Goal: Check status: Check status

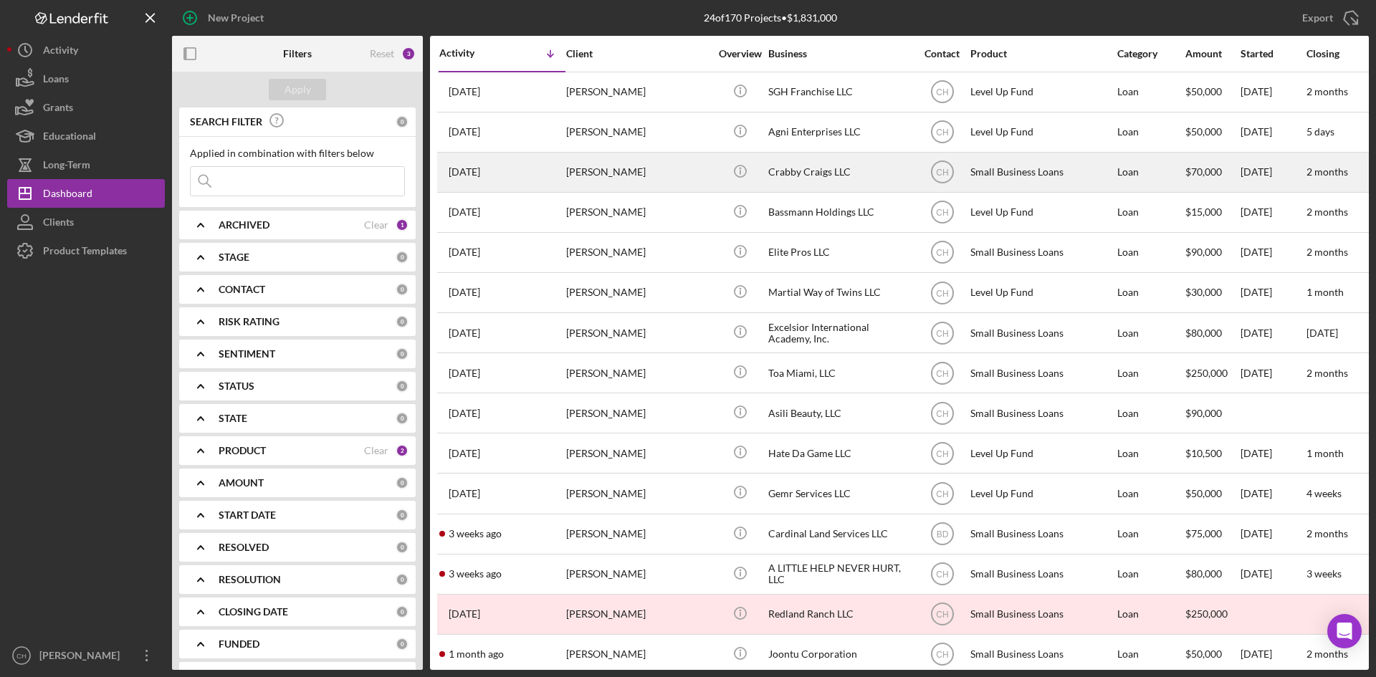
click at [528, 176] on div "[DATE] [PERSON_NAME]" at bounding box center [501, 172] width 125 height 38
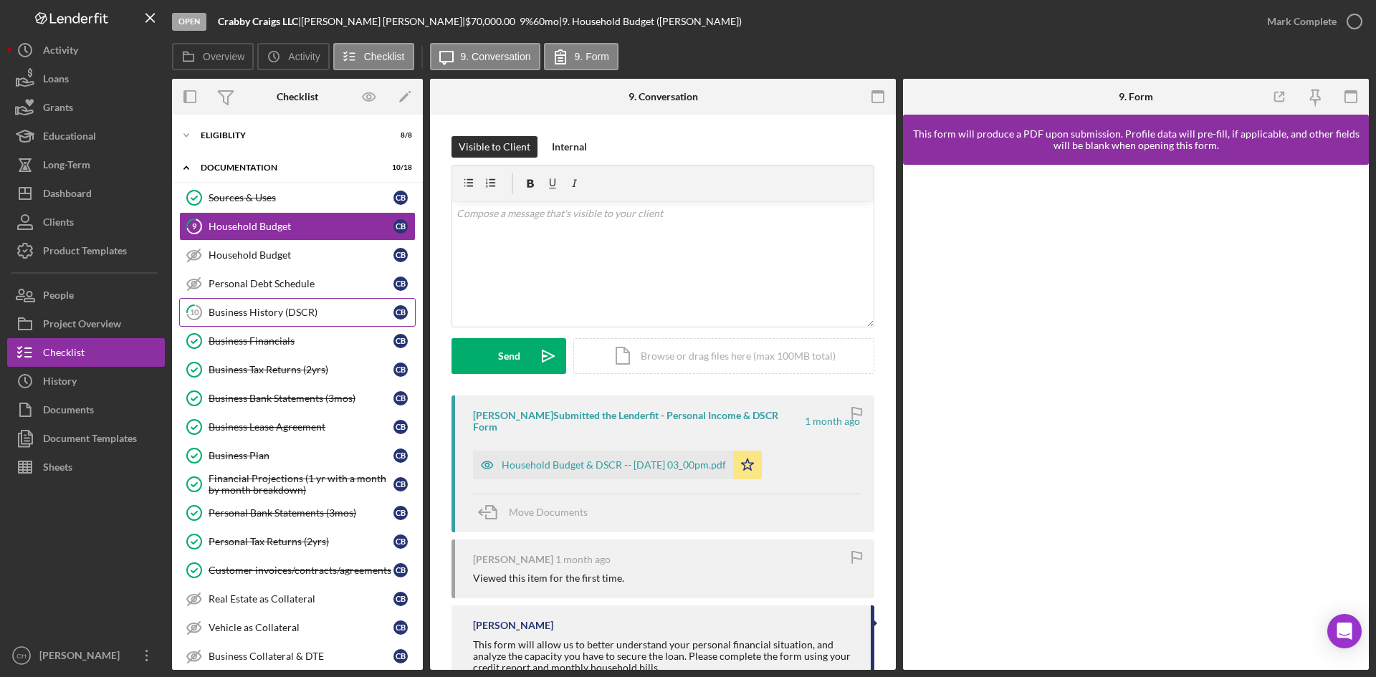
click at [265, 313] on div "Business History (DSCR)" at bounding box center [301, 312] width 185 height 11
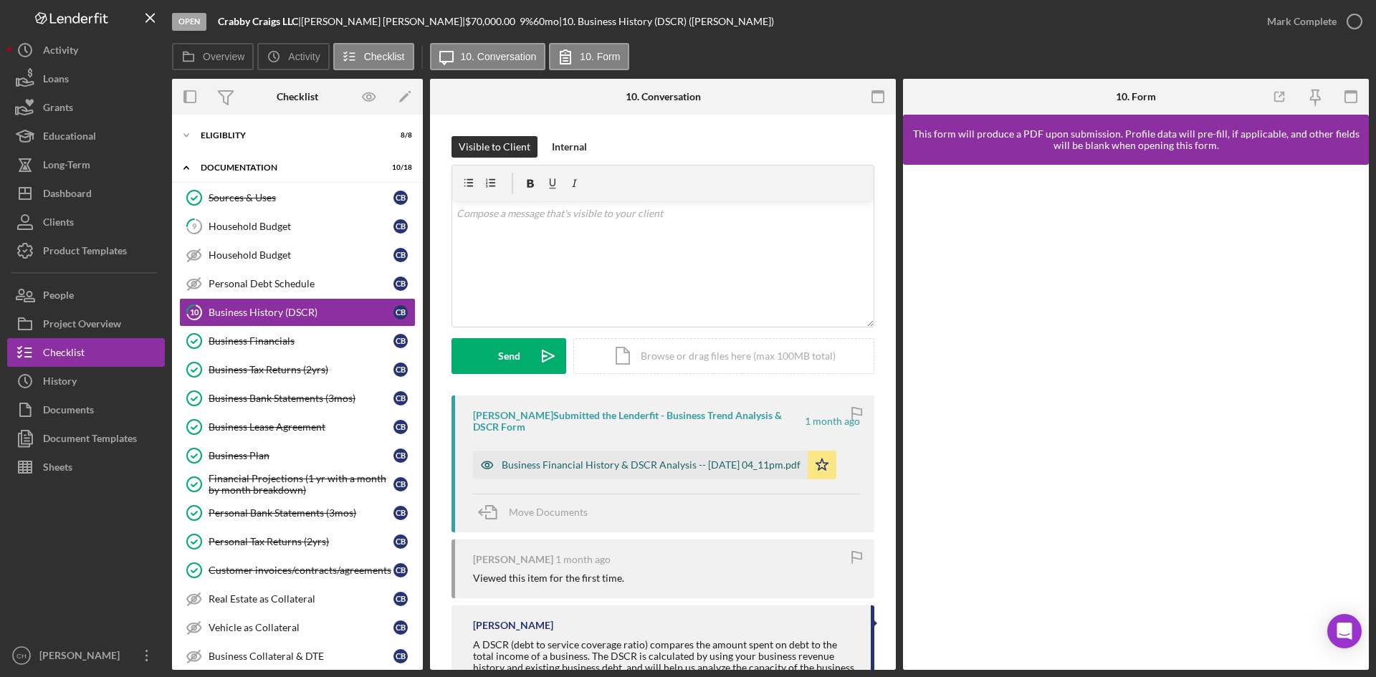
click at [610, 461] on div "Business Financial History & DSCR Analysis -- [DATE] 04_11pm.pdf" at bounding box center [651, 464] width 299 height 11
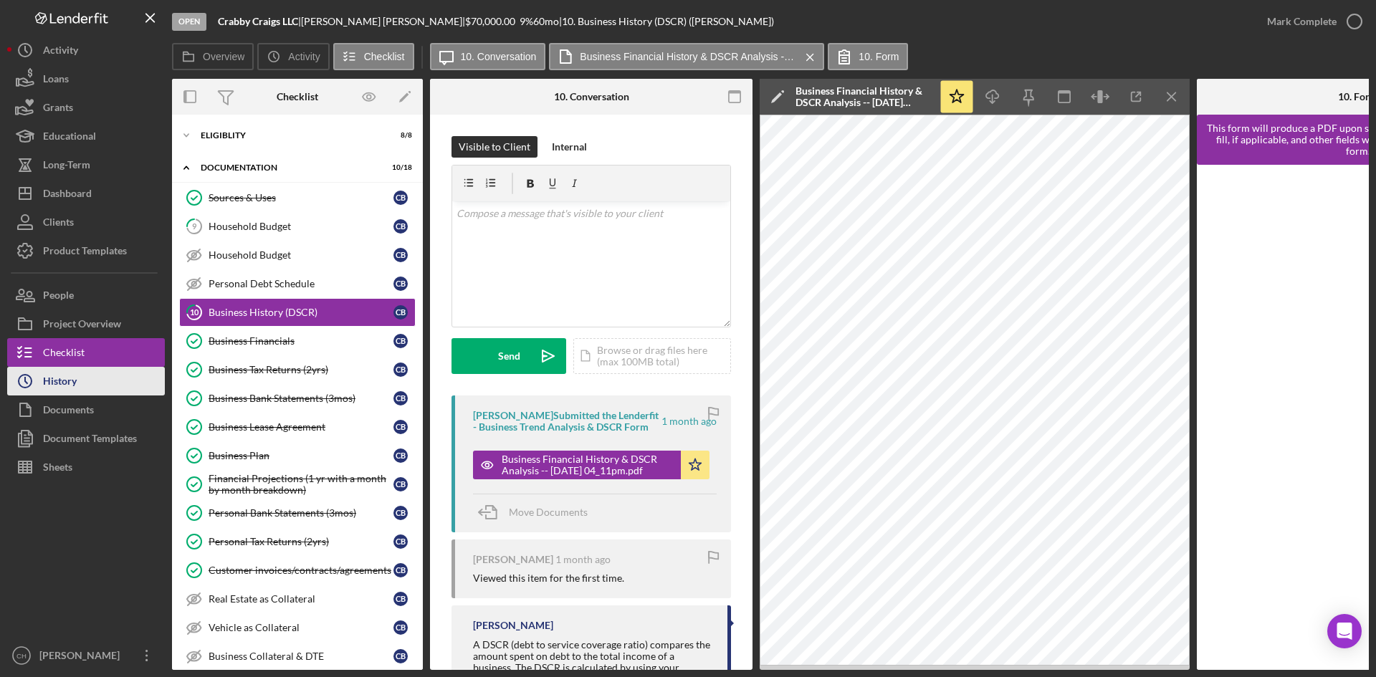
click at [75, 383] on div "History" at bounding box center [60, 383] width 34 height 32
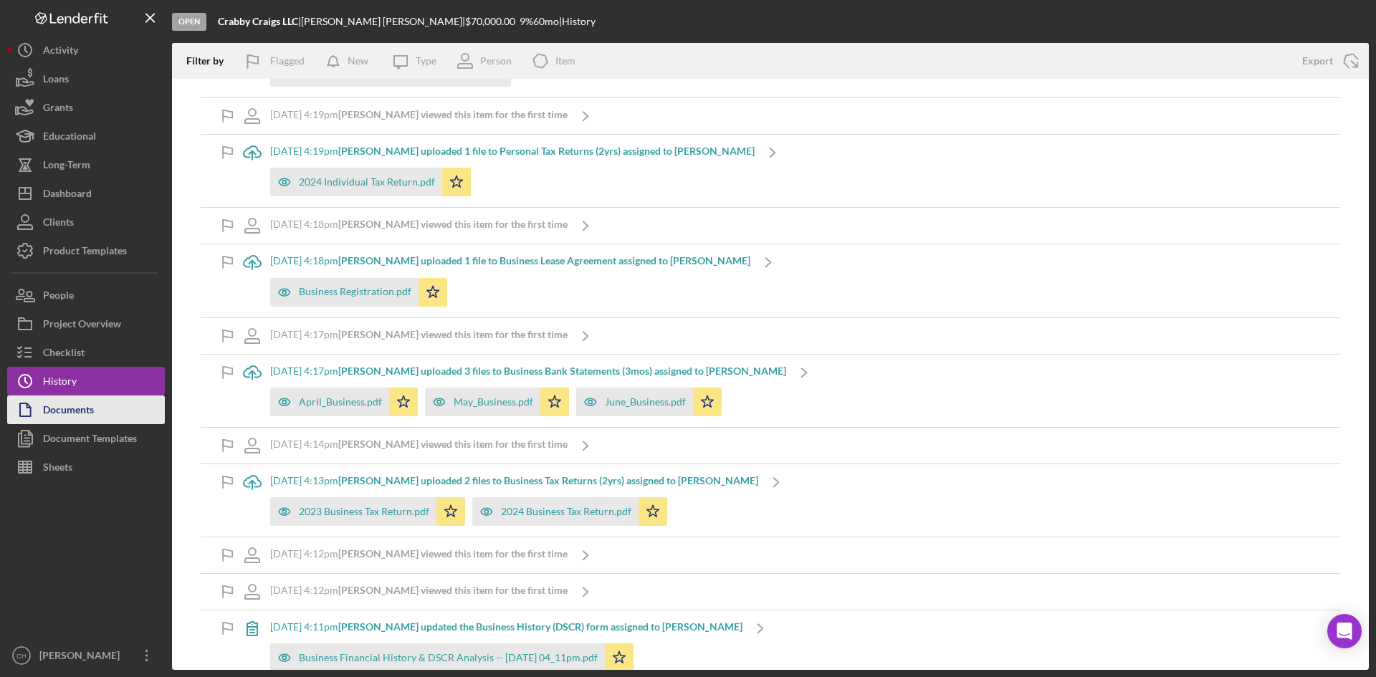
scroll to position [3533, 0]
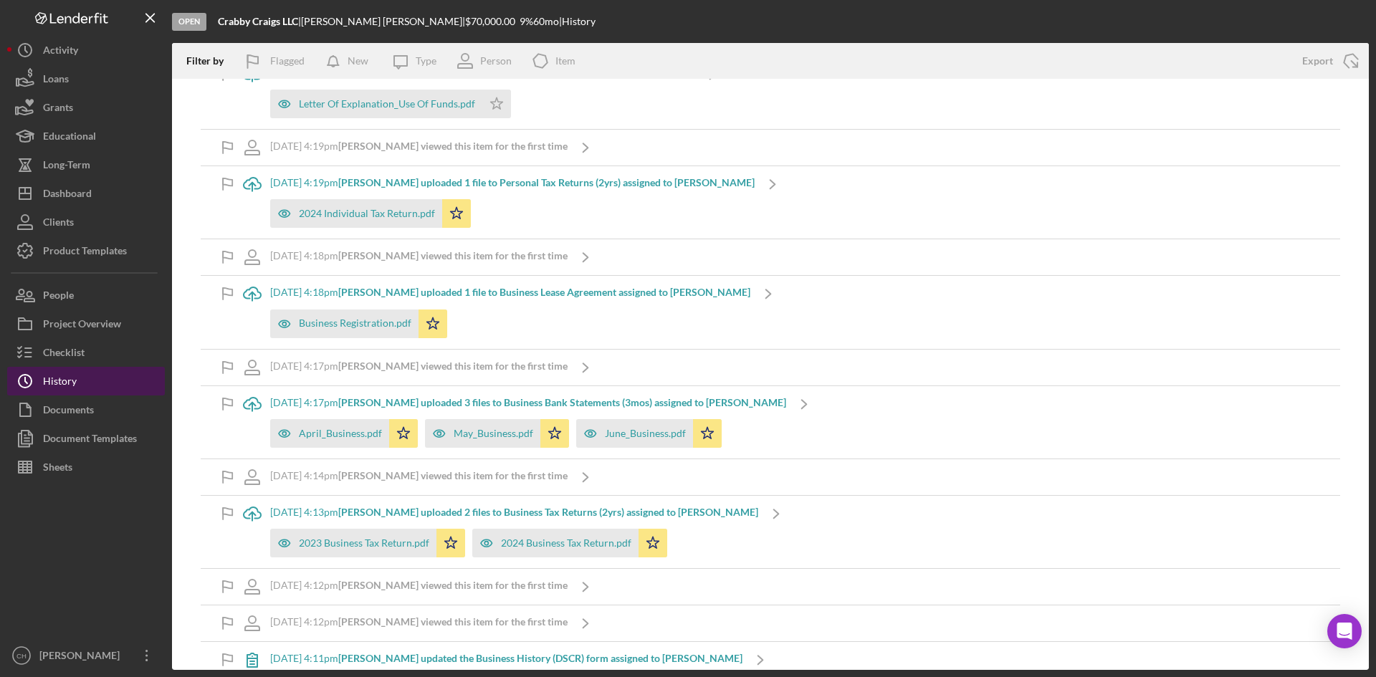
click at [85, 383] on button "Icon/History History" at bounding box center [86, 381] width 158 height 29
click at [77, 358] on div "Checklist" at bounding box center [64, 354] width 42 height 32
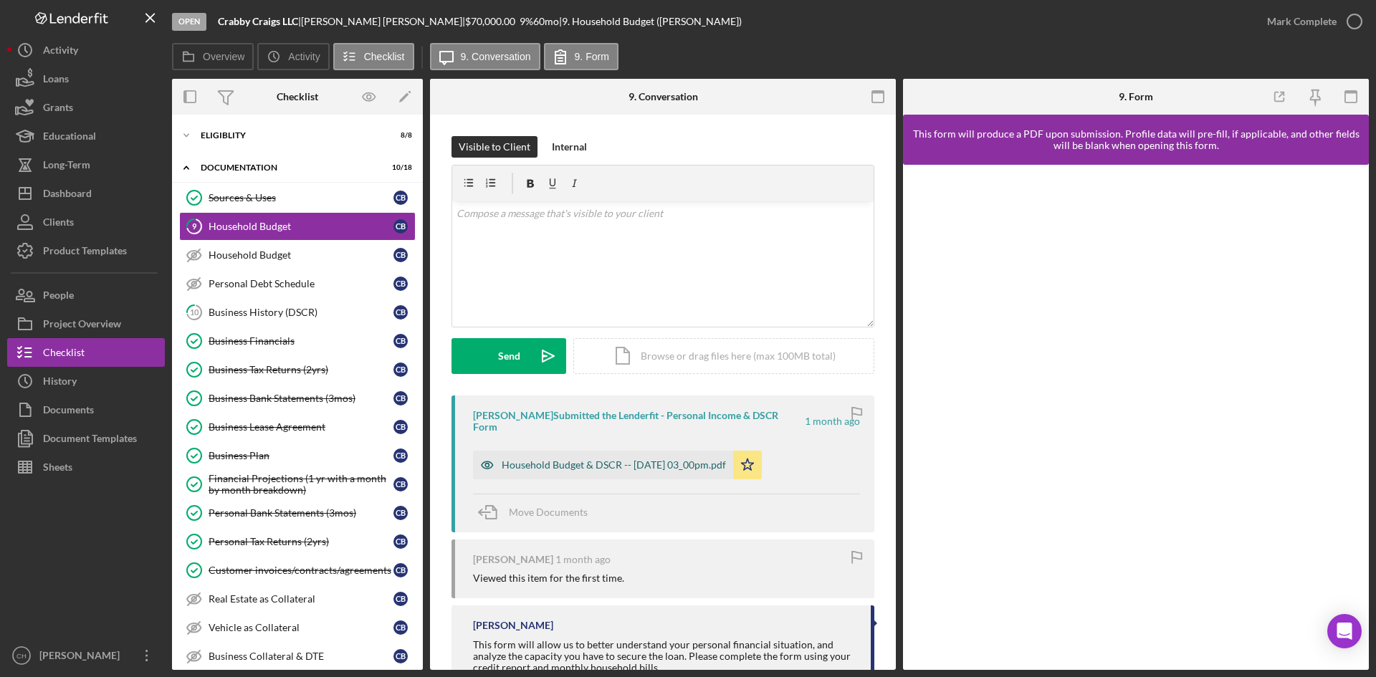
click at [603, 464] on div "Household Budget & DSCR -- [DATE] 03_00pm.pdf" at bounding box center [614, 464] width 224 height 11
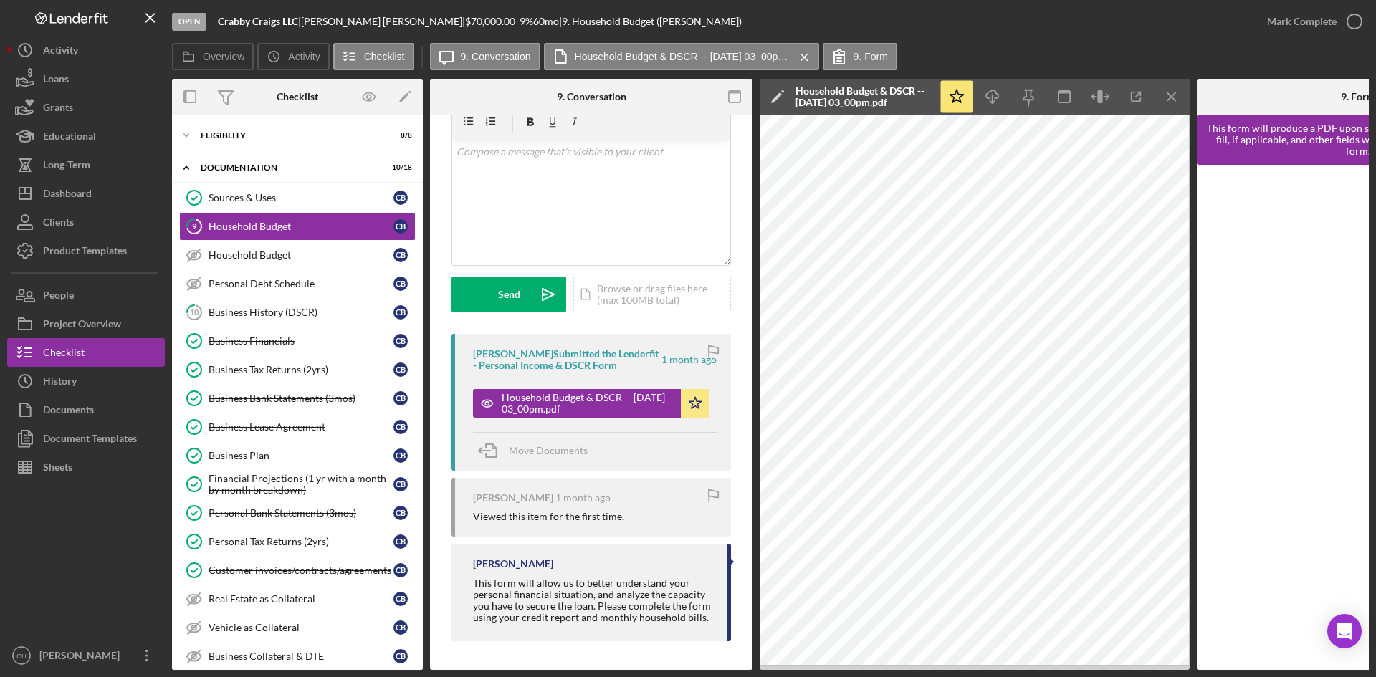
scroll to position [77, 0]
click at [252, 338] on div "Business Financials" at bounding box center [301, 340] width 185 height 11
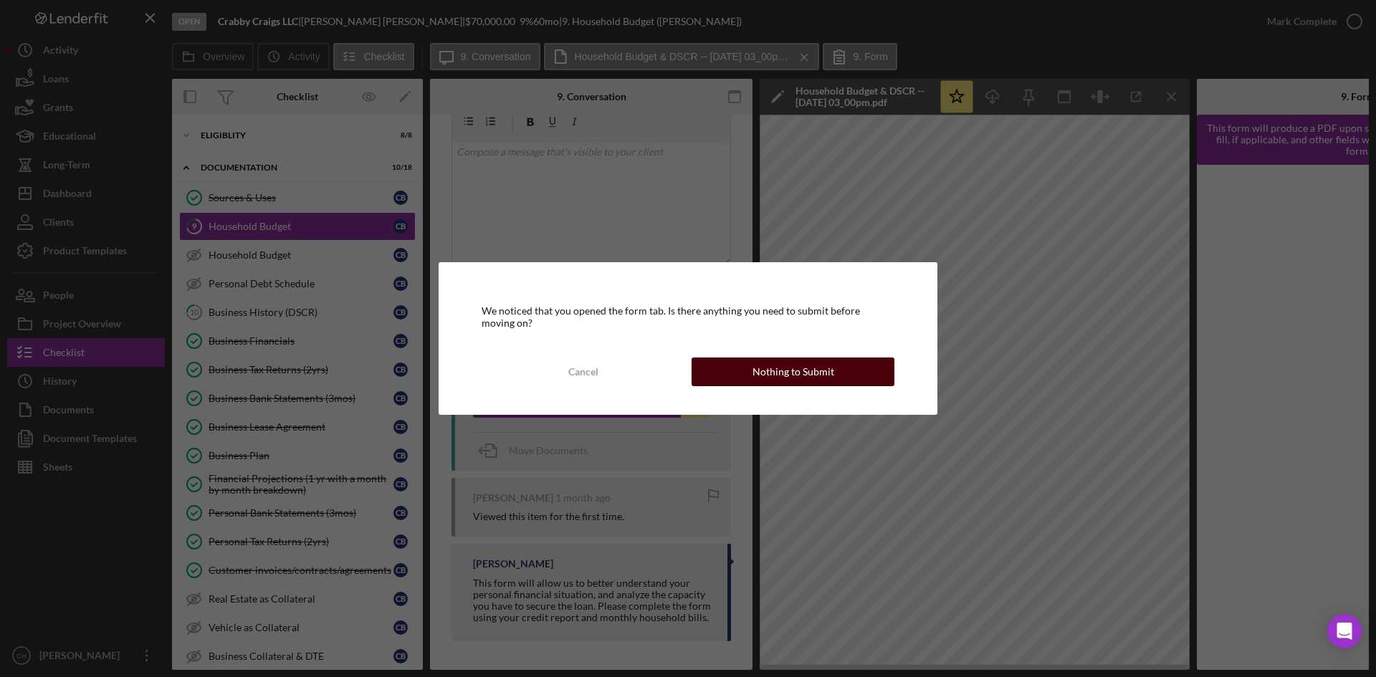
click at [727, 370] on button "Nothing to Submit" at bounding box center [792, 372] width 203 height 29
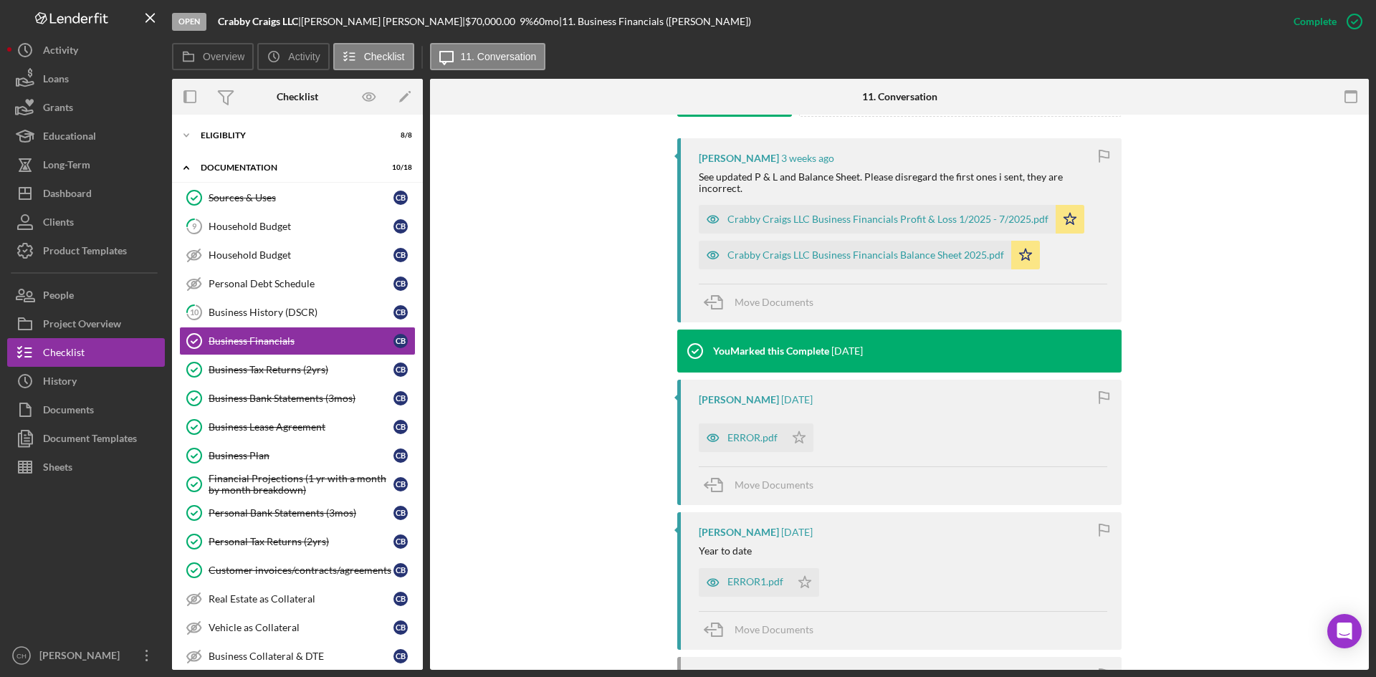
scroll to position [430, 0]
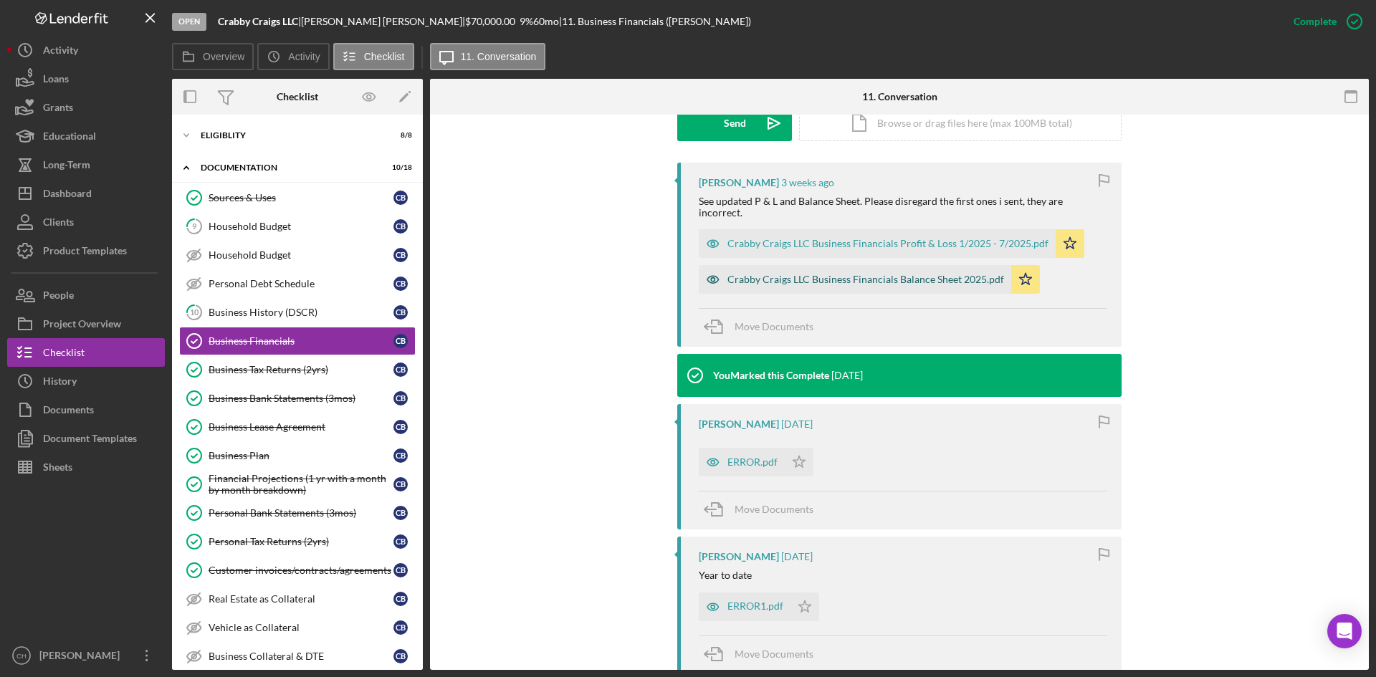
click at [889, 274] on div "Crabby Craigs LLC Business Financials Balance Sheet 2025.pdf" at bounding box center [865, 279] width 277 height 11
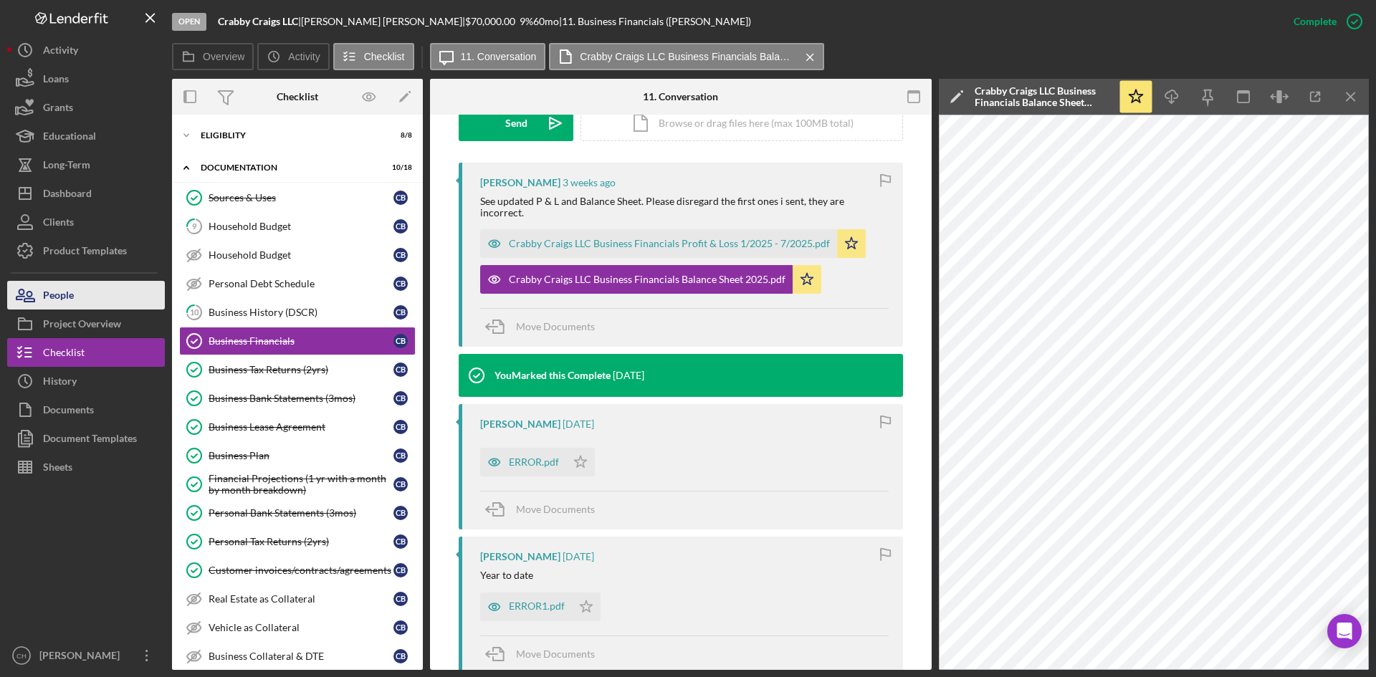
click at [44, 296] on div "People" at bounding box center [58, 297] width 31 height 32
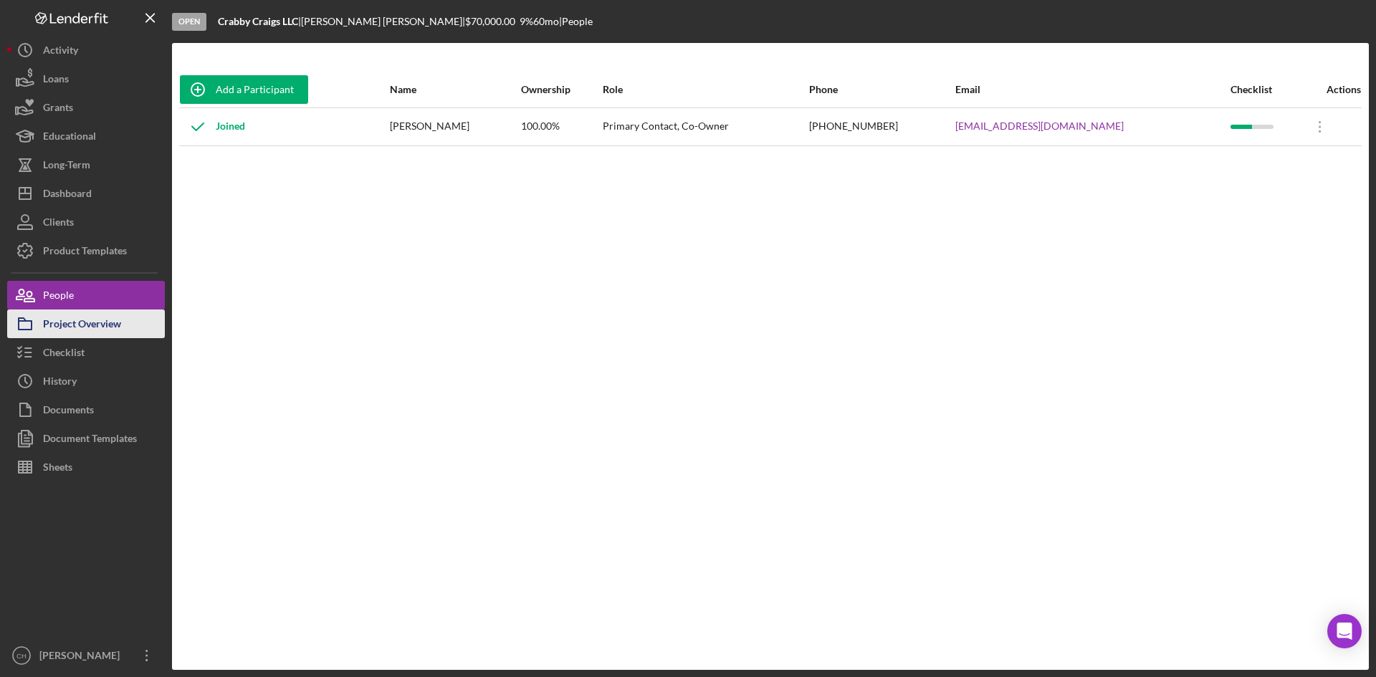
click at [74, 320] on div "Project Overview" at bounding box center [82, 326] width 78 height 32
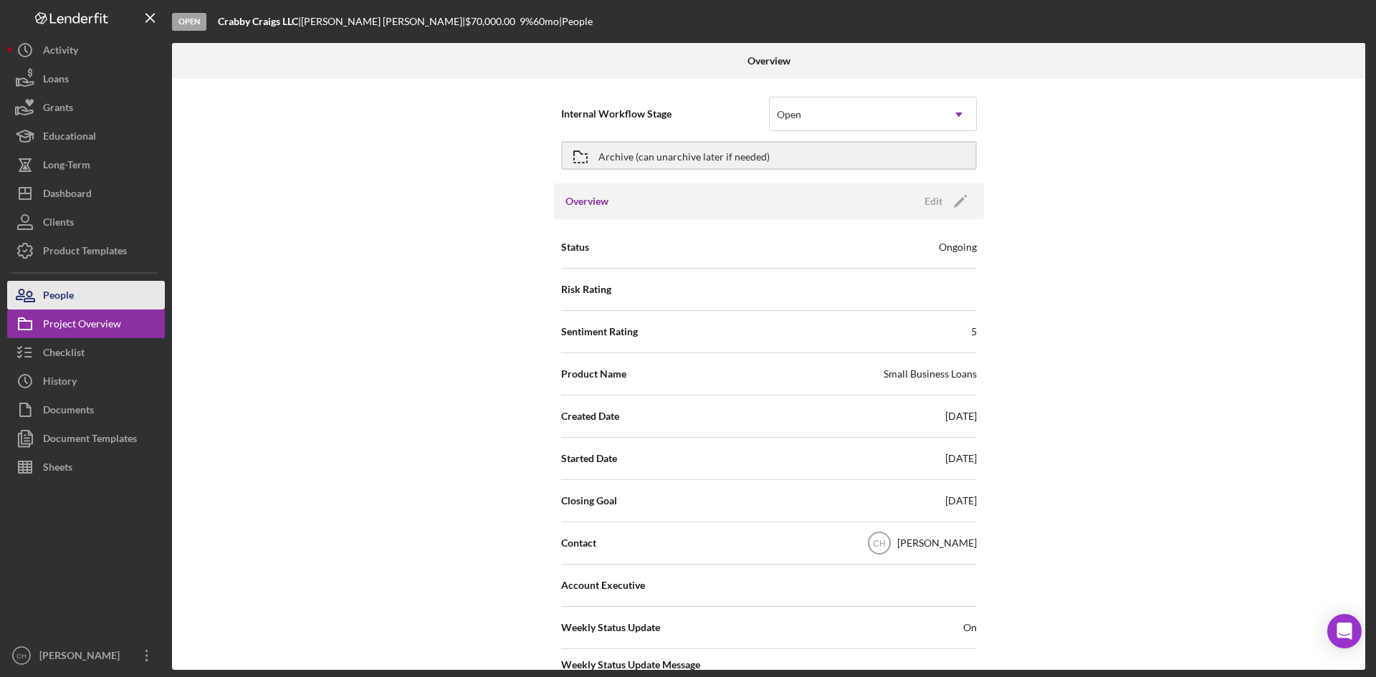
click at [64, 292] on div "People" at bounding box center [58, 297] width 31 height 32
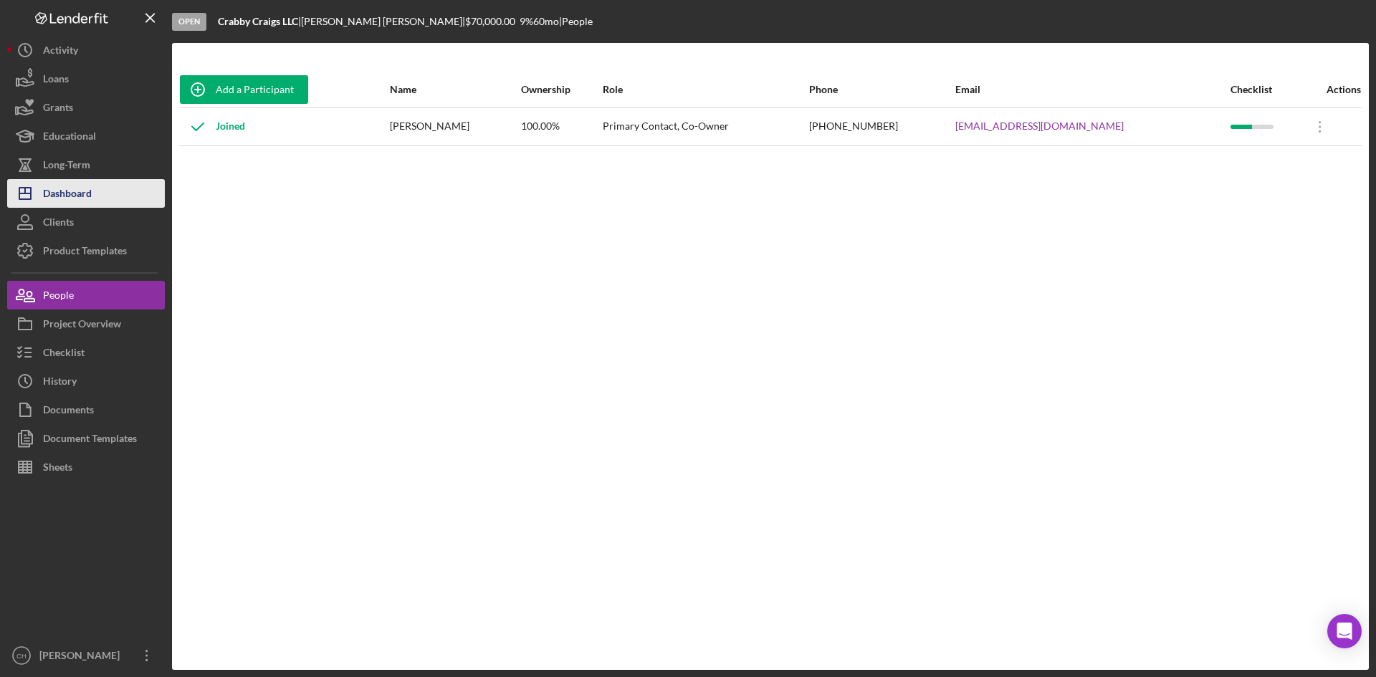
click at [75, 188] on div "Dashboard" at bounding box center [67, 195] width 49 height 32
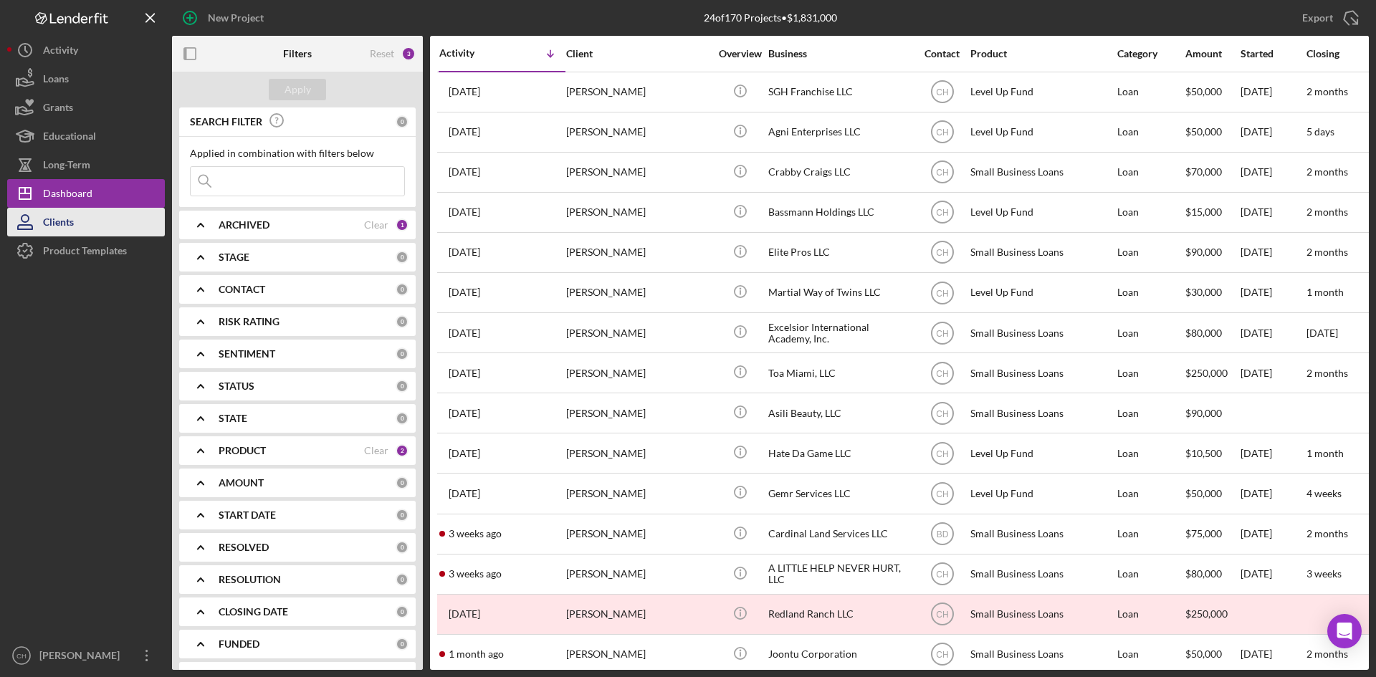
click at [87, 226] on button "Clients" at bounding box center [86, 222] width 158 height 29
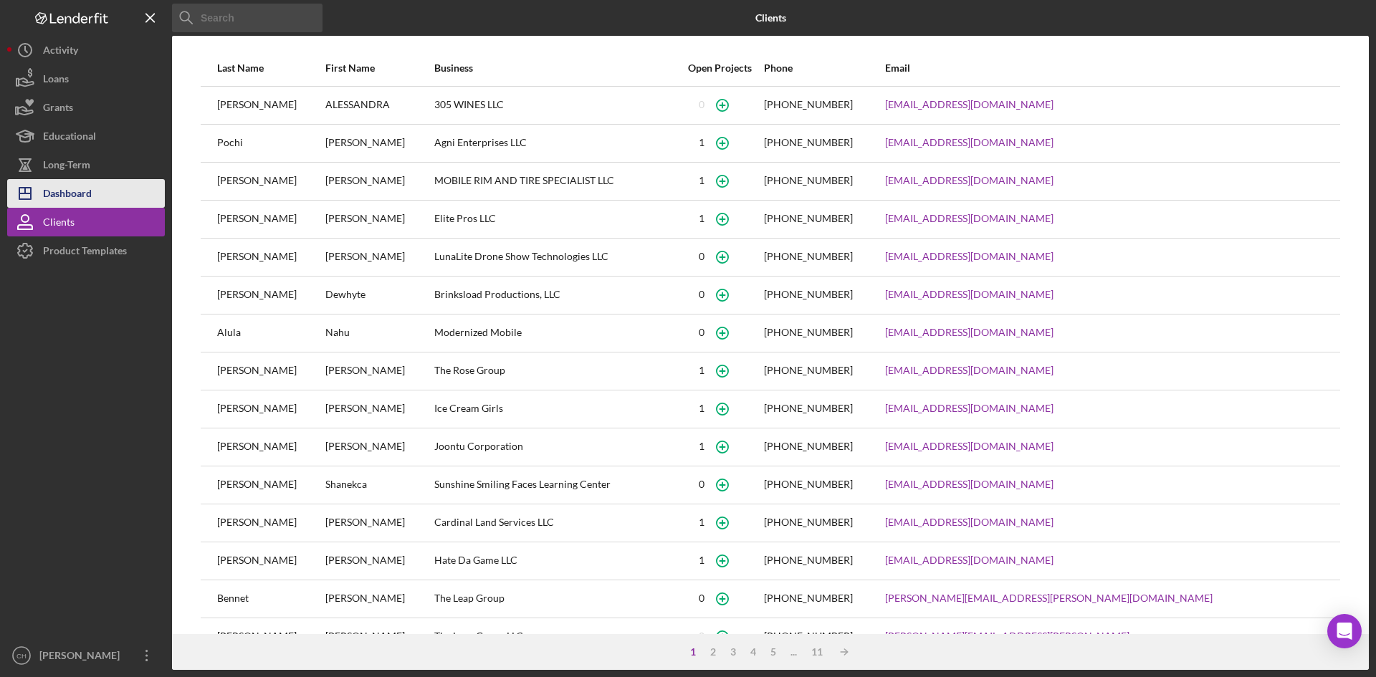
click at [77, 196] on div "Dashboard" at bounding box center [67, 195] width 49 height 32
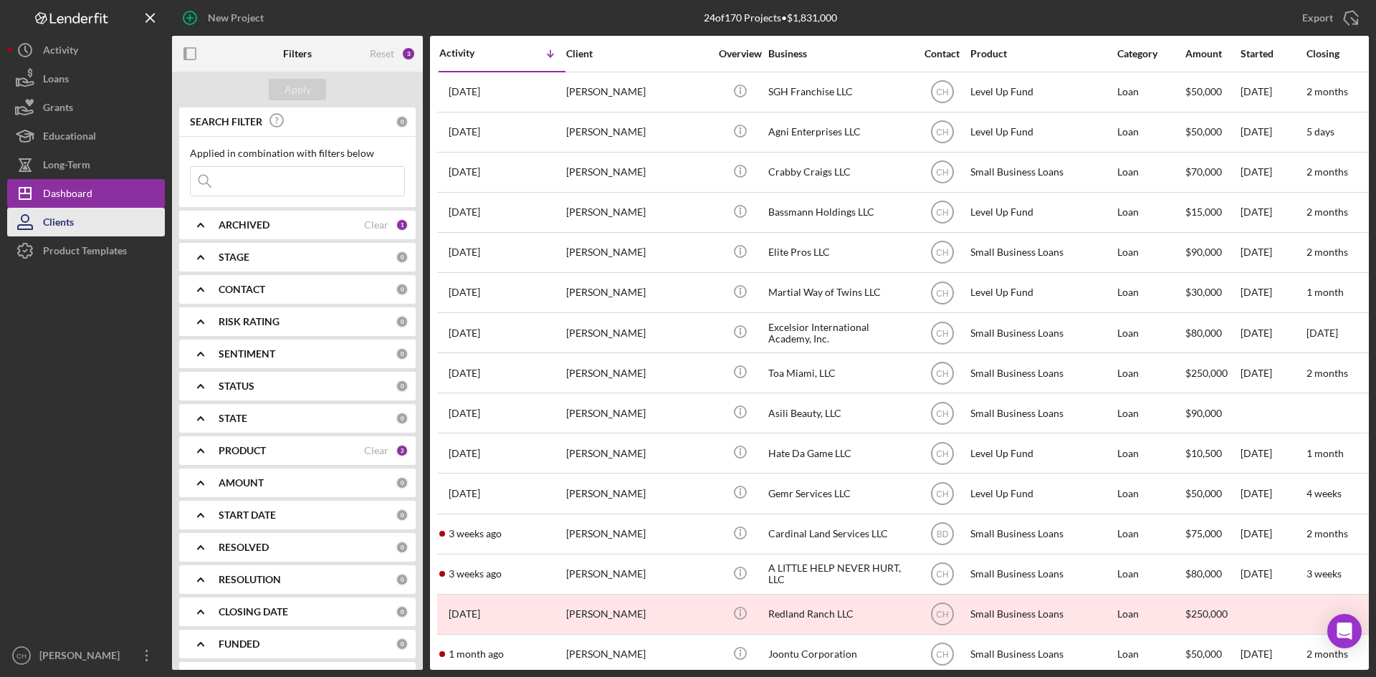
click at [76, 226] on button "Clients" at bounding box center [86, 222] width 158 height 29
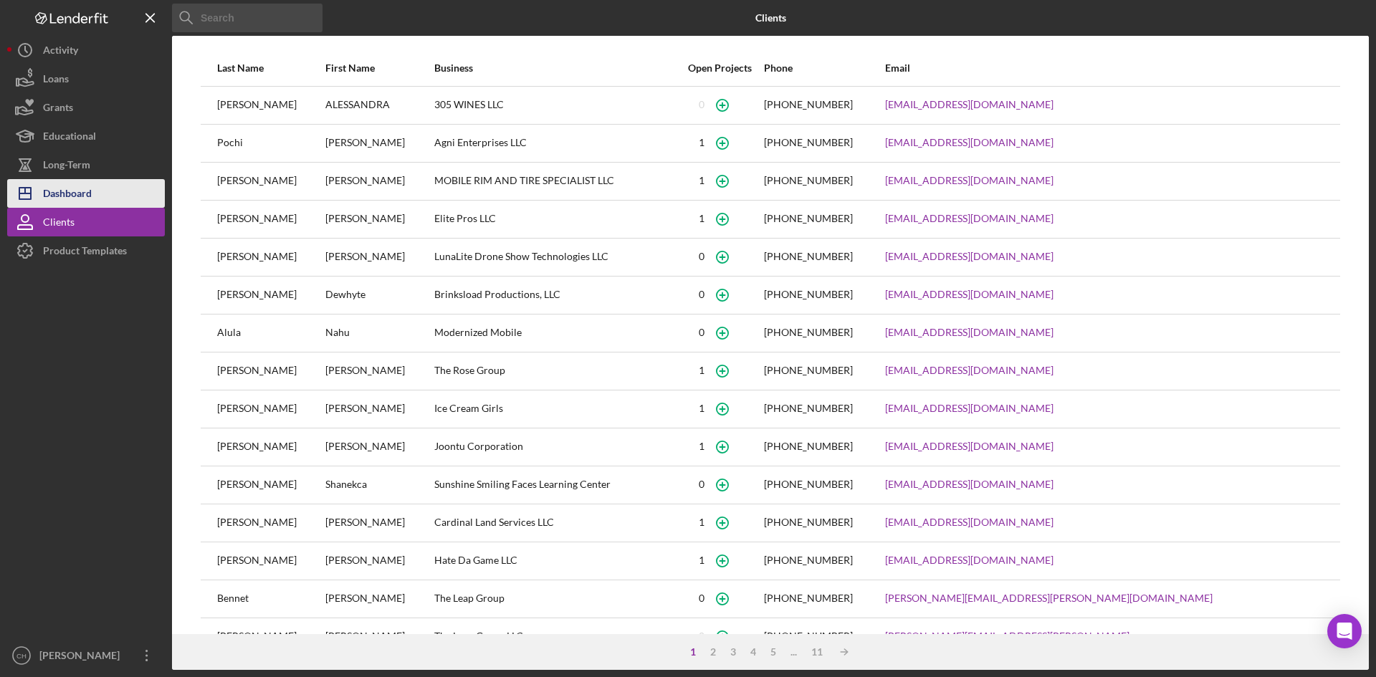
click at [73, 203] on div "Dashboard" at bounding box center [67, 195] width 49 height 32
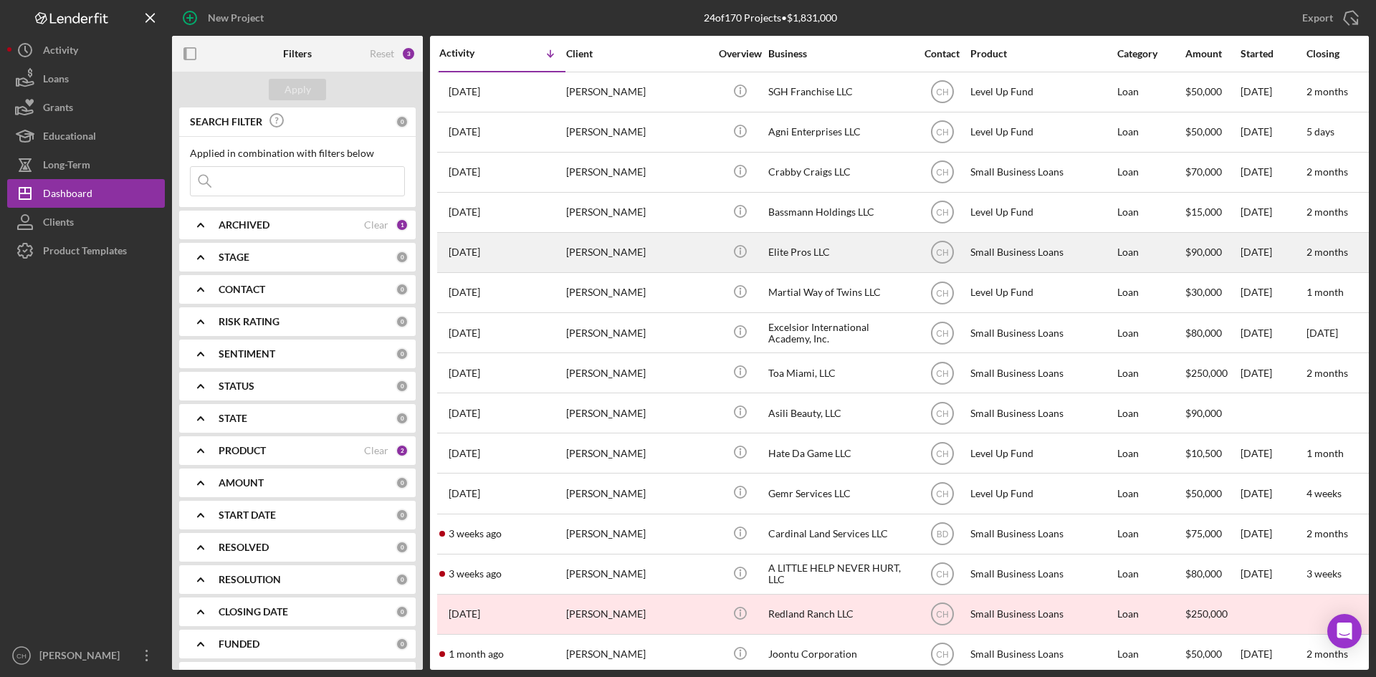
click at [836, 256] on div "Elite Pros LLC" at bounding box center [839, 253] width 143 height 38
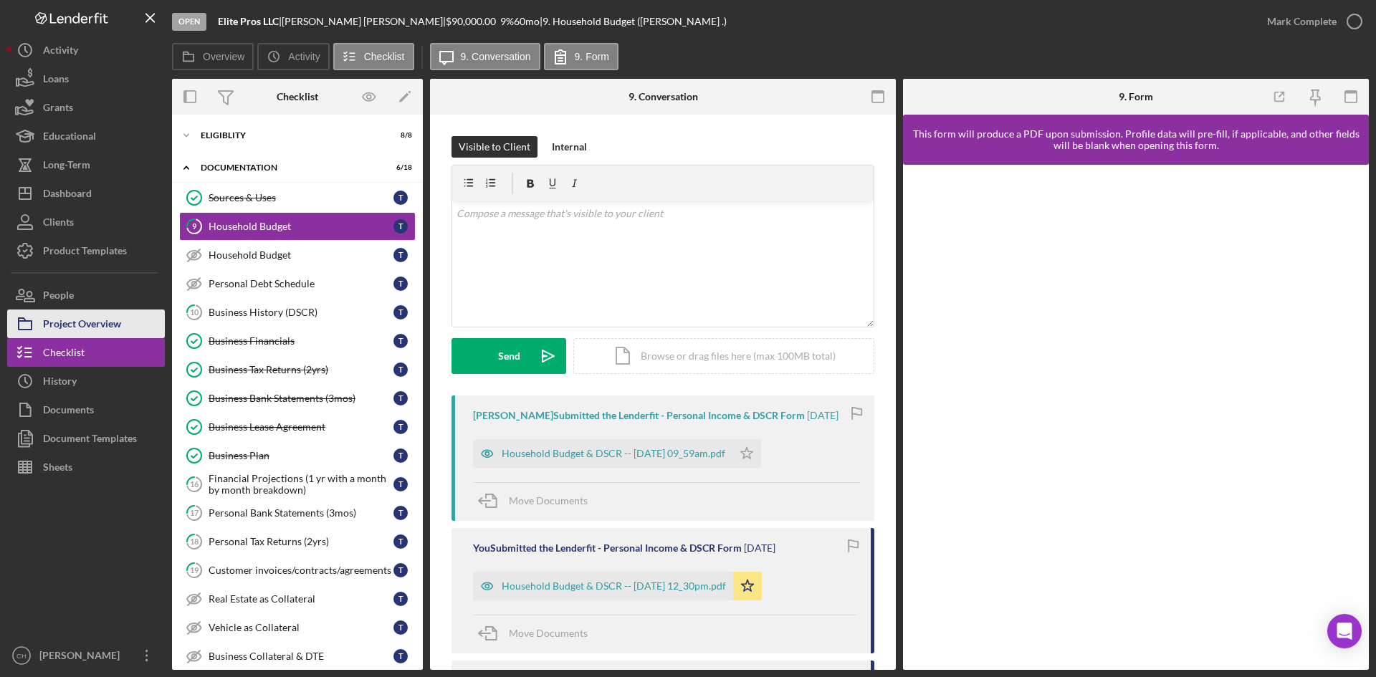
click at [92, 333] on div "Project Overview" at bounding box center [82, 326] width 78 height 32
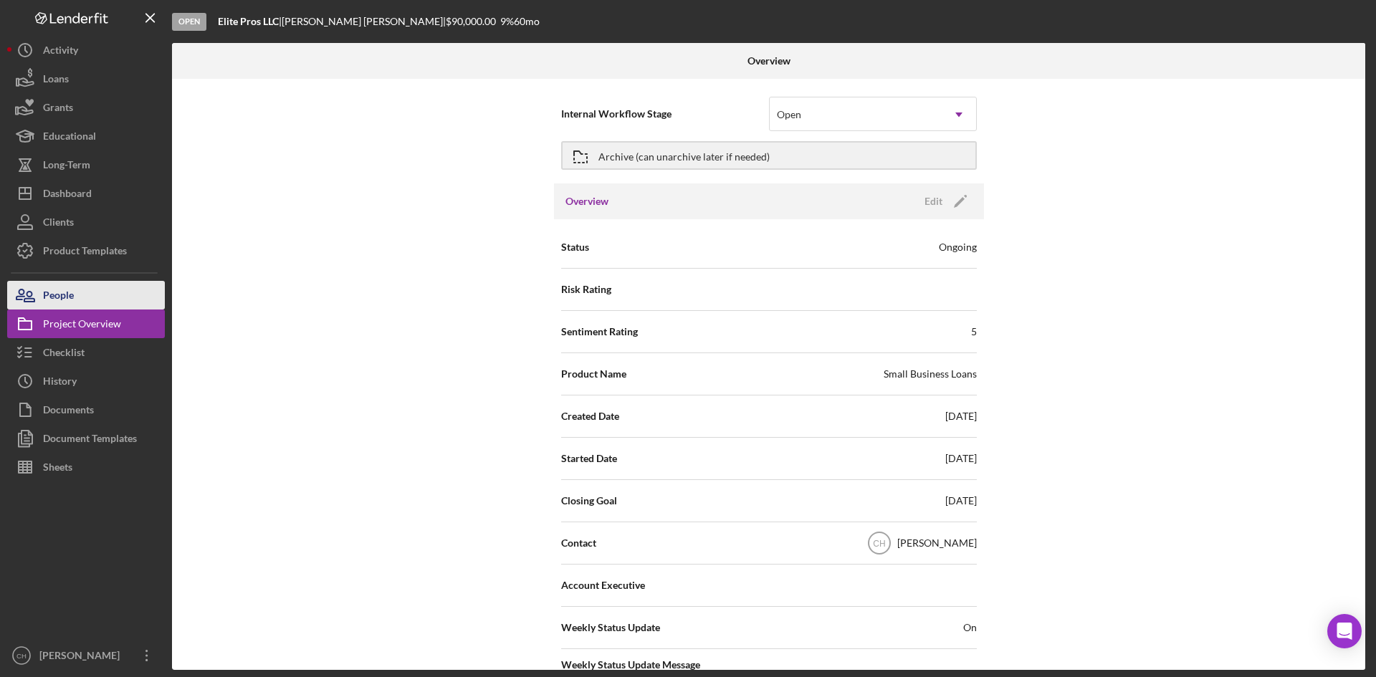
click at [70, 292] on div "People" at bounding box center [58, 297] width 31 height 32
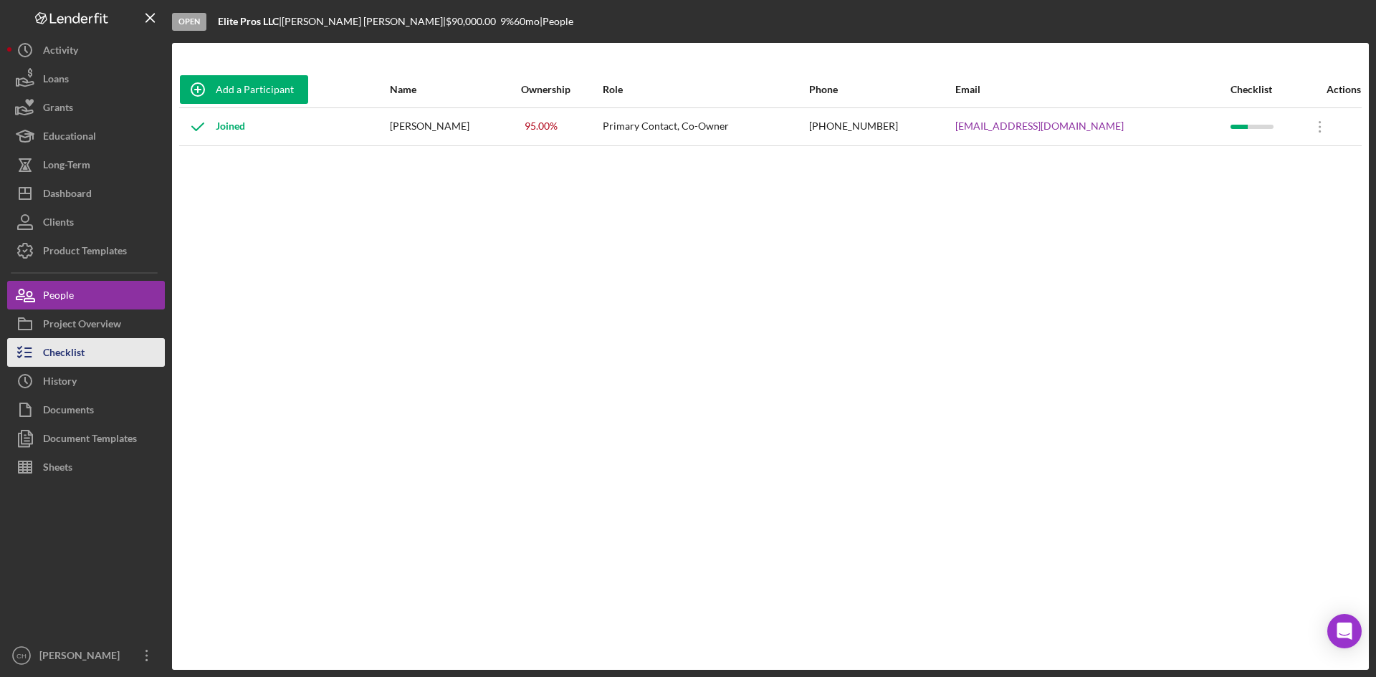
click at [91, 353] on button "Checklist" at bounding box center [86, 352] width 158 height 29
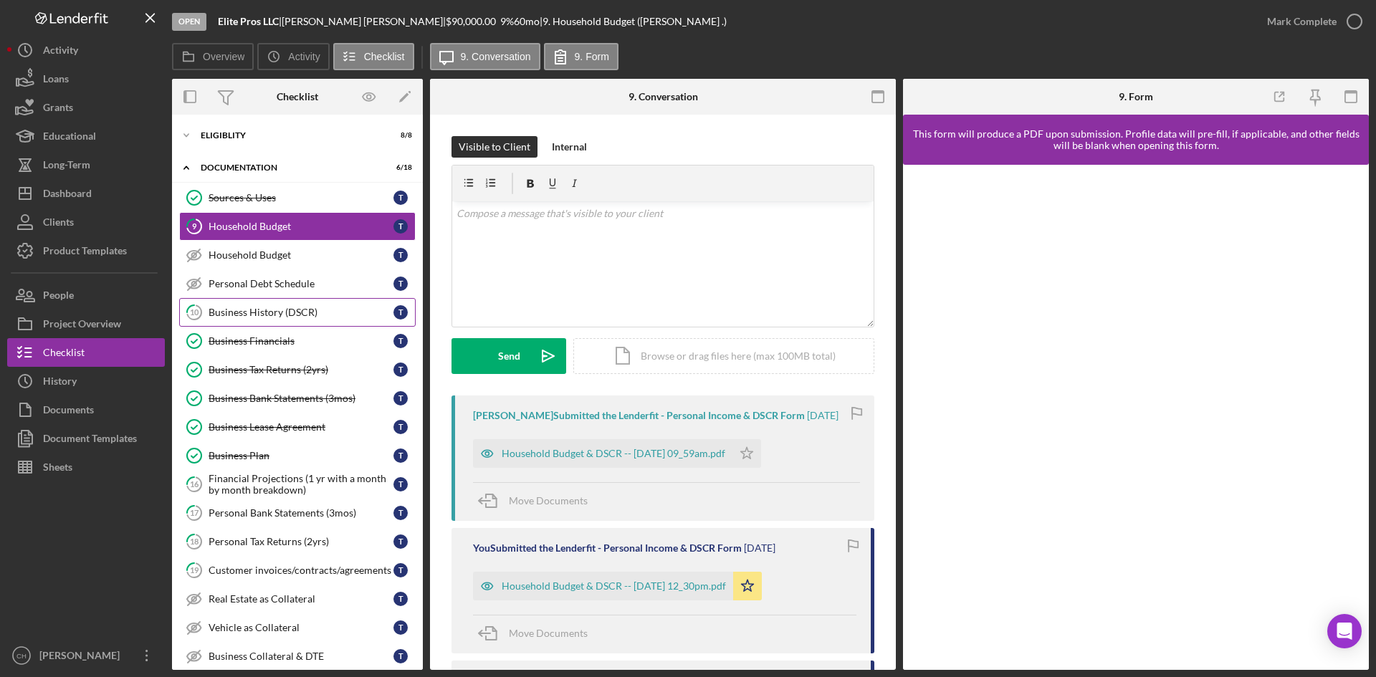
click at [295, 318] on div "Business History (DSCR)" at bounding box center [301, 312] width 185 height 11
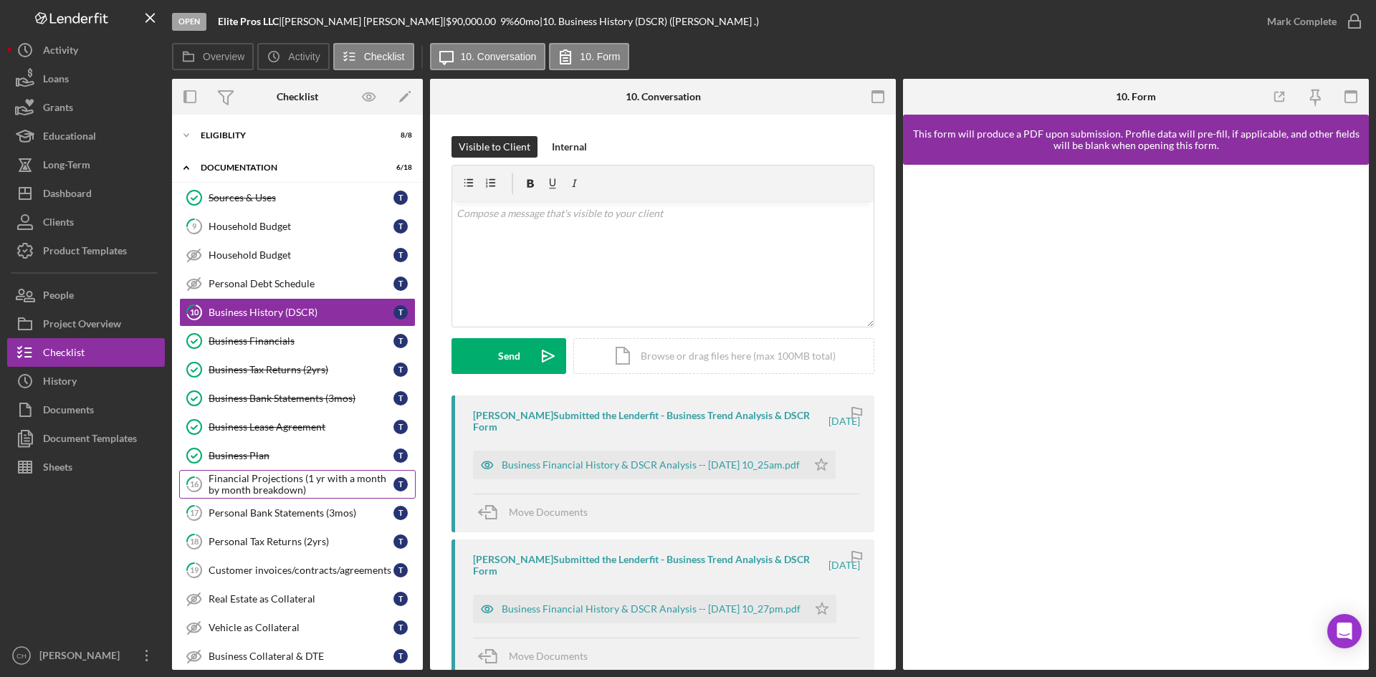
click at [259, 489] on div "Financial Projections (1 yr with a month by month breakdown)" at bounding box center [301, 484] width 185 height 23
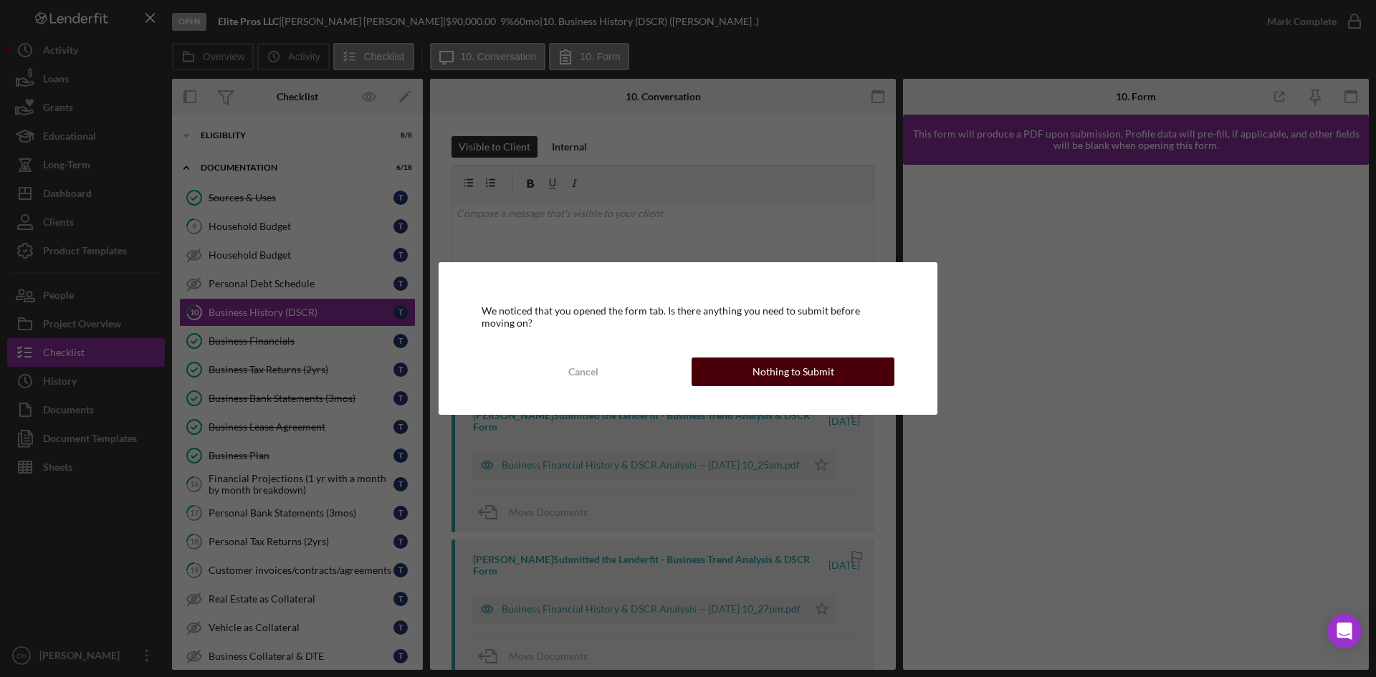
click at [717, 374] on button "Nothing to Submit" at bounding box center [792, 372] width 203 height 29
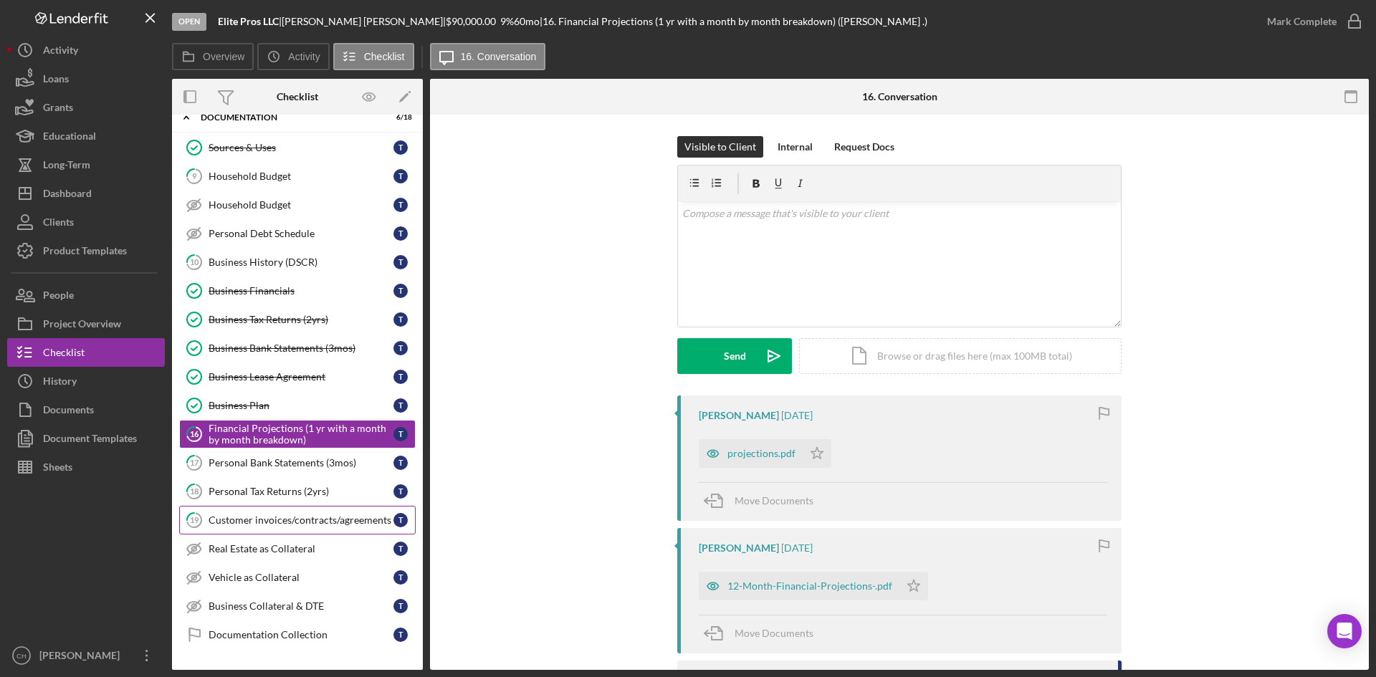
scroll to position [72, 0]
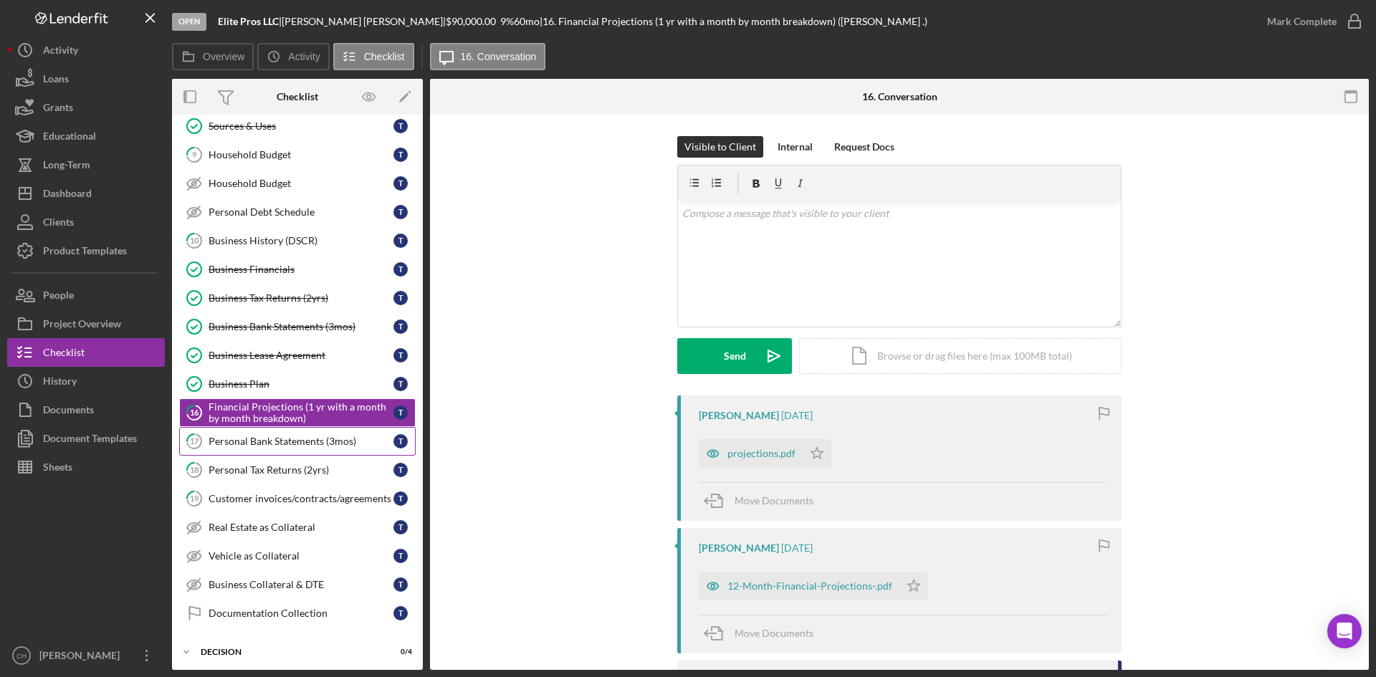
click at [263, 436] on div "Personal Bank Statements (3mos)" at bounding box center [301, 441] width 185 height 11
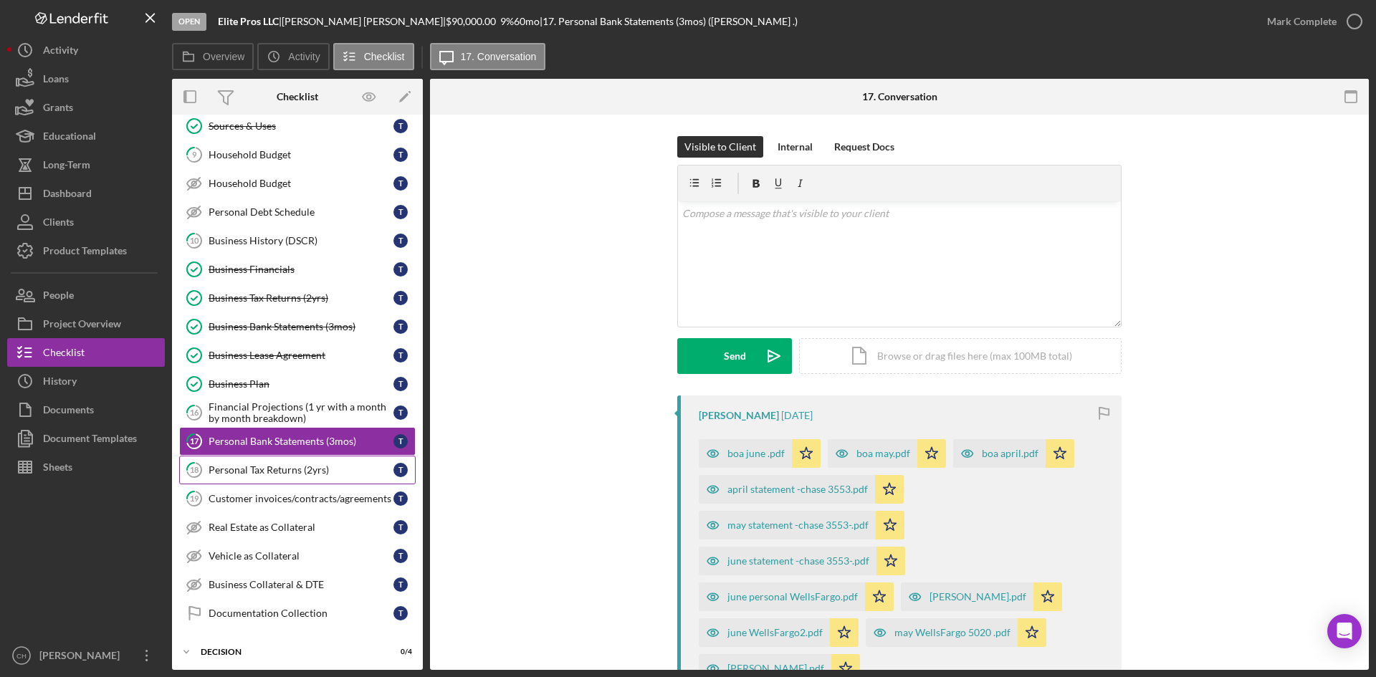
click at [279, 461] on link "18 Personal Tax Returns (2yrs) T" at bounding box center [297, 470] width 236 height 29
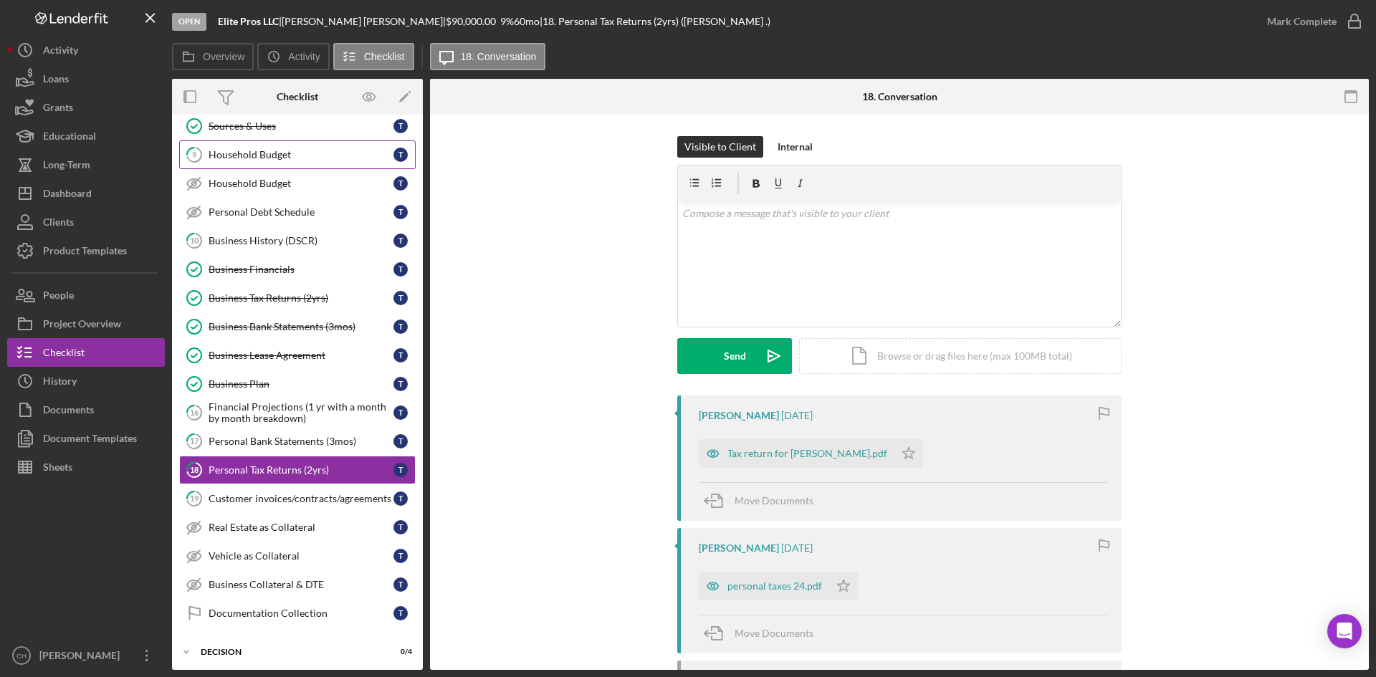
click at [264, 158] on div "Household Budget" at bounding box center [301, 154] width 185 height 11
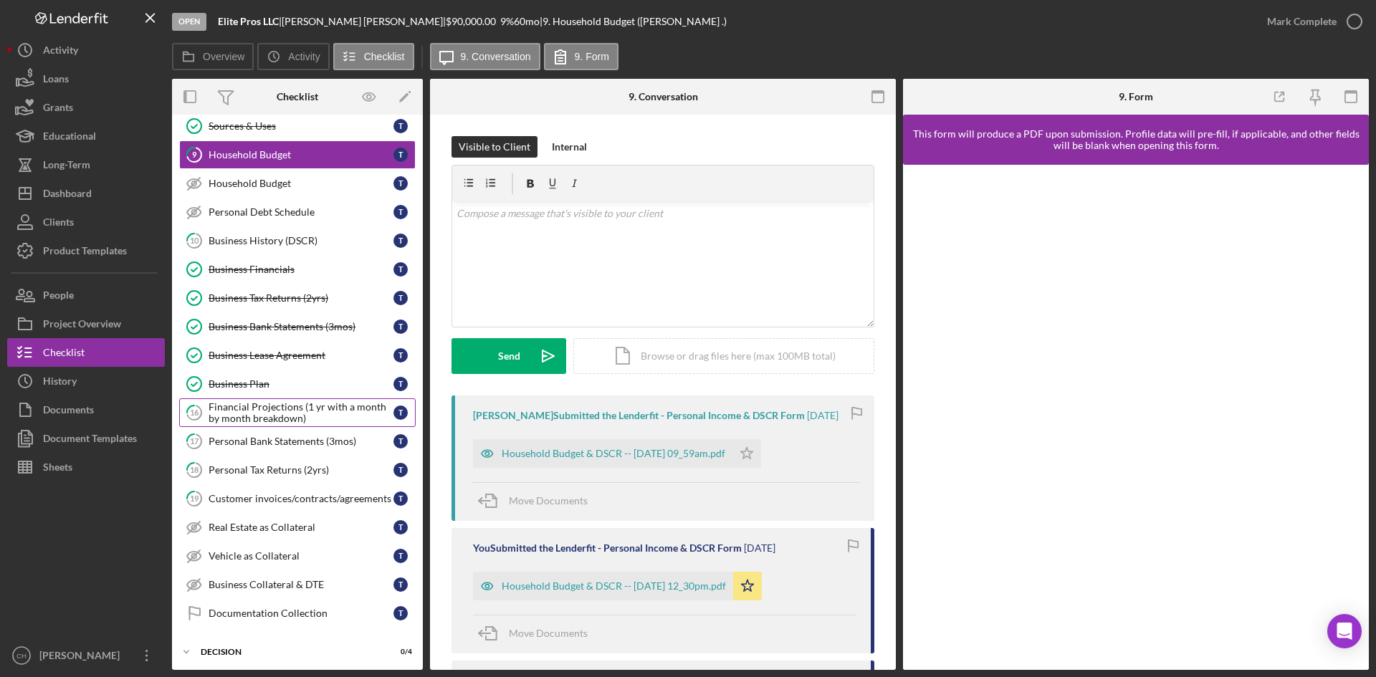
click at [273, 414] on div "Financial Projections (1 yr with a month by month breakdown)" at bounding box center [301, 412] width 185 height 23
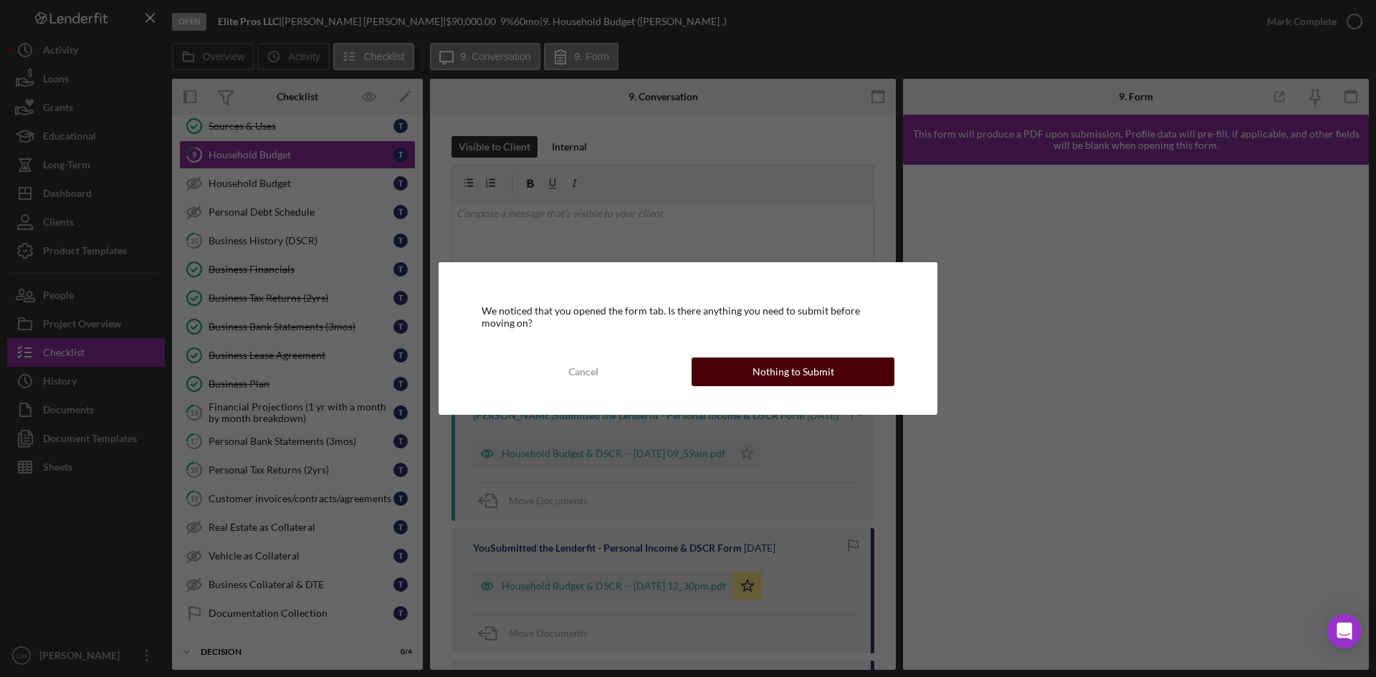
click at [807, 370] on div "Nothing to Submit" at bounding box center [793, 372] width 82 height 29
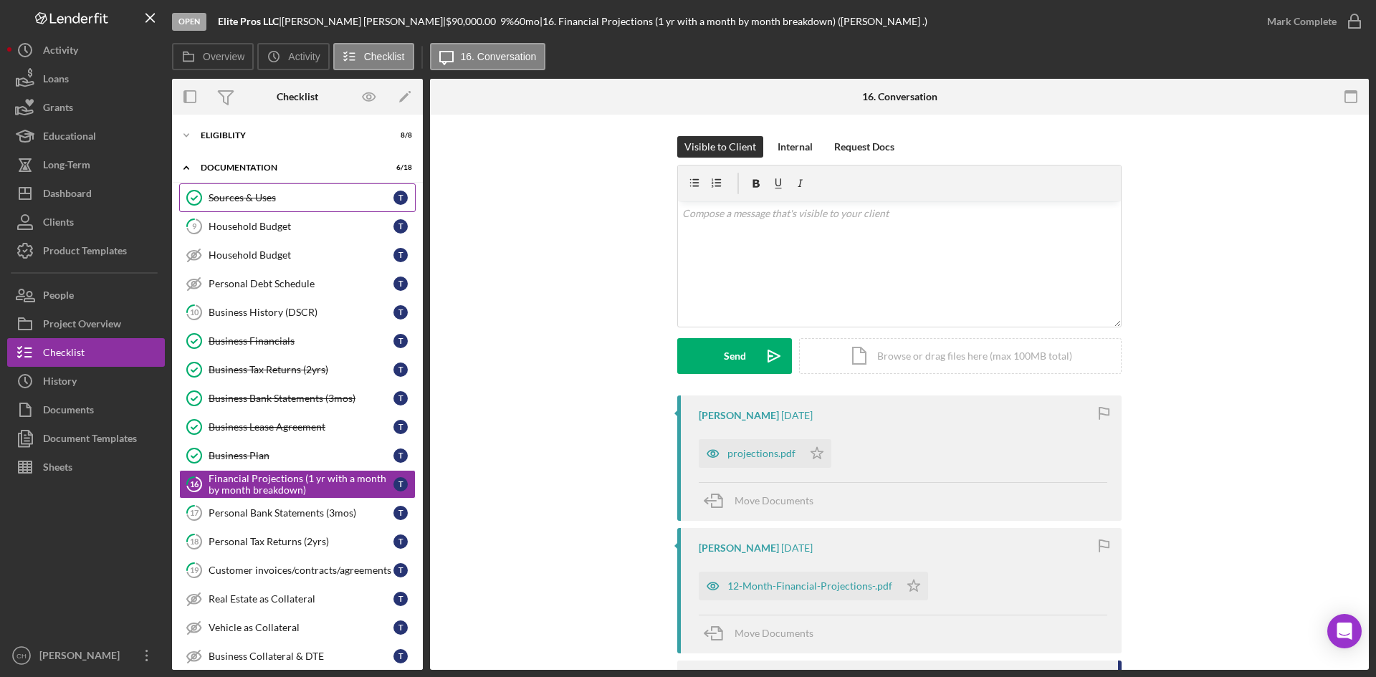
click at [277, 193] on div "Sources & Uses" at bounding box center [301, 197] width 185 height 11
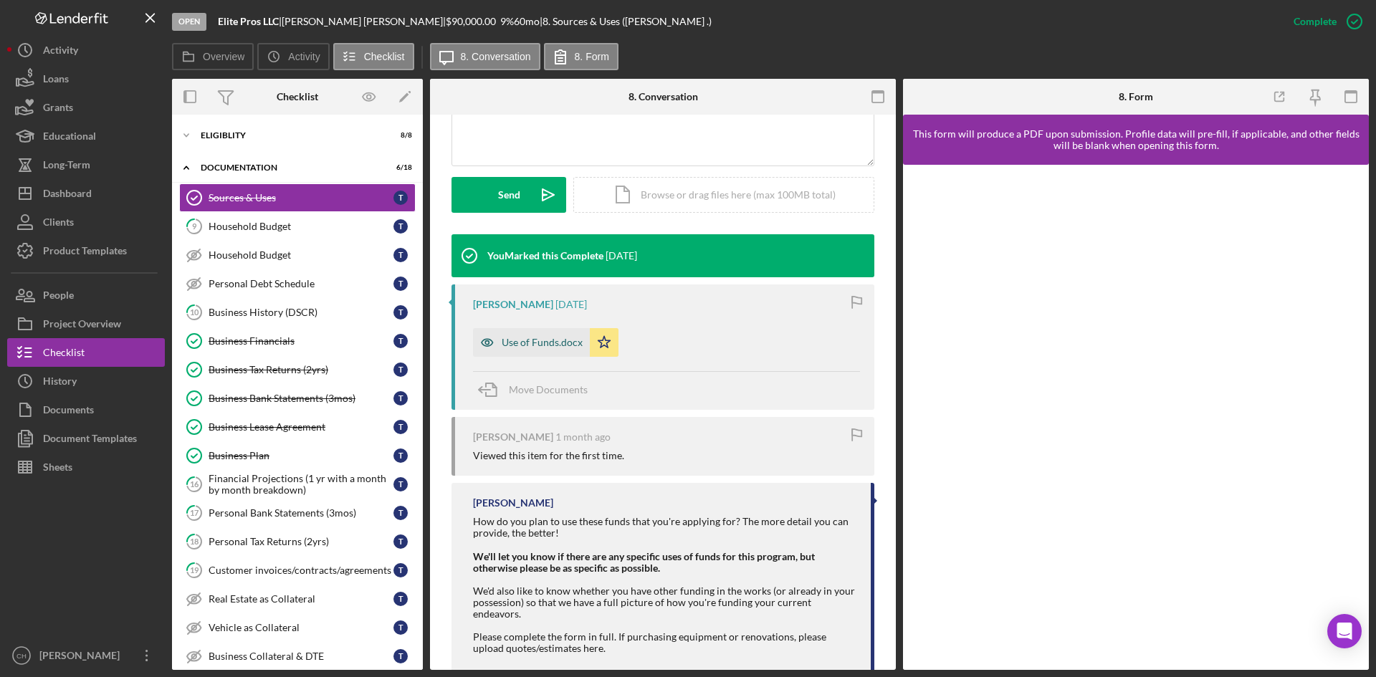
click at [540, 340] on div "Use of Funds.docx" at bounding box center [542, 342] width 81 height 11
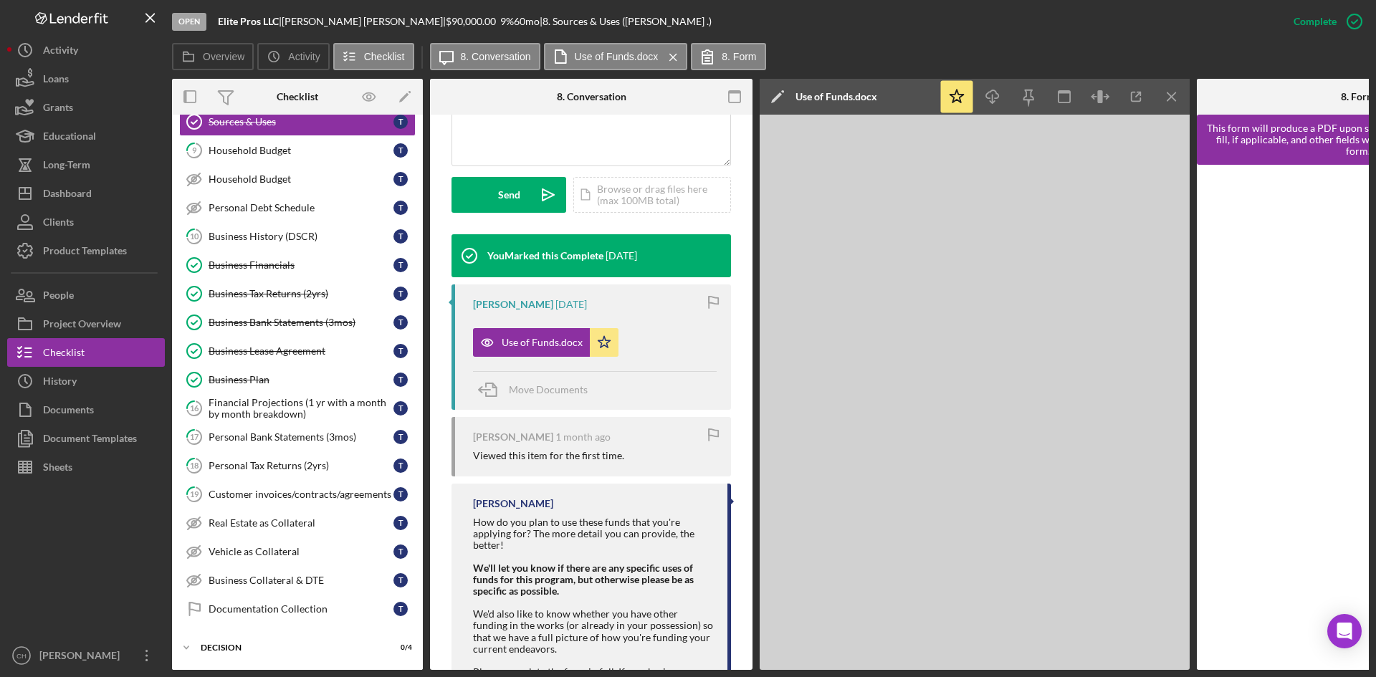
scroll to position [145, 0]
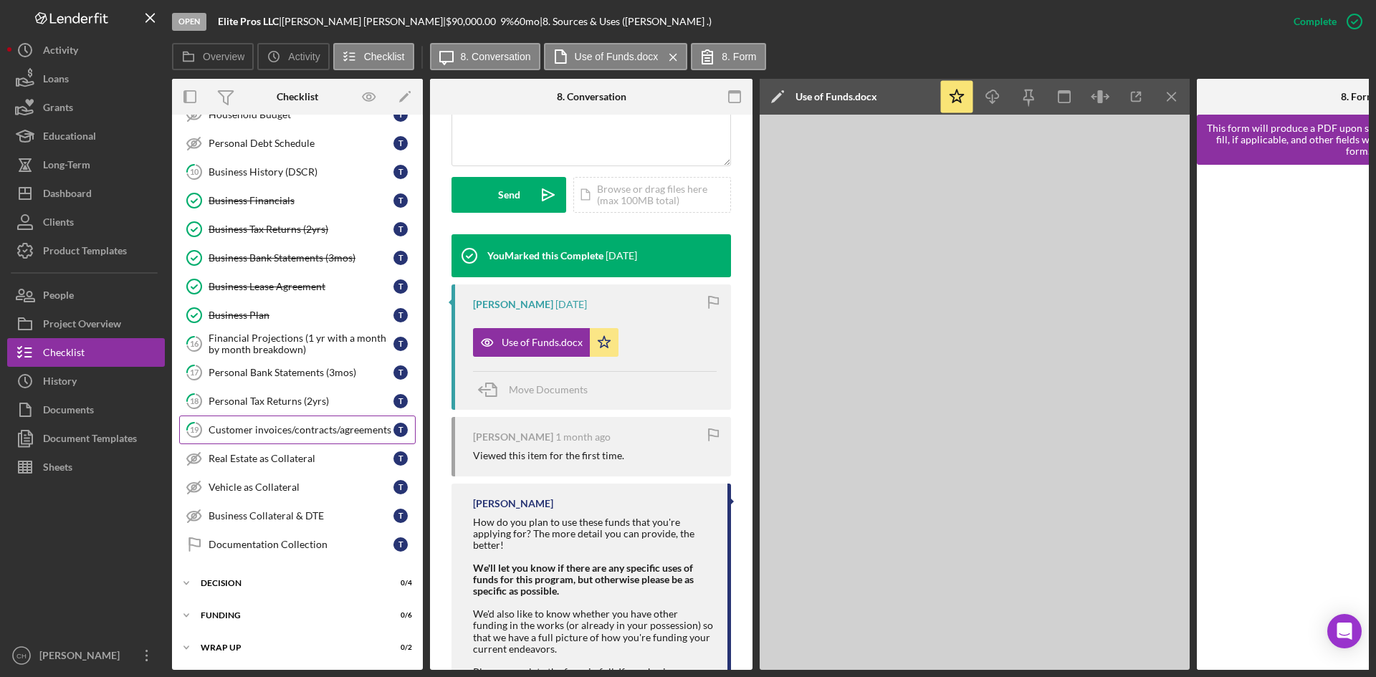
click at [265, 418] on link "19 Customer invoices/contracts/agreements T" at bounding box center [297, 430] width 236 height 29
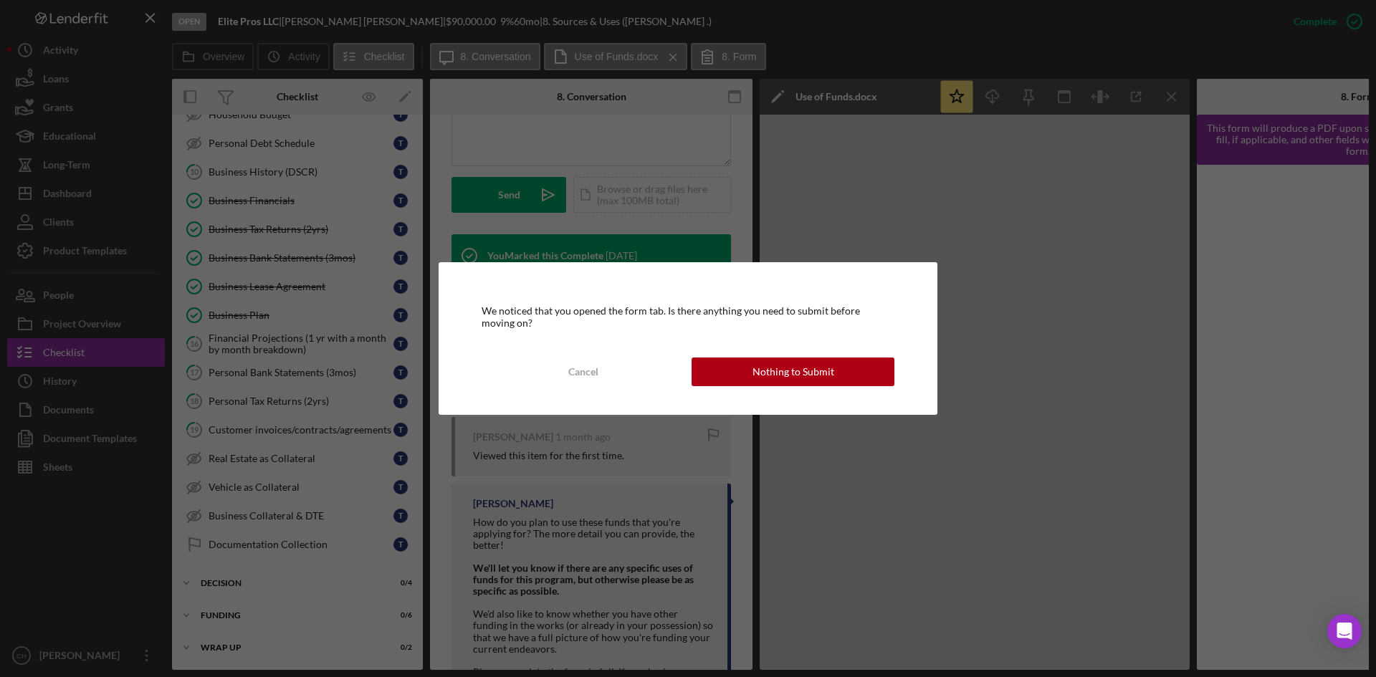
drag, startPoint x: 772, startPoint y: 357, endPoint x: 770, endPoint y: 364, distance: 7.7
click at [770, 364] on div "Nothing to Submit" at bounding box center [793, 372] width 82 height 29
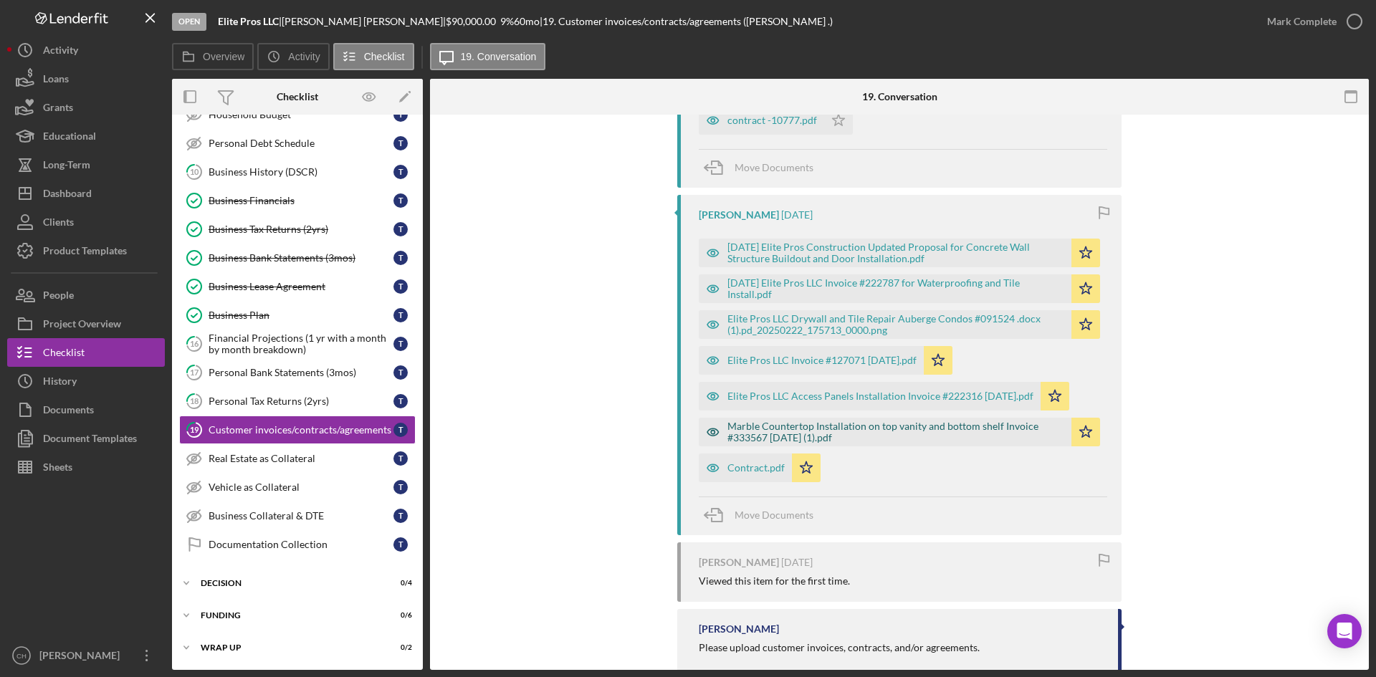
scroll to position [399, 0]
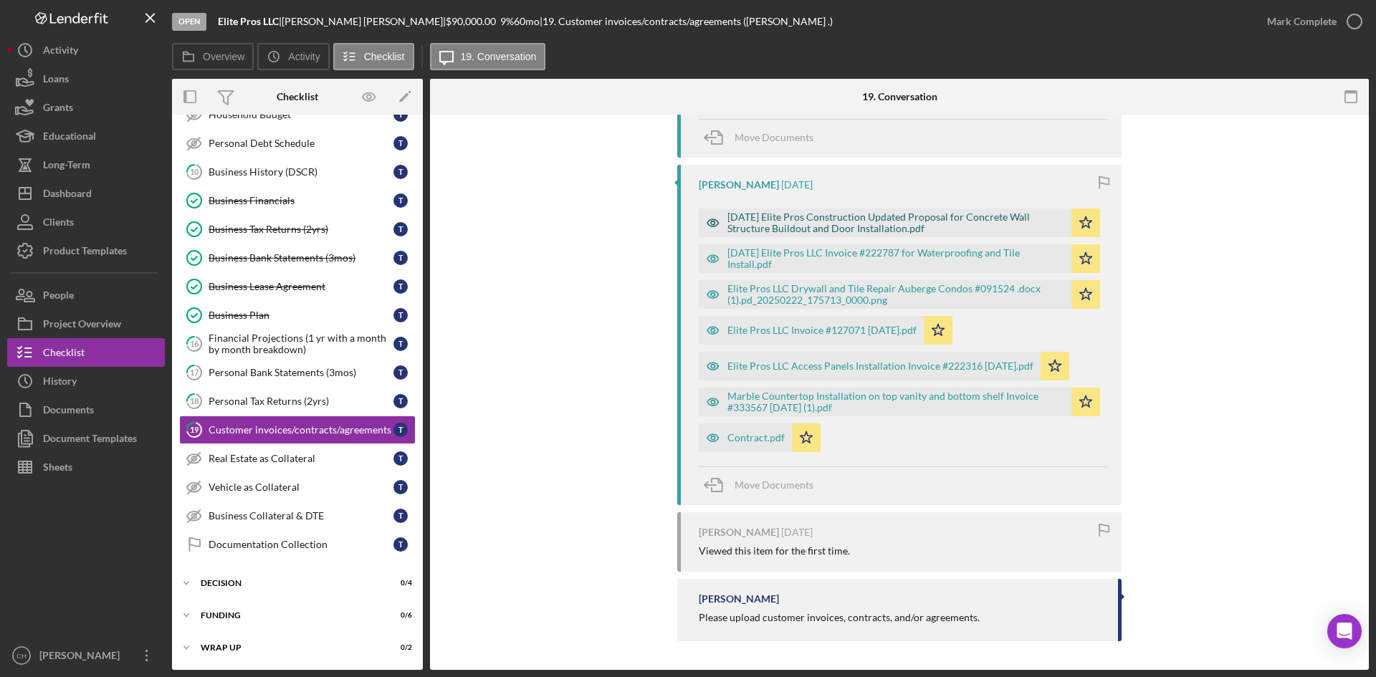
click at [772, 221] on div "[DATE] Elite Pros Construction Updated Proposal for Concrete Wall Structure Bui…" at bounding box center [895, 222] width 337 height 23
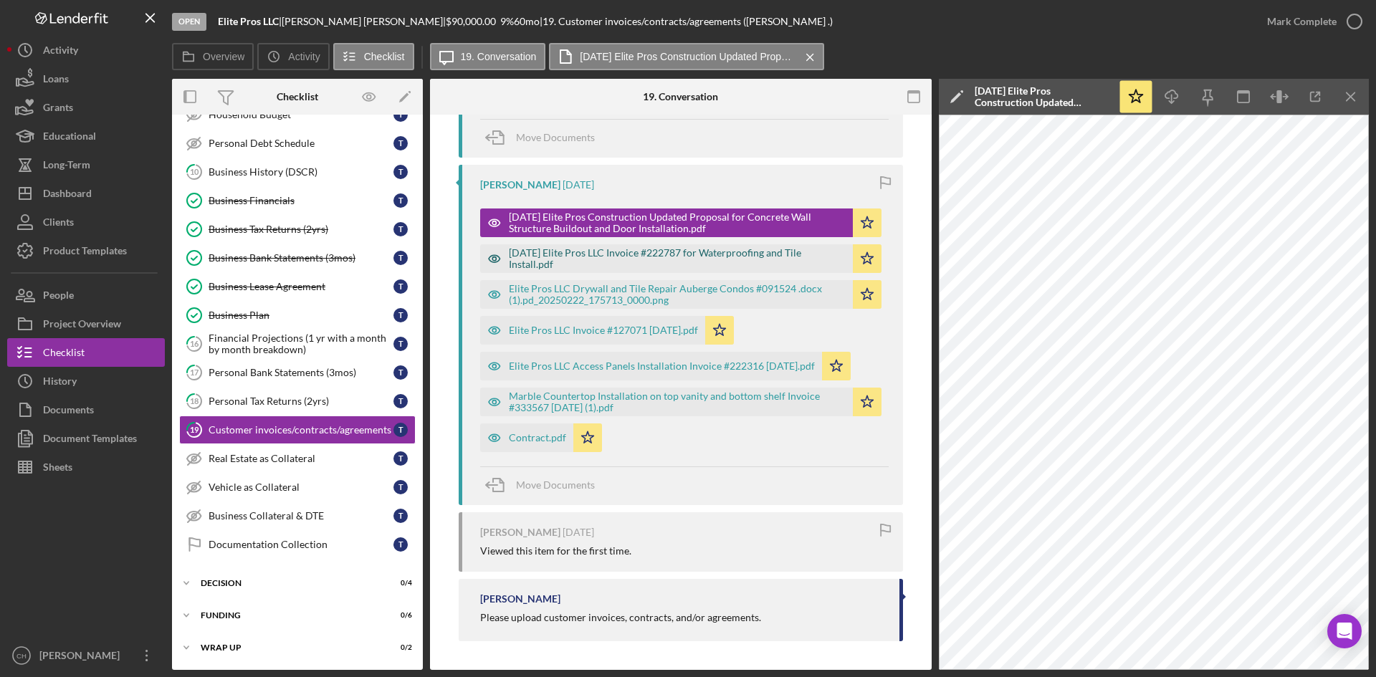
click at [763, 252] on div "[DATE] Elite Pros LLC Invoice #222787 for Waterproofing and Tile Install.pdf" at bounding box center [677, 258] width 337 height 23
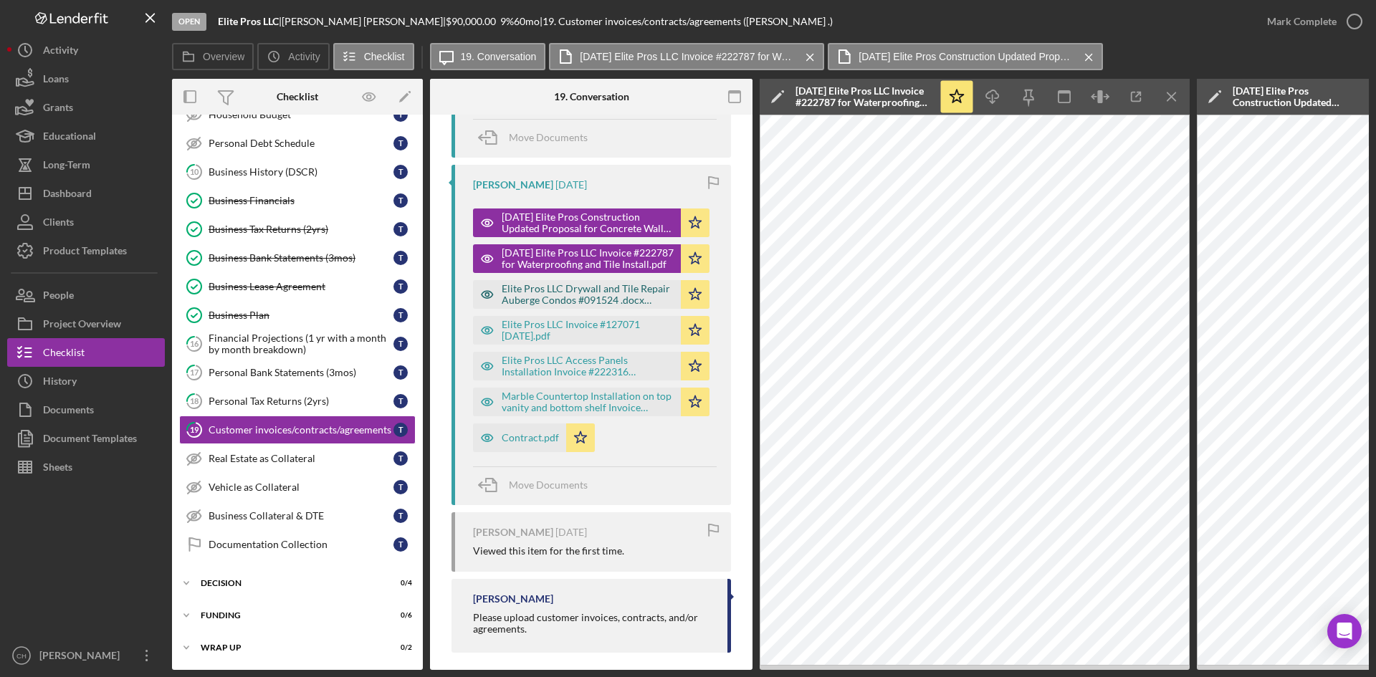
click at [605, 303] on div "Elite Pros LLC Drywall and Tile Repair Auberge Condos #091524 .docx (1).pd_2025…" at bounding box center [588, 294] width 172 height 23
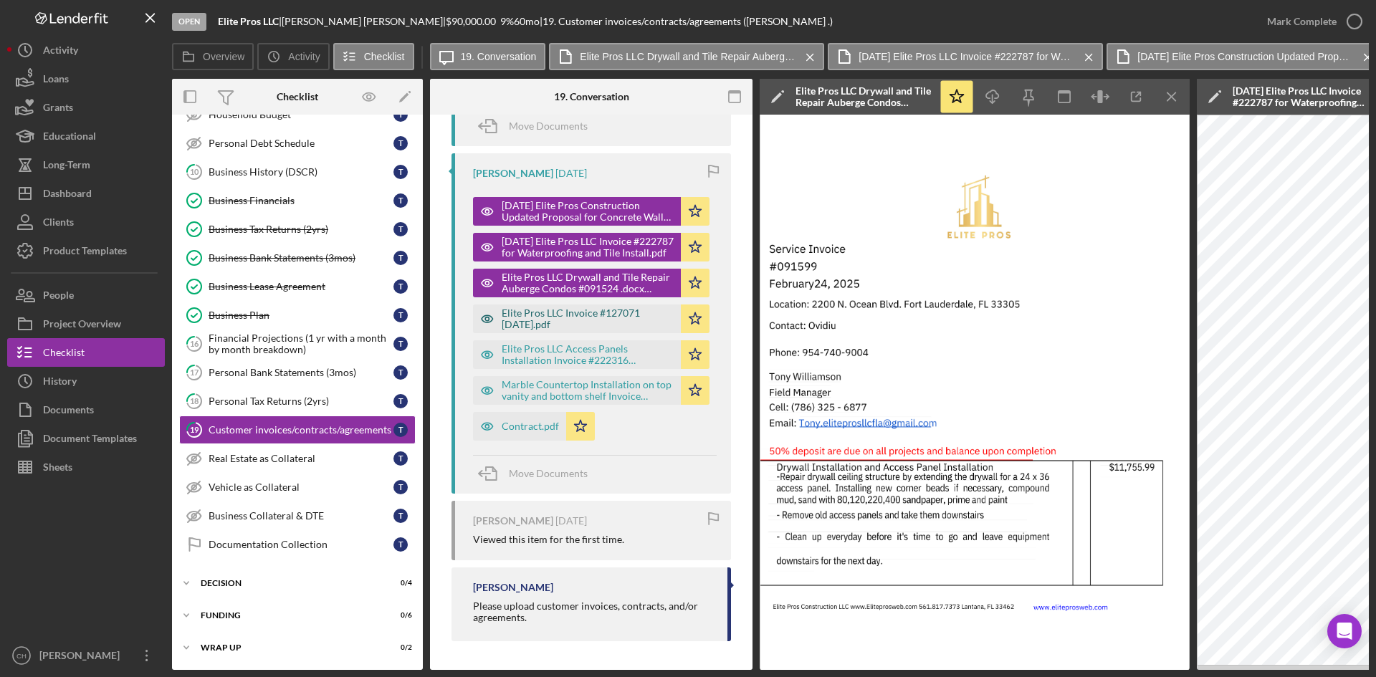
scroll to position [415, 0]
click at [594, 315] on div "Elite Pros LLC Invoice #127071 [DATE].pdf" at bounding box center [588, 318] width 172 height 23
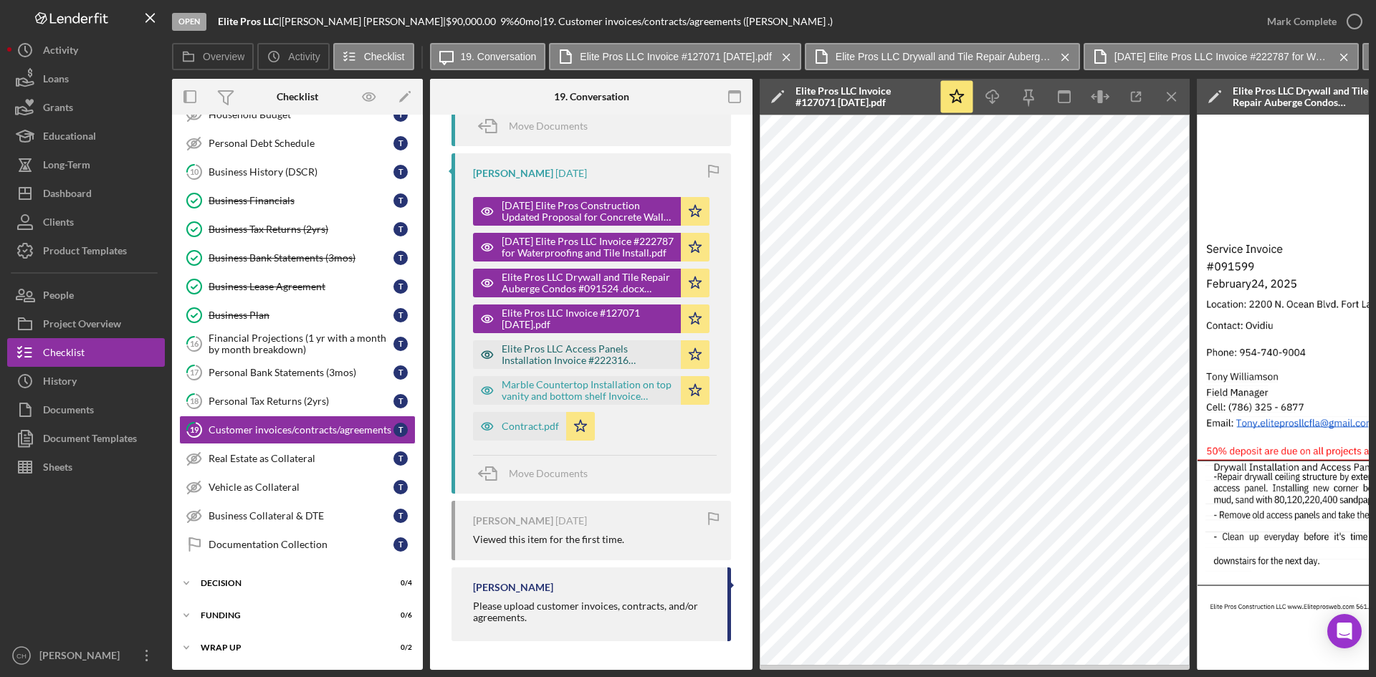
click at [579, 351] on div "Elite Pros LLC Access Panels Installation Invoice #222316 [DATE].pdf" at bounding box center [588, 354] width 172 height 23
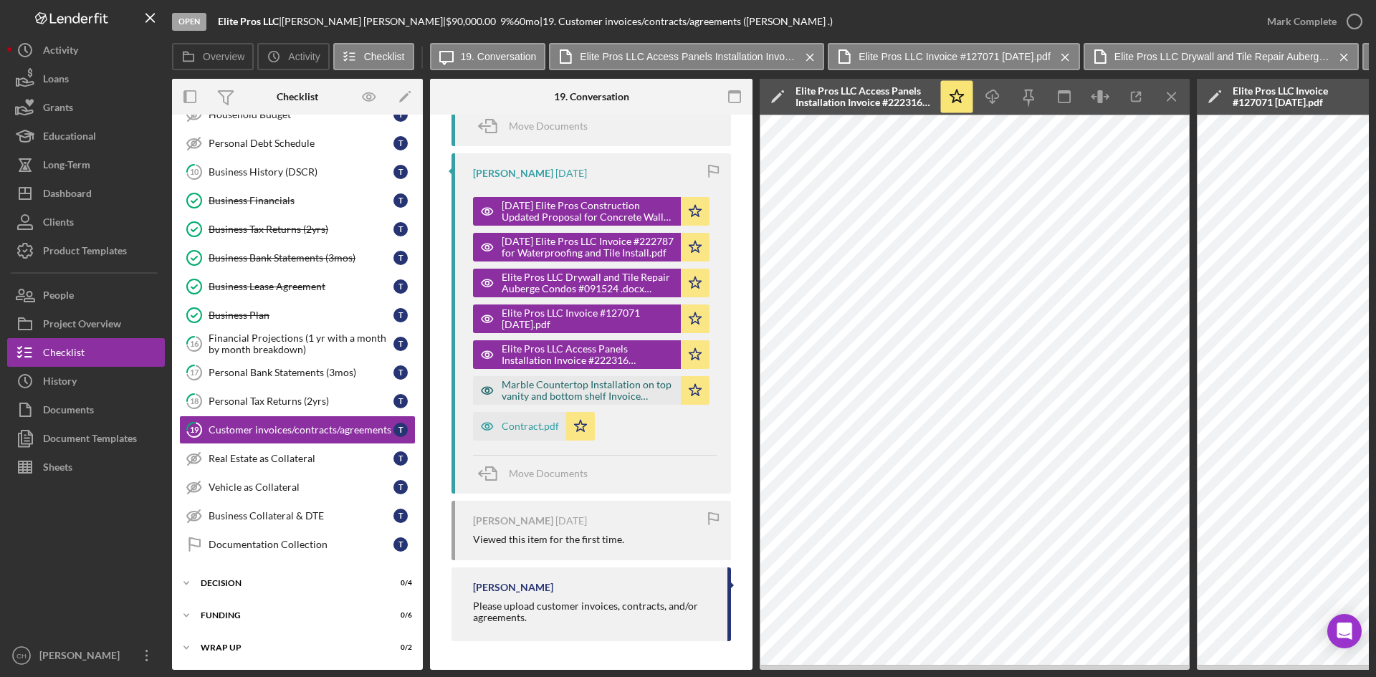
click at [526, 391] on div "Marble Countertop Installation on top vanity and bottom shelf Invoice #333567 […" at bounding box center [588, 390] width 172 height 23
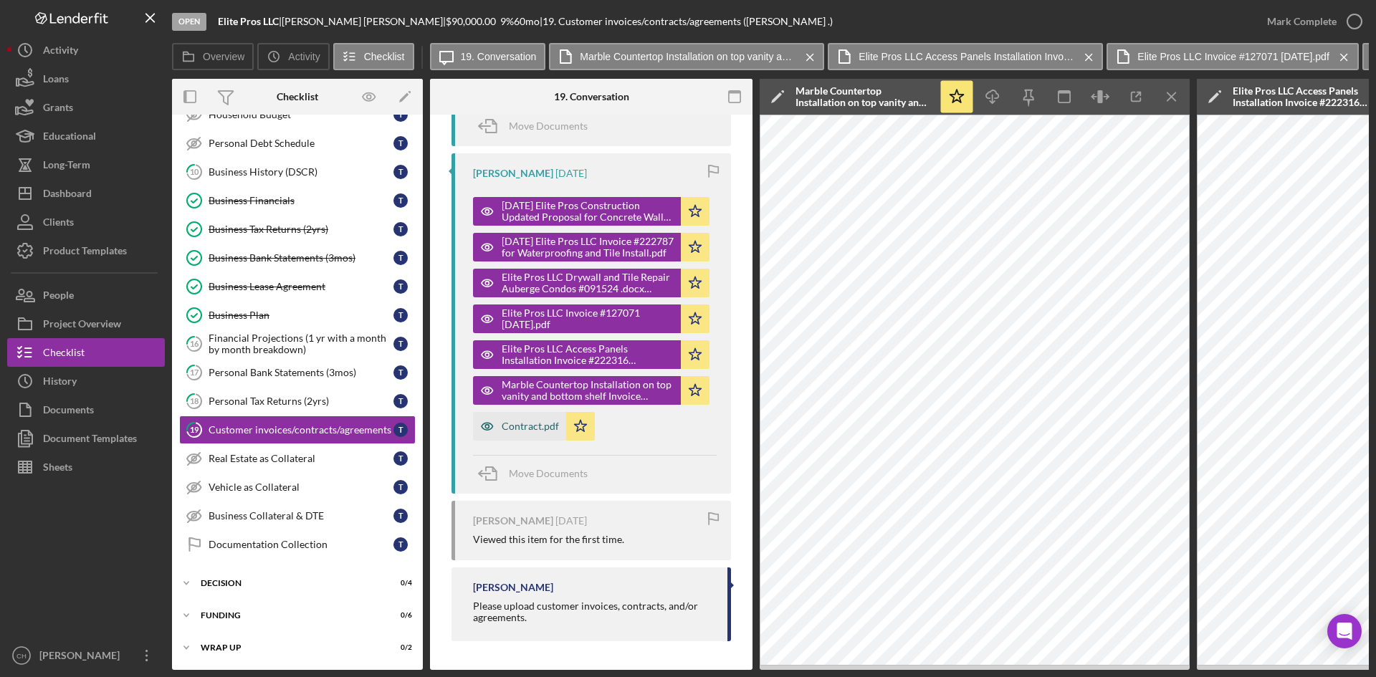
click at [515, 423] on div "Contract.pdf" at bounding box center [530, 426] width 57 height 11
click at [502, 421] on div "Contract.pdf" at bounding box center [530, 426] width 57 height 11
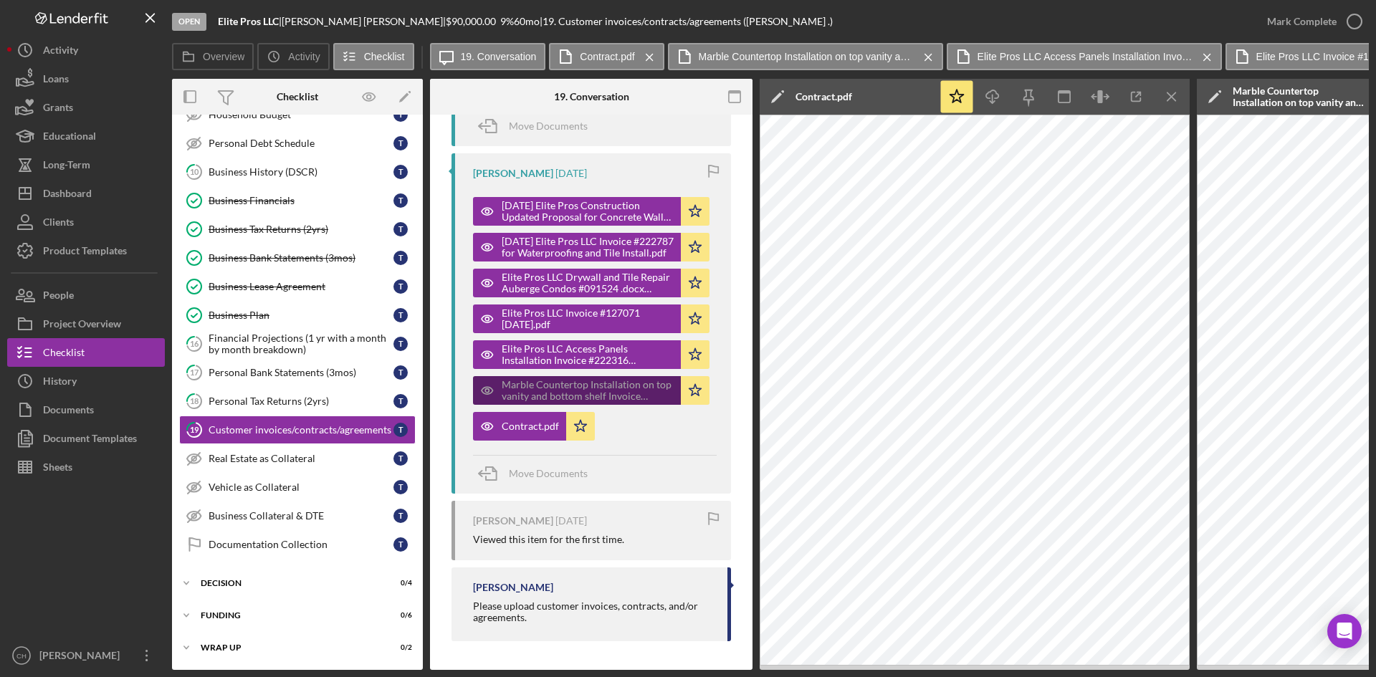
click at [541, 386] on div "Marble Countertop Installation on top vanity and bottom shelf Invoice #333567 […" at bounding box center [588, 390] width 172 height 23
click at [1169, 93] on icon "Icon/Menu Close" at bounding box center [1172, 97] width 32 height 32
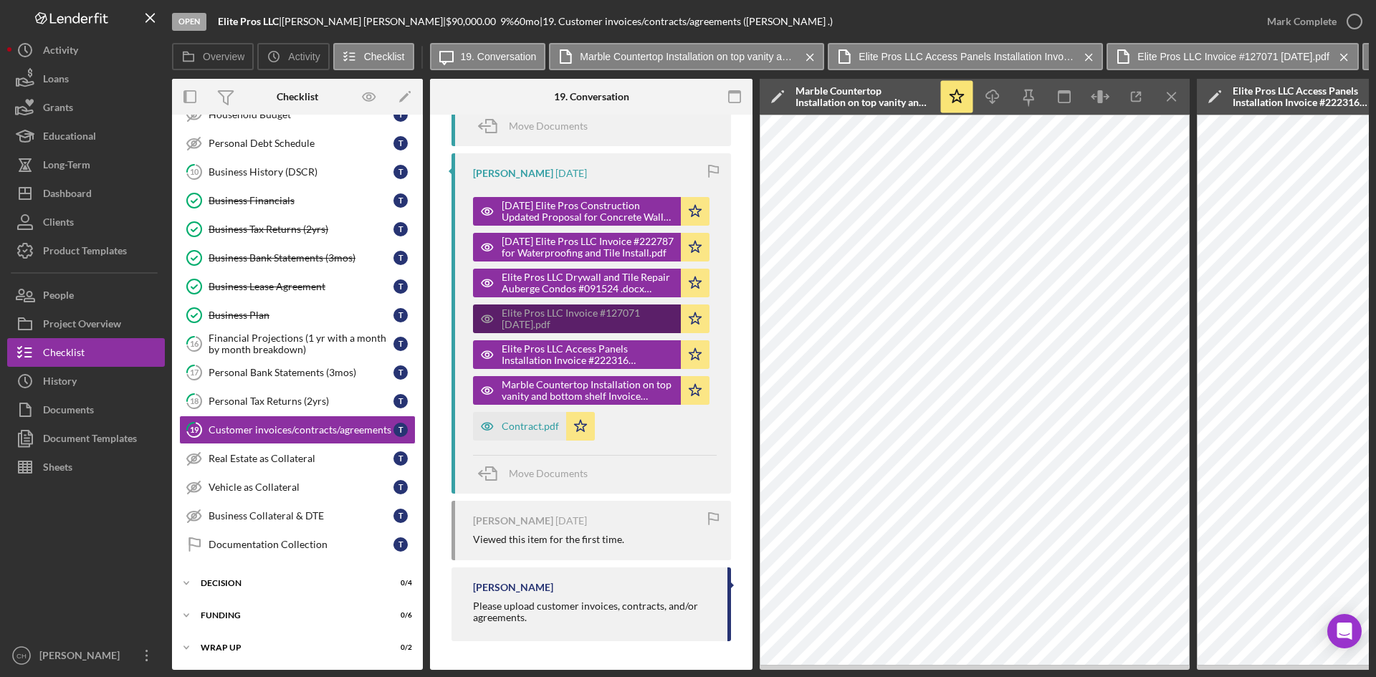
click at [590, 315] on div "Elite Pros LLC Invoice #127071 [DATE].pdf" at bounding box center [588, 318] width 172 height 23
click at [1177, 96] on icon "Icon/Menu Close" at bounding box center [1172, 97] width 32 height 32
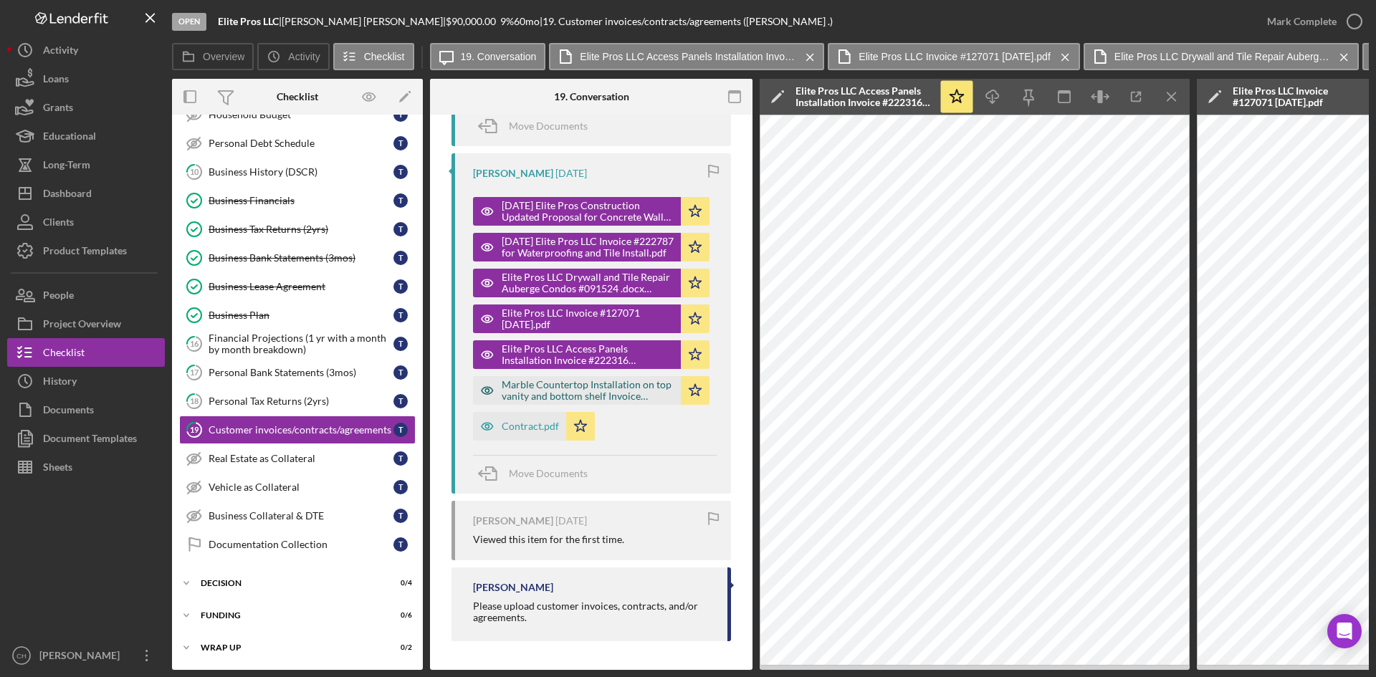
click at [571, 380] on div "Marble Countertop Installation on top vanity and bottom shelf Invoice #333567 […" at bounding box center [588, 390] width 172 height 23
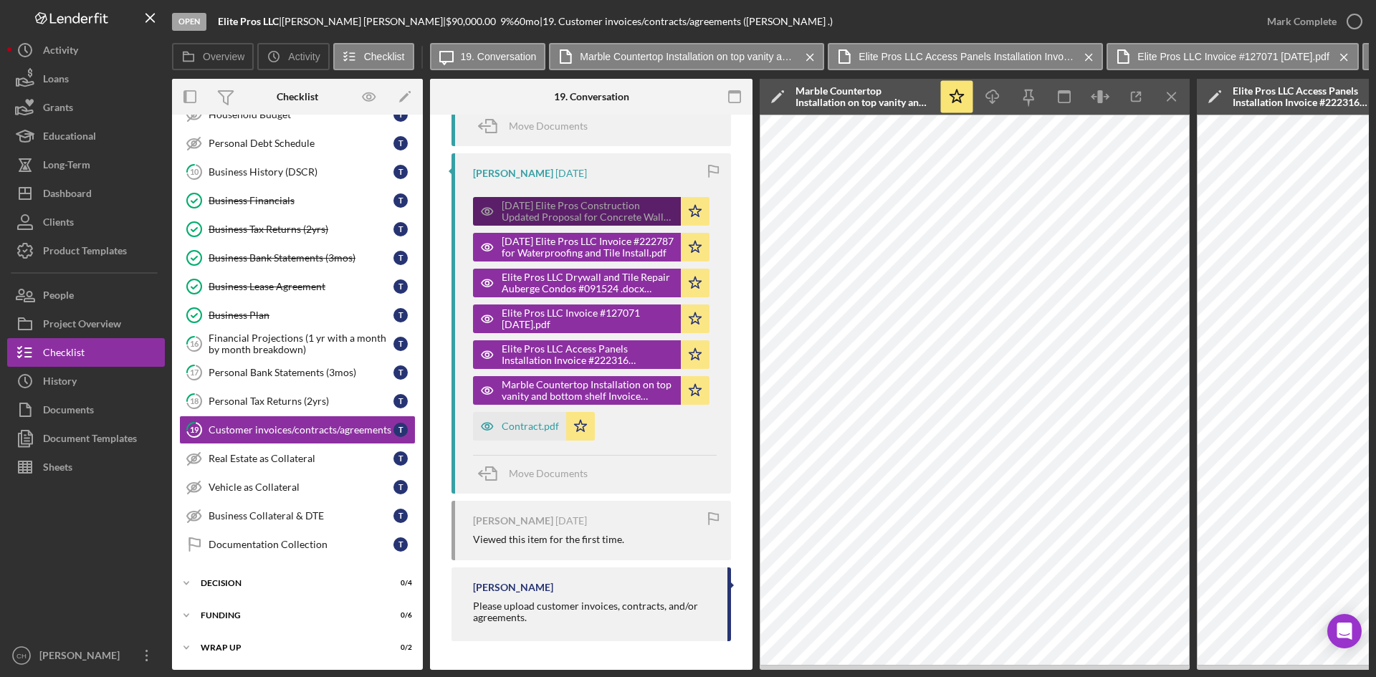
click at [572, 212] on div "[DATE] Elite Pros Construction Updated Proposal for Concrete Wall Structure Bui…" at bounding box center [588, 211] width 172 height 23
click at [568, 207] on div "[DATE] Elite Pros Construction Updated Proposal for Concrete Wall Structure Bui…" at bounding box center [588, 211] width 172 height 23
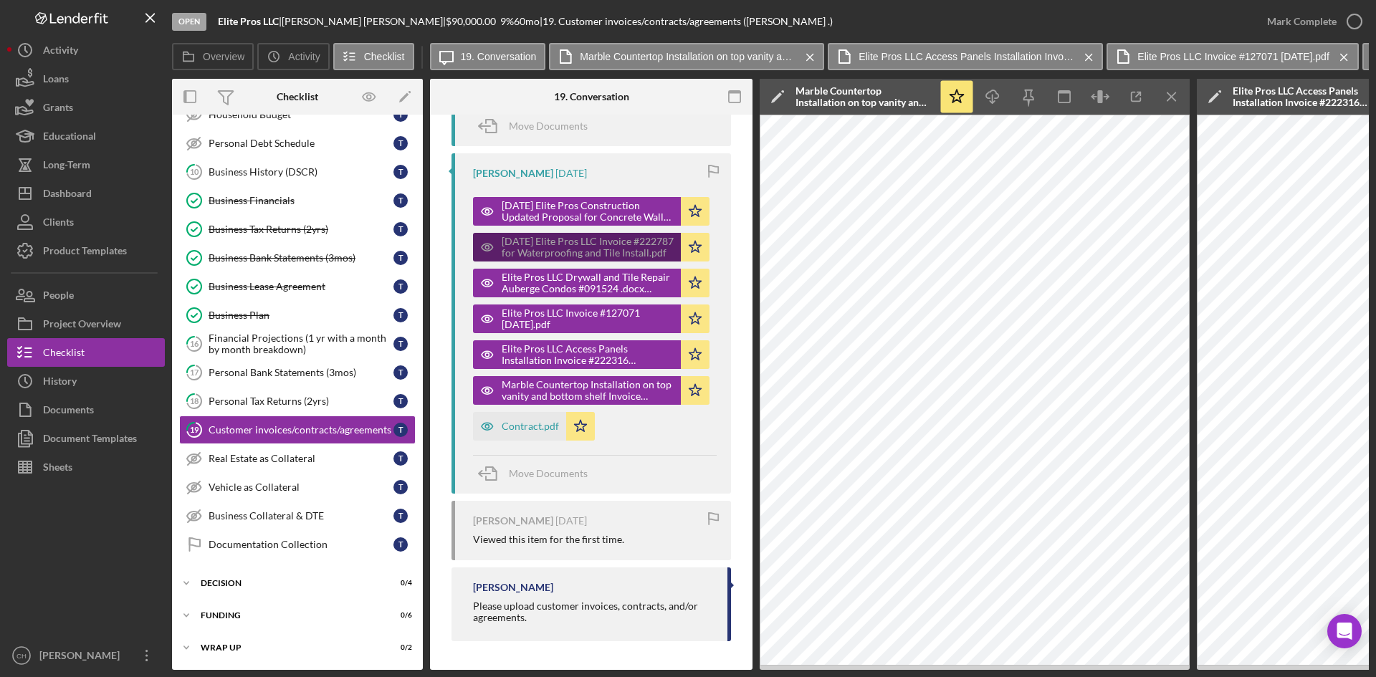
click at [580, 237] on div "[DATE] Elite Pros LLC Invoice #222787 for Waterproofing and Tile Install.pdf" at bounding box center [588, 247] width 172 height 23
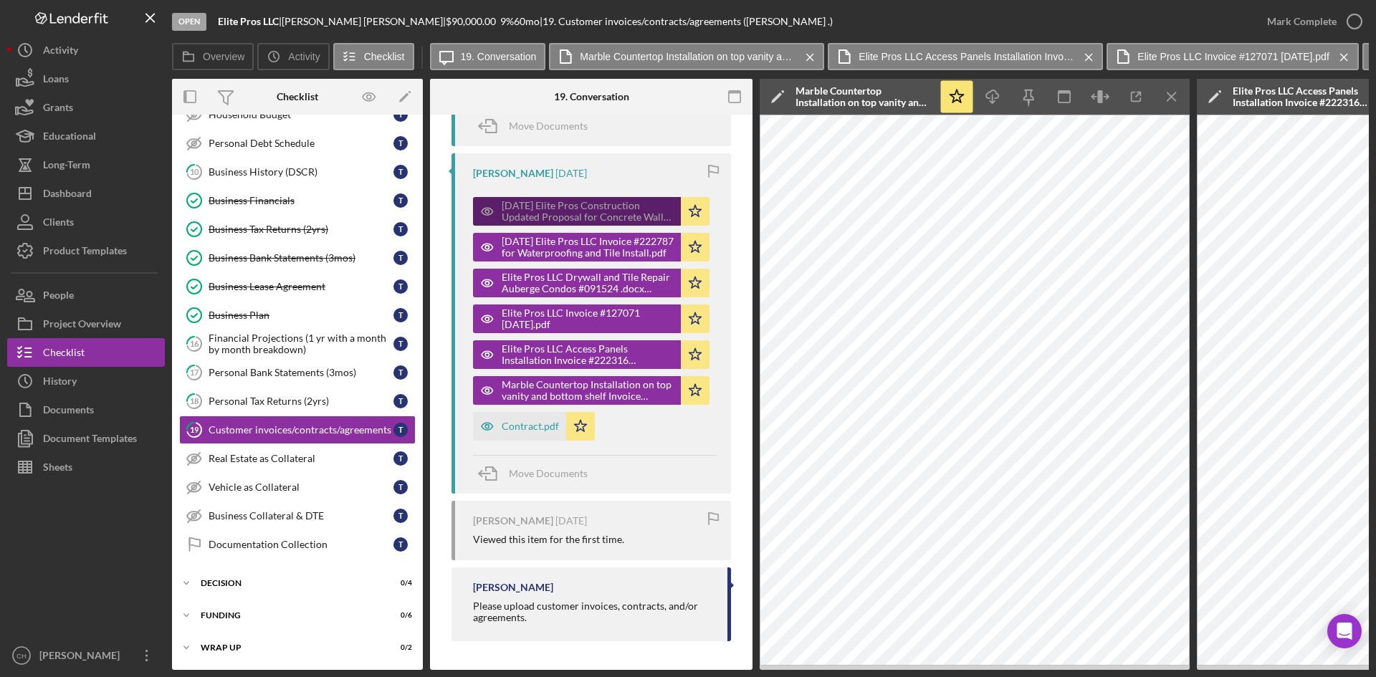
click at [557, 200] on div "[DATE] Elite Pros Construction Updated Proposal for Concrete Wall Structure Bui…" at bounding box center [588, 211] width 172 height 23
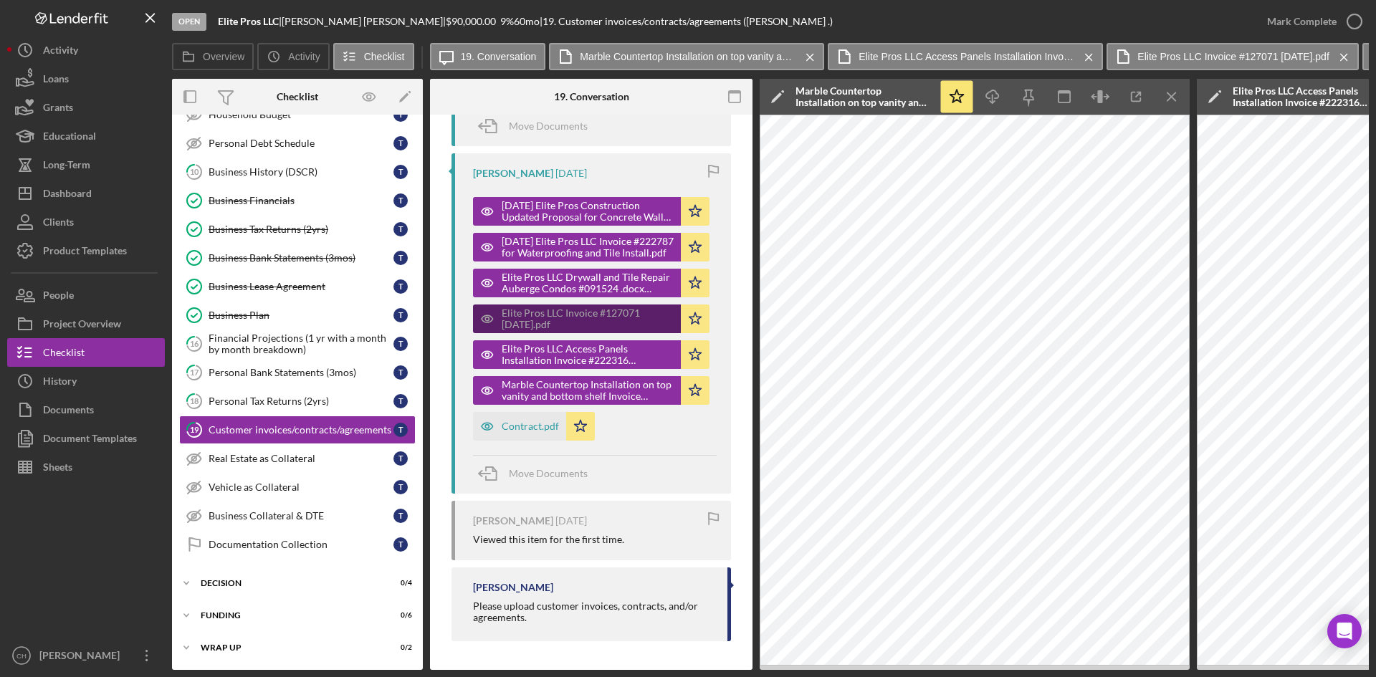
click at [543, 320] on div "Elite Pros LLC Invoice #127071 [DATE].pdf" at bounding box center [588, 318] width 172 height 23
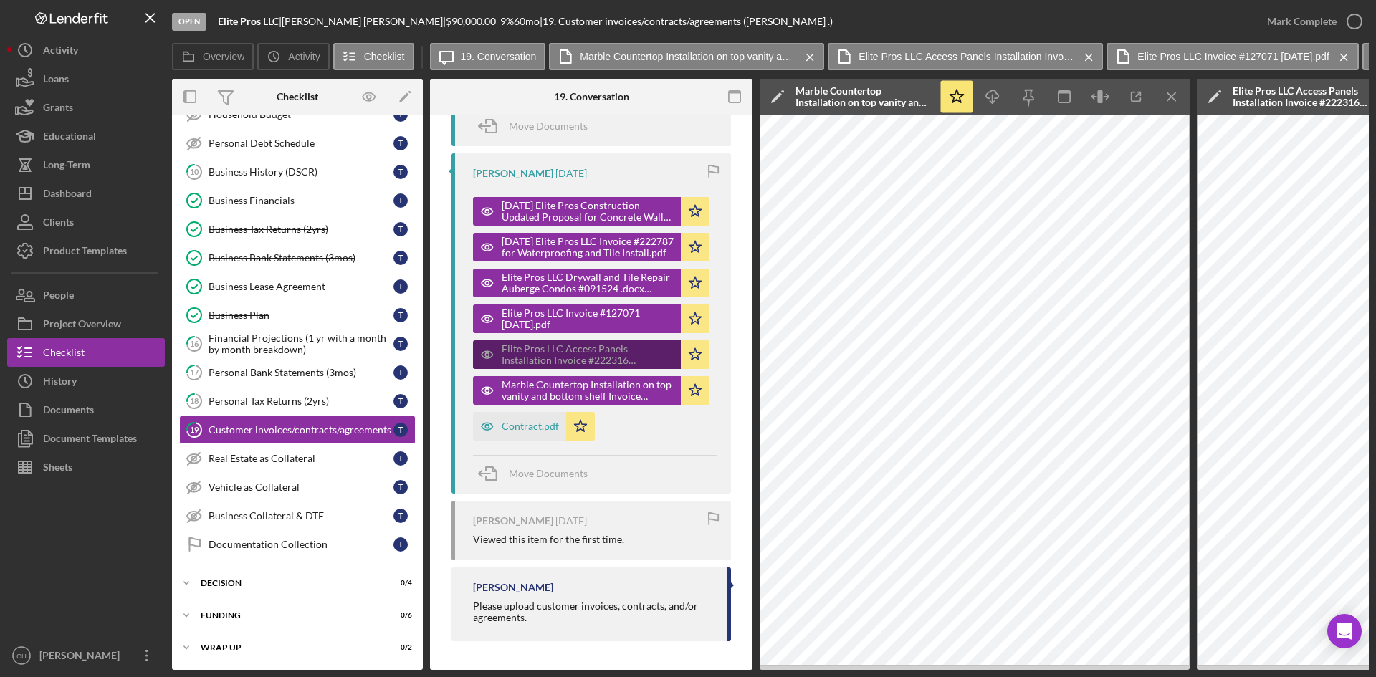
click at [550, 348] on div "Elite Pros LLC Access Panels Installation Invoice #222316 [DATE].pdf" at bounding box center [588, 354] width 172 height 23
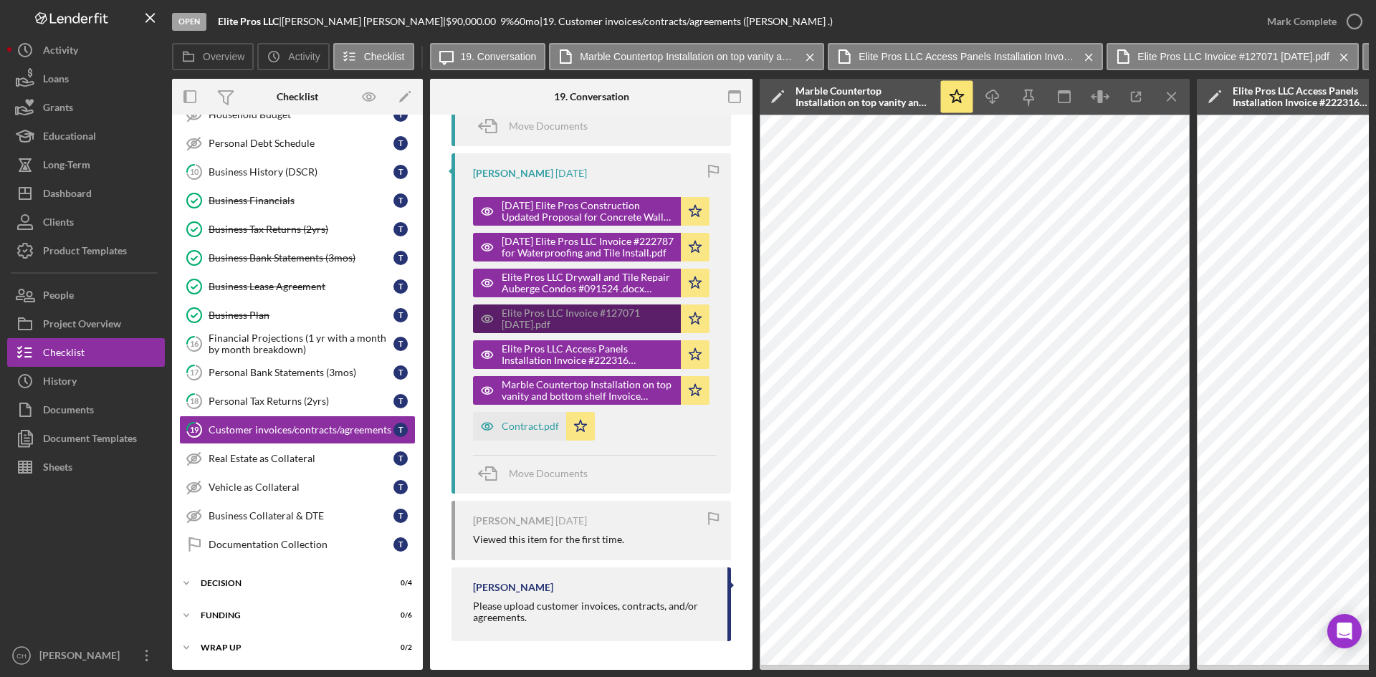
click at [527, 315] on div "Elite Pros LLC Invoice #127071 [DATE].pdf" at bounding box center [588, 318] width 172 height 23
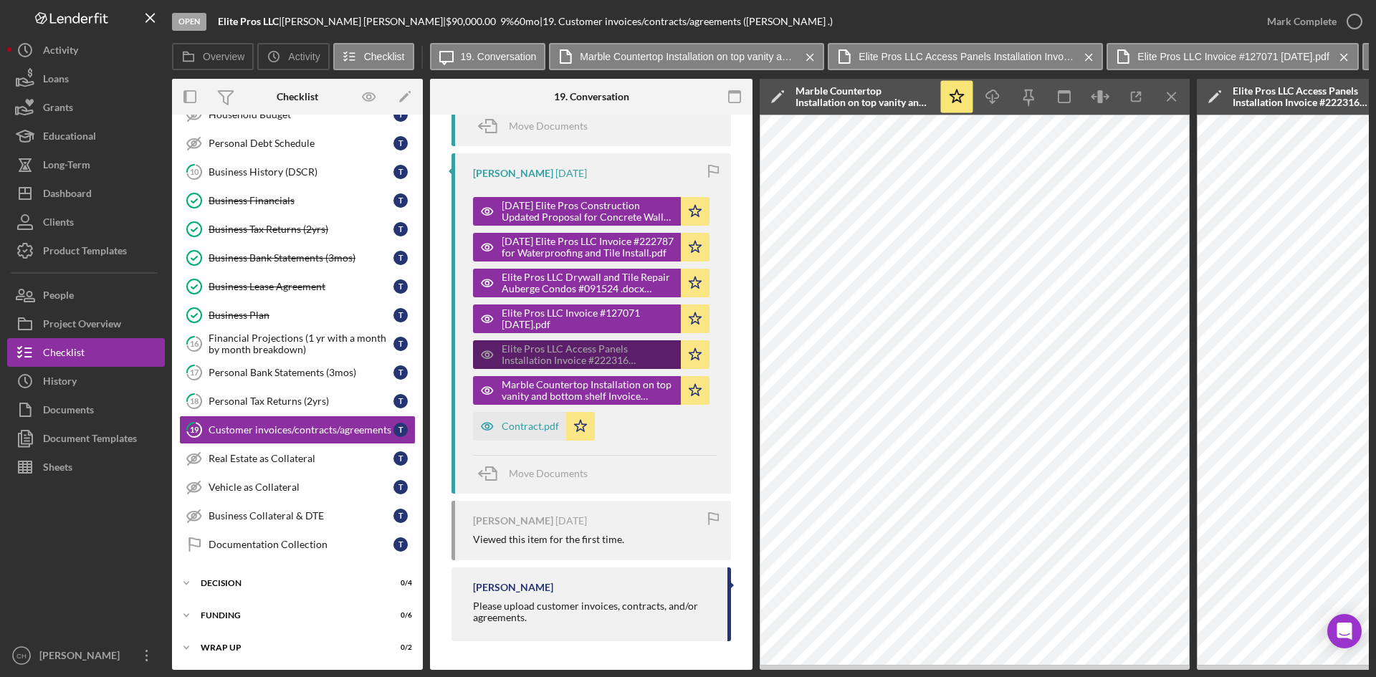
click at [589, 355] on div "Elite Pros LLC Access Panels Installation Invoice #222316 [DATE].pdf" at bounding box center [588, 354] width 172 height 23
click at [594, 356] on div "Elite Pros LLC Access Panels Installation Invoice #222316 [DATE].pdf" at bounding box center [588, 354] width 172 height 23
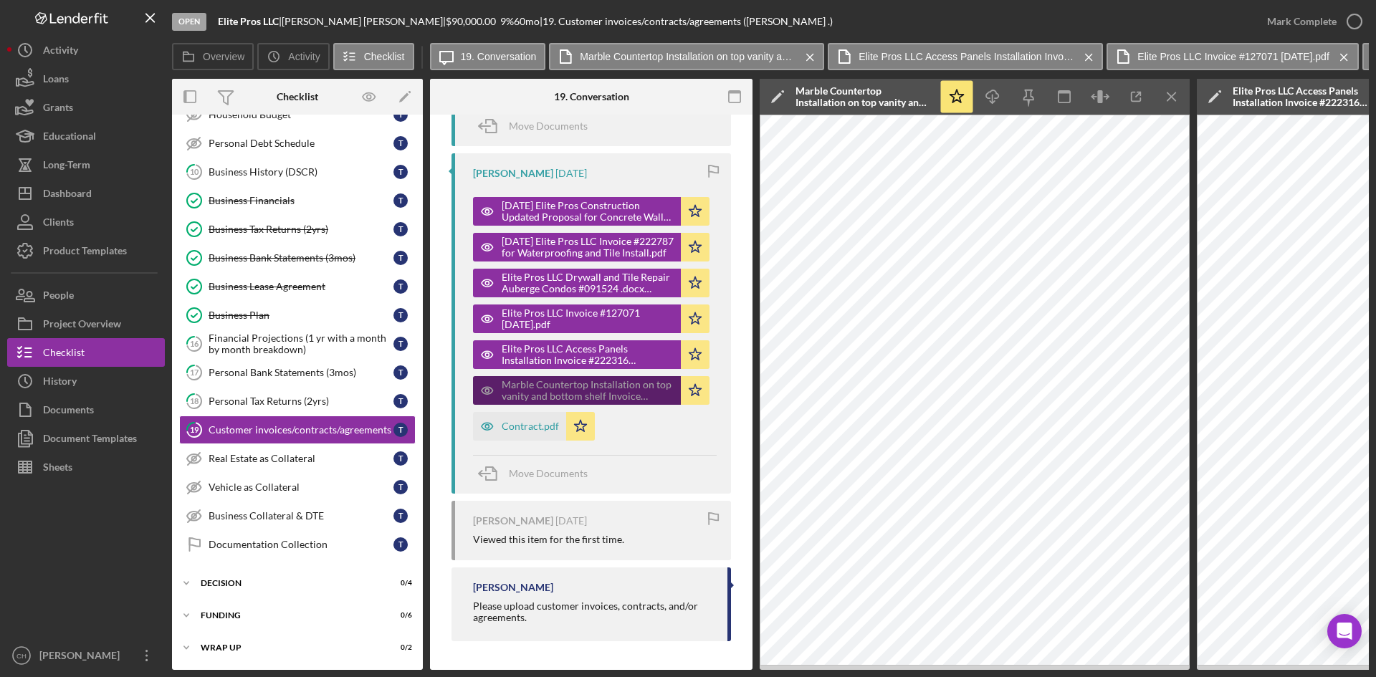
click at [559, 382] on div "Marble Countertop Installation on top vanity and bottom shelf Invoice #333567 […" at bounding box center [588, 390] width 172 height 23
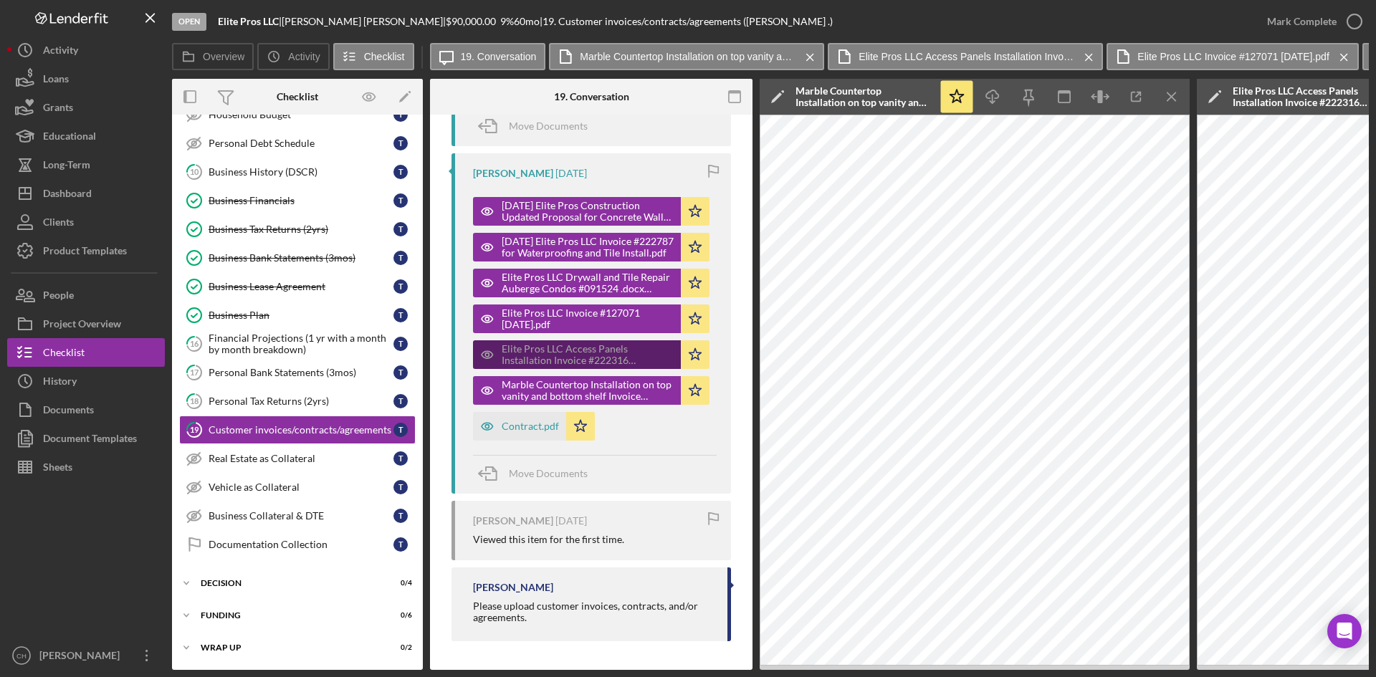
click at [552, 353] on div "Elite Pros LLC Access Panels Installation Invoice #222316 [DATE].pdf" at bounding box center [588, 354] width 172 height 23
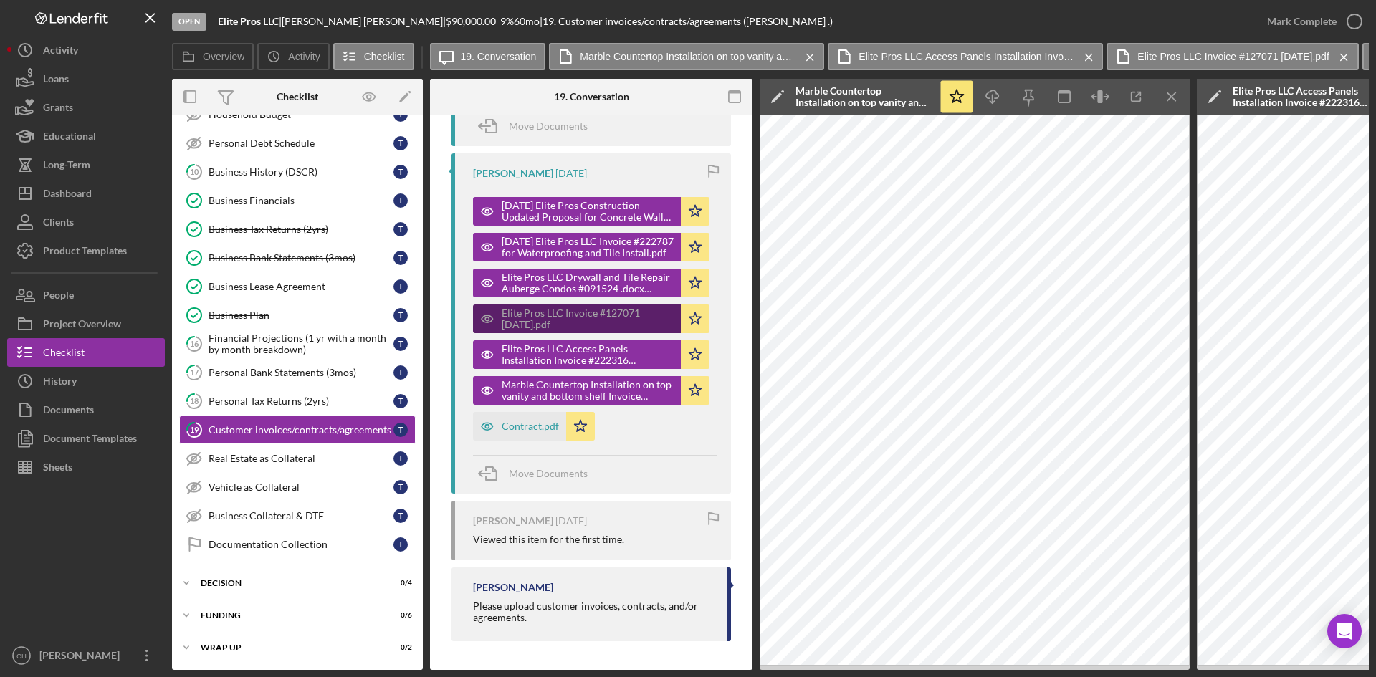
click at [546, 322] on div "Elite Pros LLC Invoice #127071 [DATE].pdf" at bounding box center [588, 318] width 172 height 23
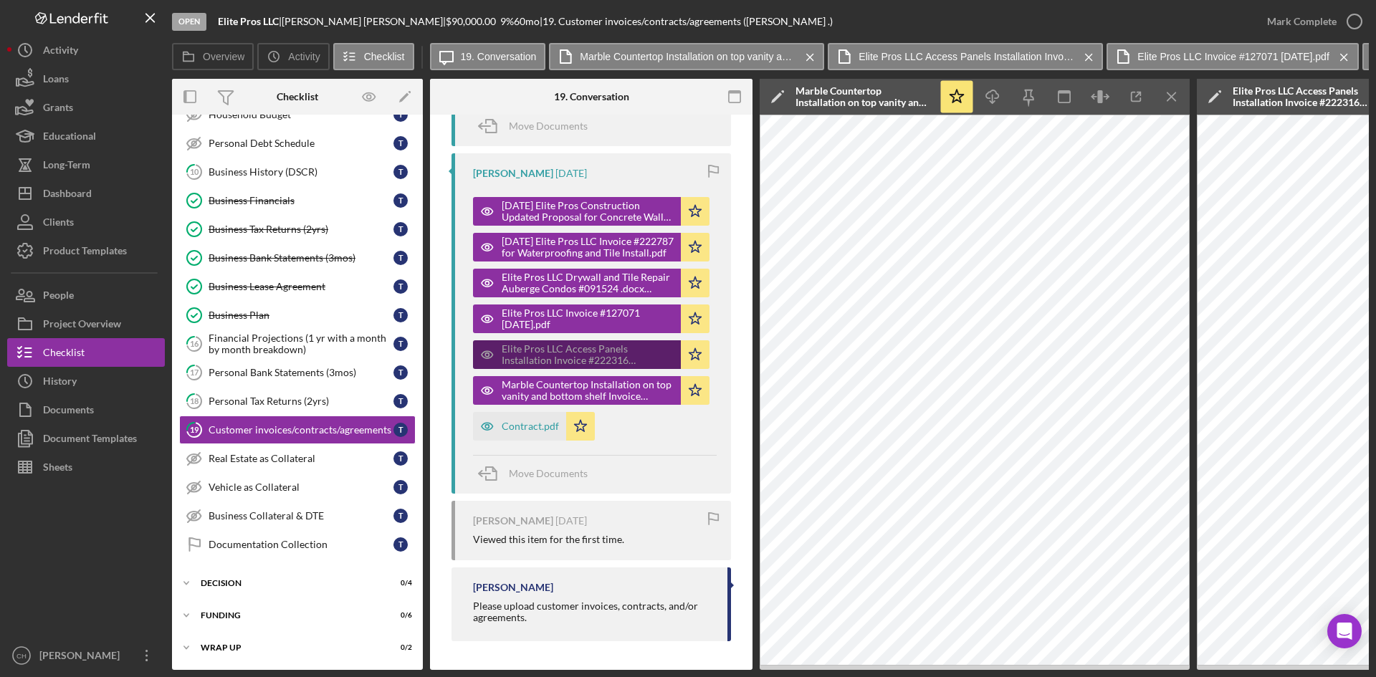
click at [590, 358] on div "Elite Pros LLC Access Panels Installation Invoice #222316 [DATE].pdf" at bounding box center [588, 354] width 172 height 23
click at [543, 351] on div "Elite Pros LLC Access Panels Installation Invoice #222316 [DATE].pdf" at bounding box center [588, 354] width 172 height 23
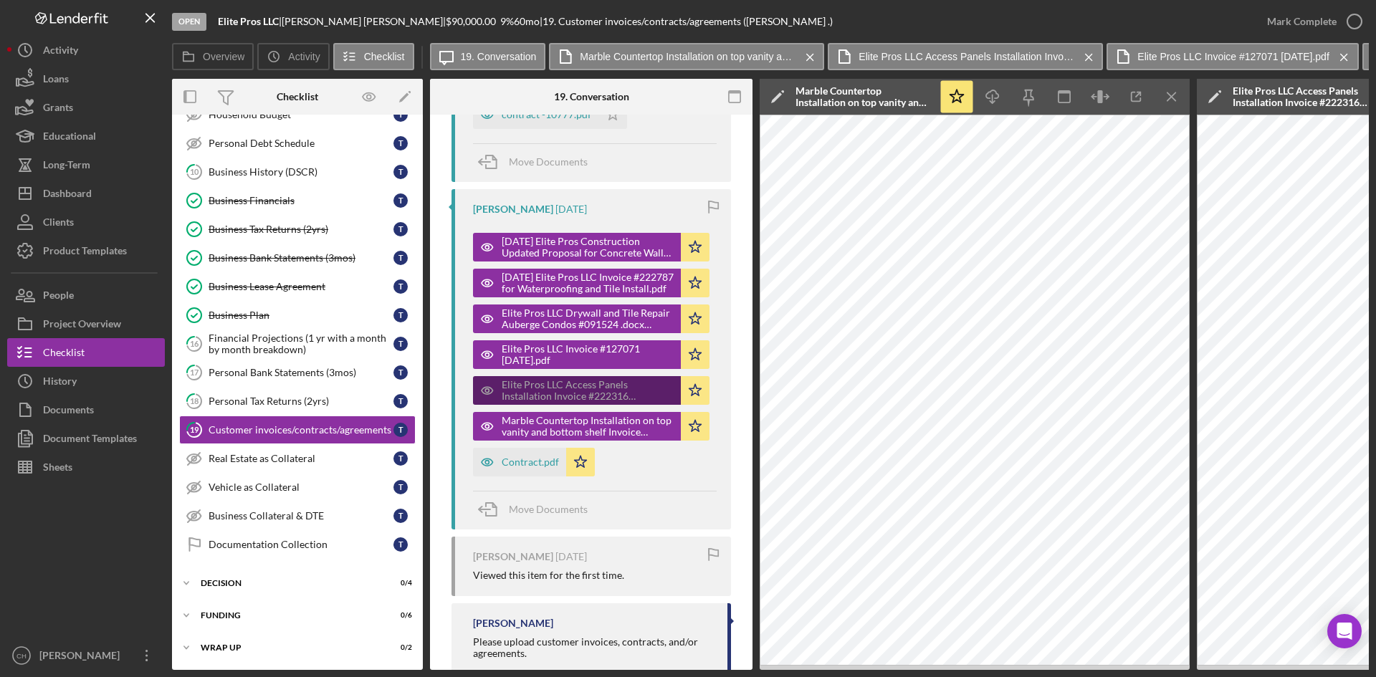
scroll to position [343, 0]
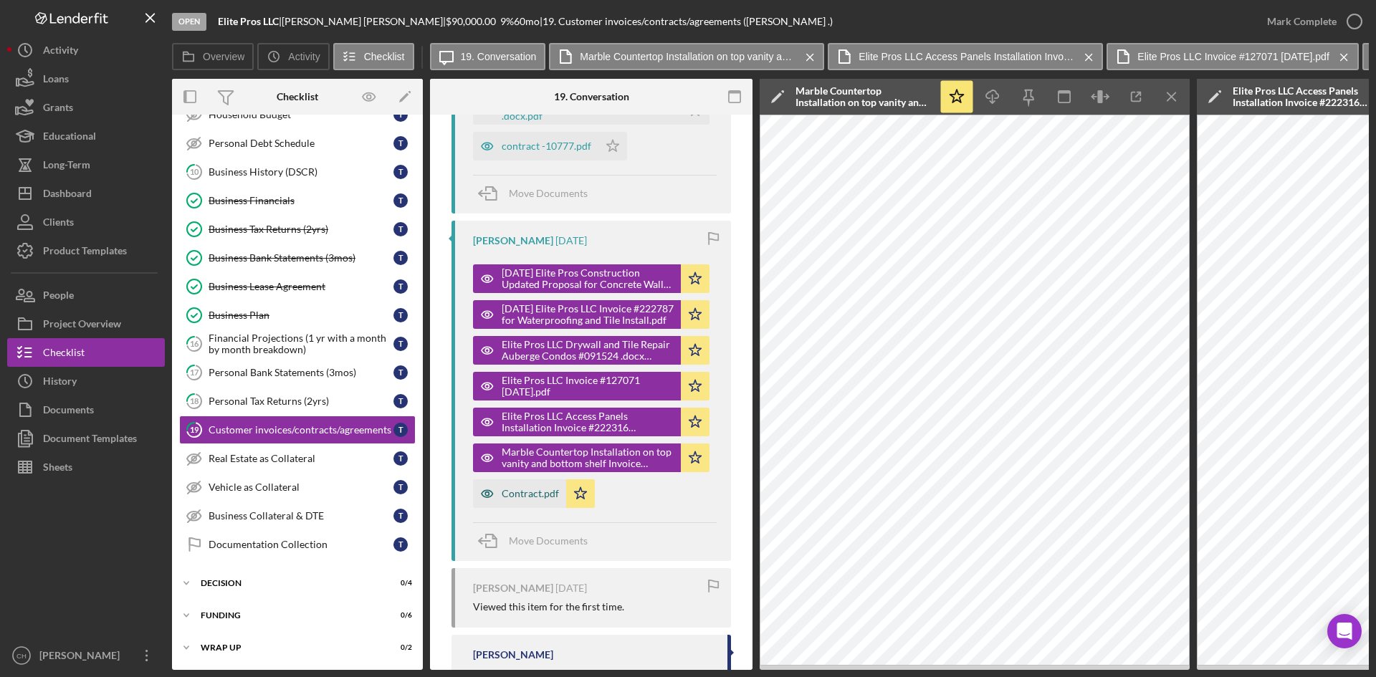
click at [531, 501] on div "Contract.pdf" at bounding box center [519, 493] width 93 height 29
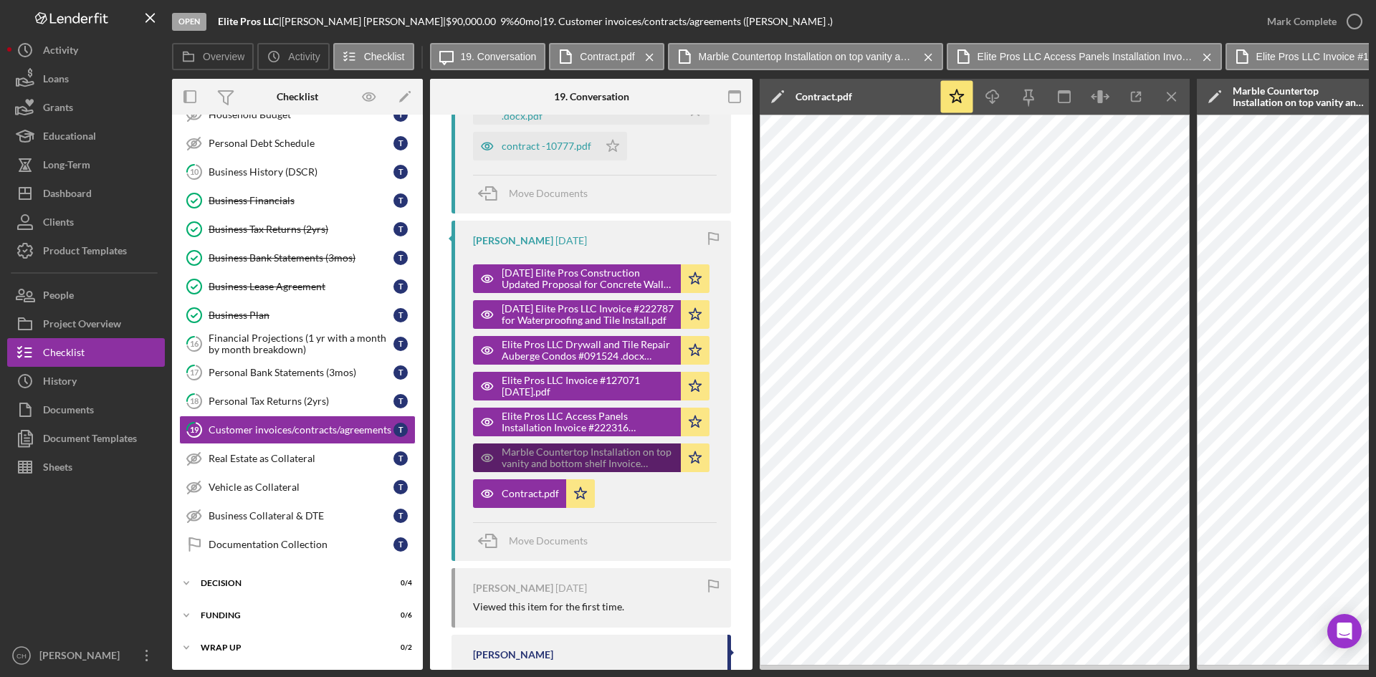
click at [540, 461] on div "Marble Countertop Installation on top vanity and bottom shelf Invoice #333567 […" at bounding box center [588, 457] width 172 height 23
click at [512, 466] on div "Marble Countertop Installation on top vanity and bottom shelf Invoice #333567 […" at bounding box center [588, 457] width 172 height 23
click at [512, 461] on div "Marble Countertop Installation on top vanity and bottom shelf Invoice #333567 […" at bounding box center [588, 457] width 172 height 23
click at [507, 458] on div "Marble Countertop Installation on top vanity and bottom shelf Invoice #333567 […" at bounding box center [588, 457] width 172 height 23
click at [505, 454] on div "Marble Countertop Installation on top vanity and bottom shelf Invoice #333567 […" at bounding box center [588, 457] width 172 height 23
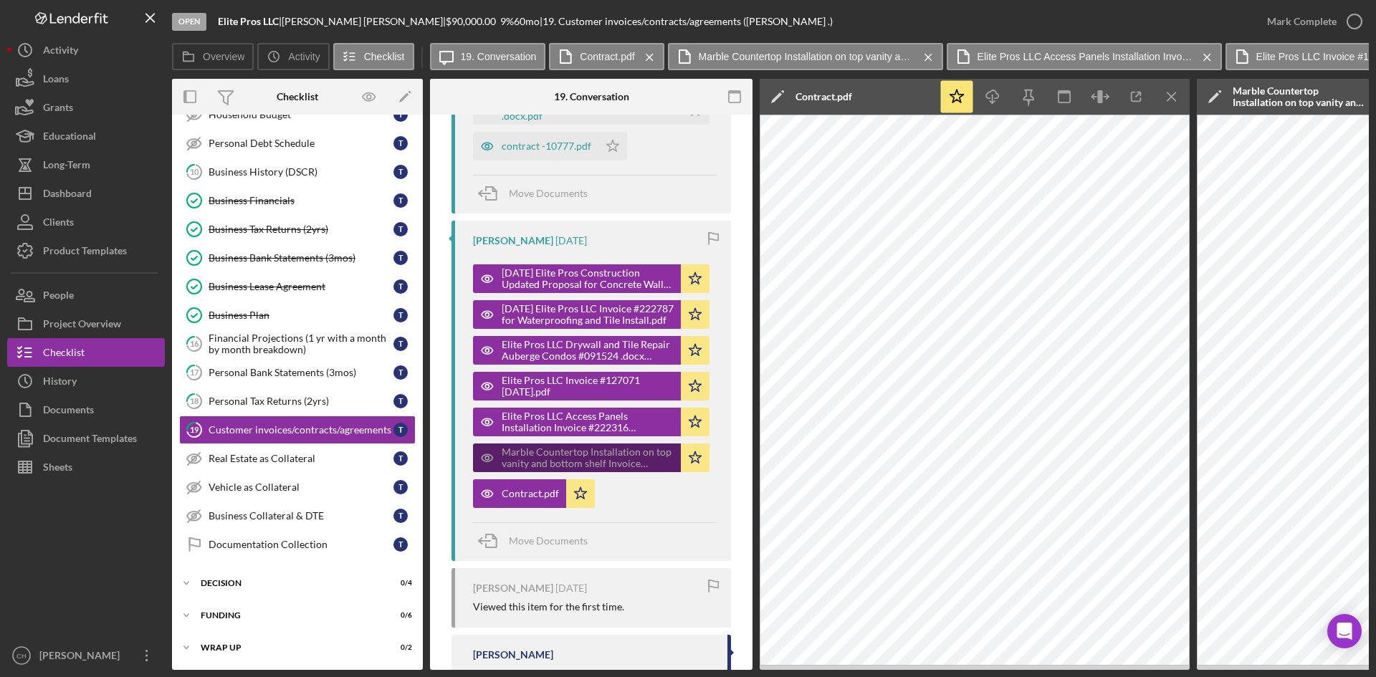
click at [505, 452] on div "Marble Countertop Installation on top vanity and bottom shelf Invoice #333567 […" at bounding box center [588, 457] width 172 height 23
click at [556, 416] on div "Elite Pros LLC Access Panels Installation Invoice #222316 [DATE].pdf" at bounding box center [588, 422] width 172 height 23
click at [554, 416] on div "Elite Pros LLC Access Panels Installation Invoice #222316 [DATE].pdf" at bounding box center [588, 422] width 172 height 23
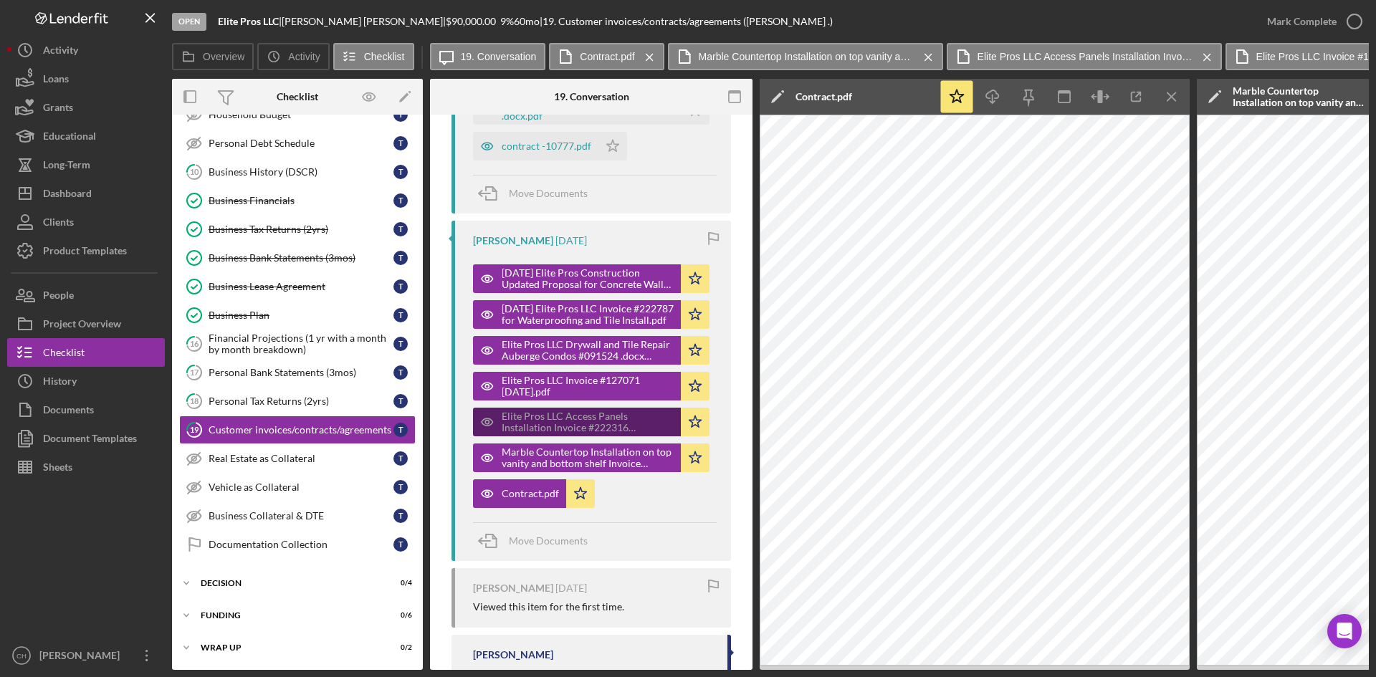
click at [553, 415] on div "Elite Pros LLC Access Panels Installation Invoice #222316 [DATE].pdf" at bounding box center [588, 422] width 172 height 23
click at [1165, 90] on icon "Icon/Menu Close" at bounding box center [1172, 97] width 32 height 32
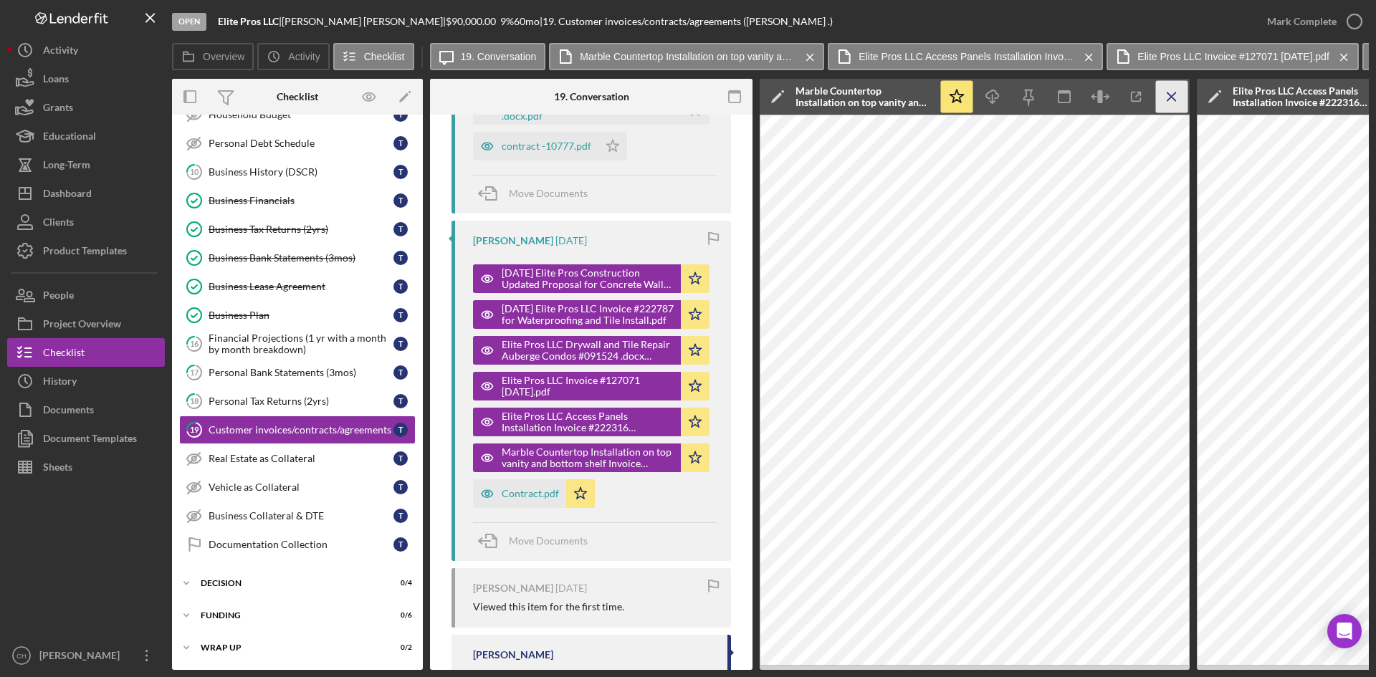
click at [1171, 95] on icon "Icon/Menu Close" at bounding box center [1172, 97] width 32 height 32
click at [1182, 92] on icon "Icon/Menu Close" at bounding box center [1172, 97] width 32 height 32
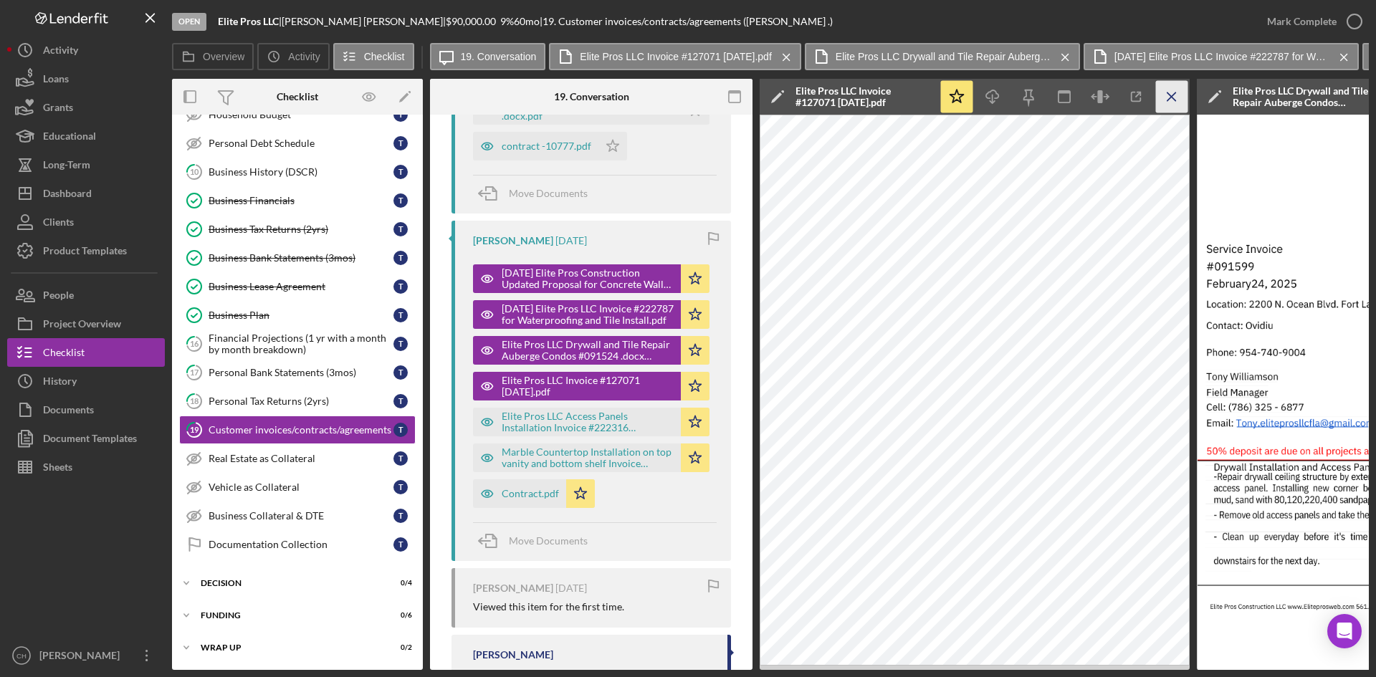
click at [1172, 97] on line "button" at bounding box center [1171, 96] width 8 height 8
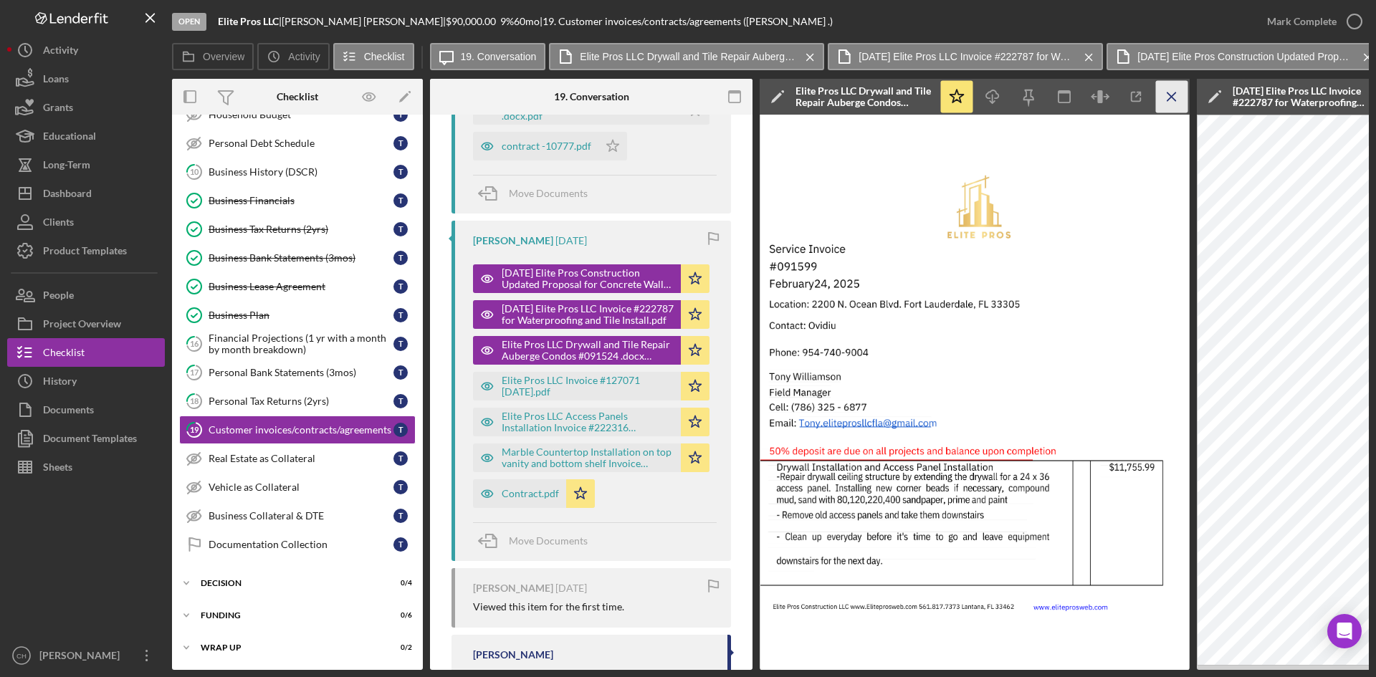
click at [1172, 96] on line "button" at bounding box center [1171, 96] width 8 height 8
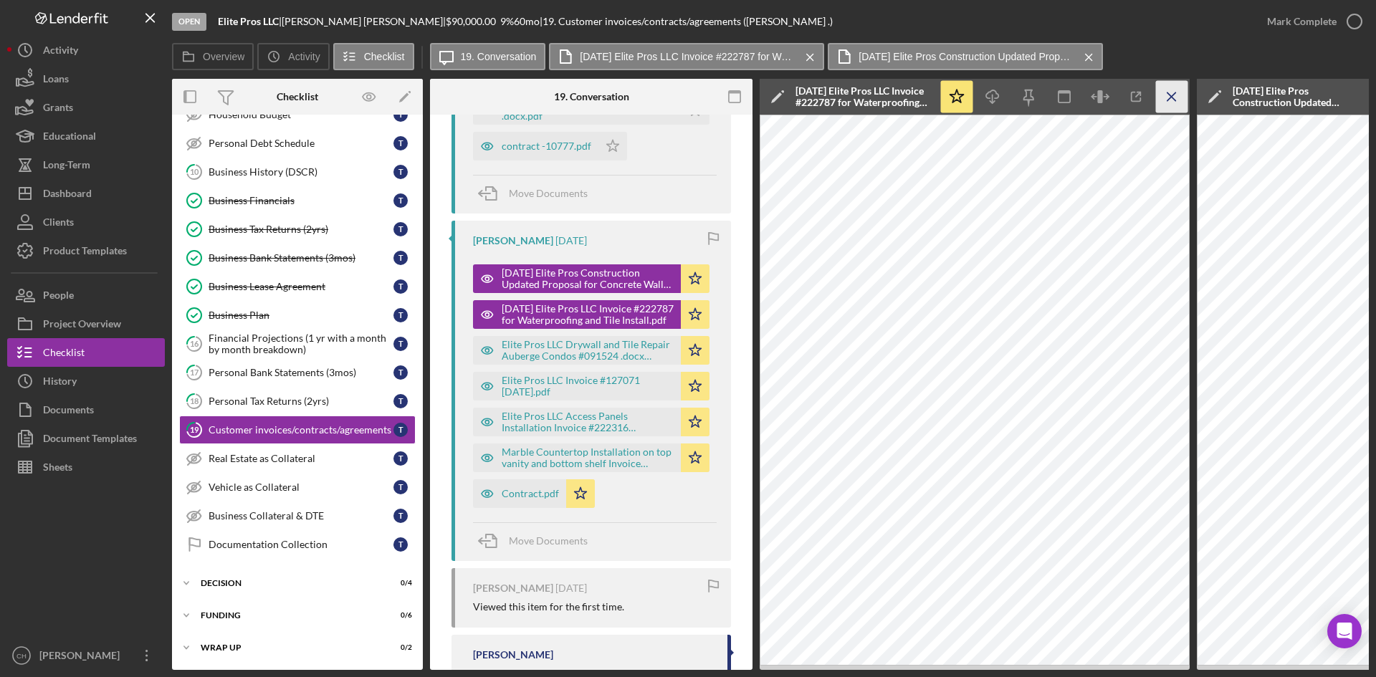
click at [1172, 97] on line "button" at bounding box center [1171, 96] width 8 height 8
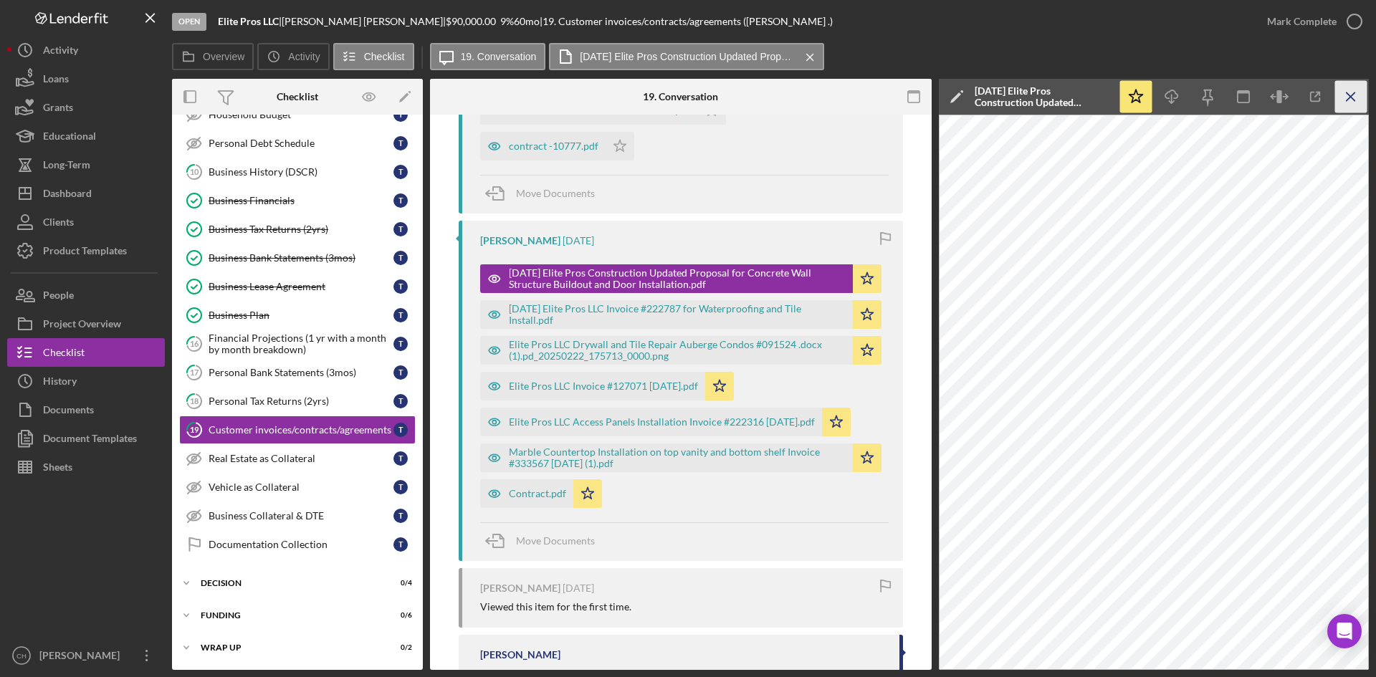
click at [1350, 97] on line "button" at bounding box center [1350, 96] width 8 height 8
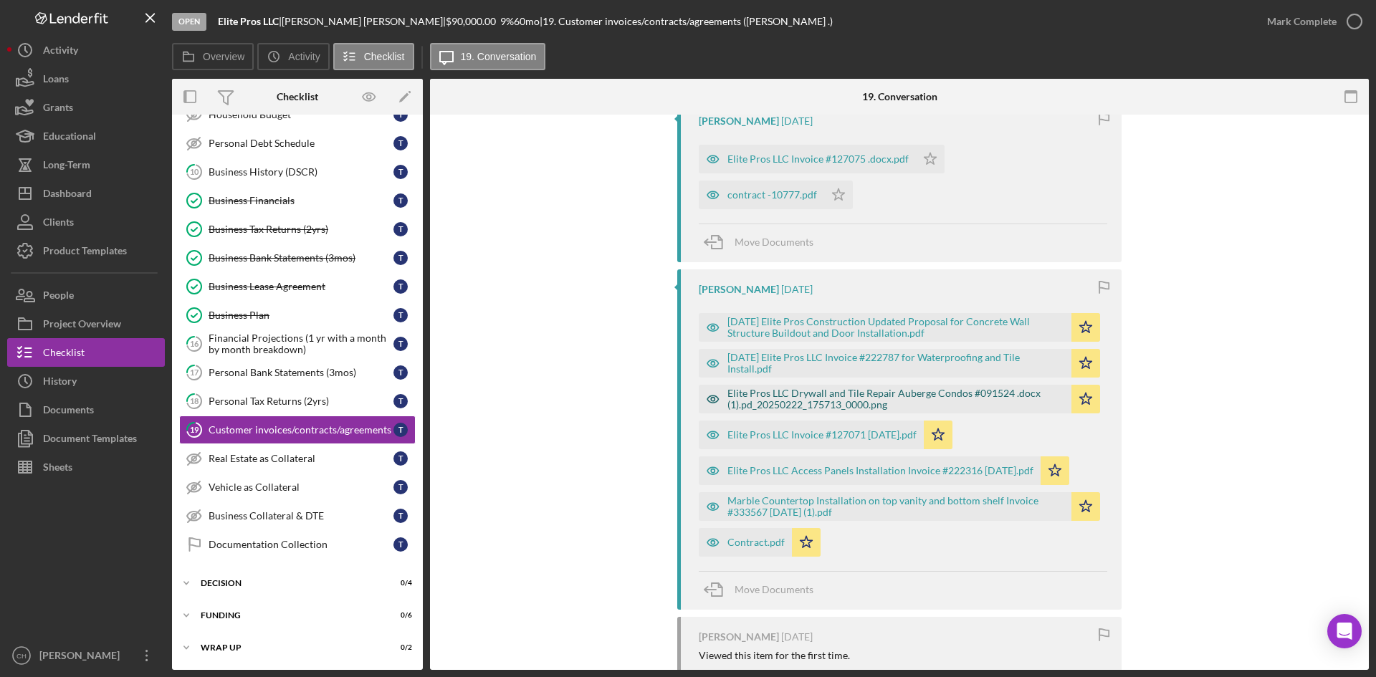
scroll to position [272, 0]
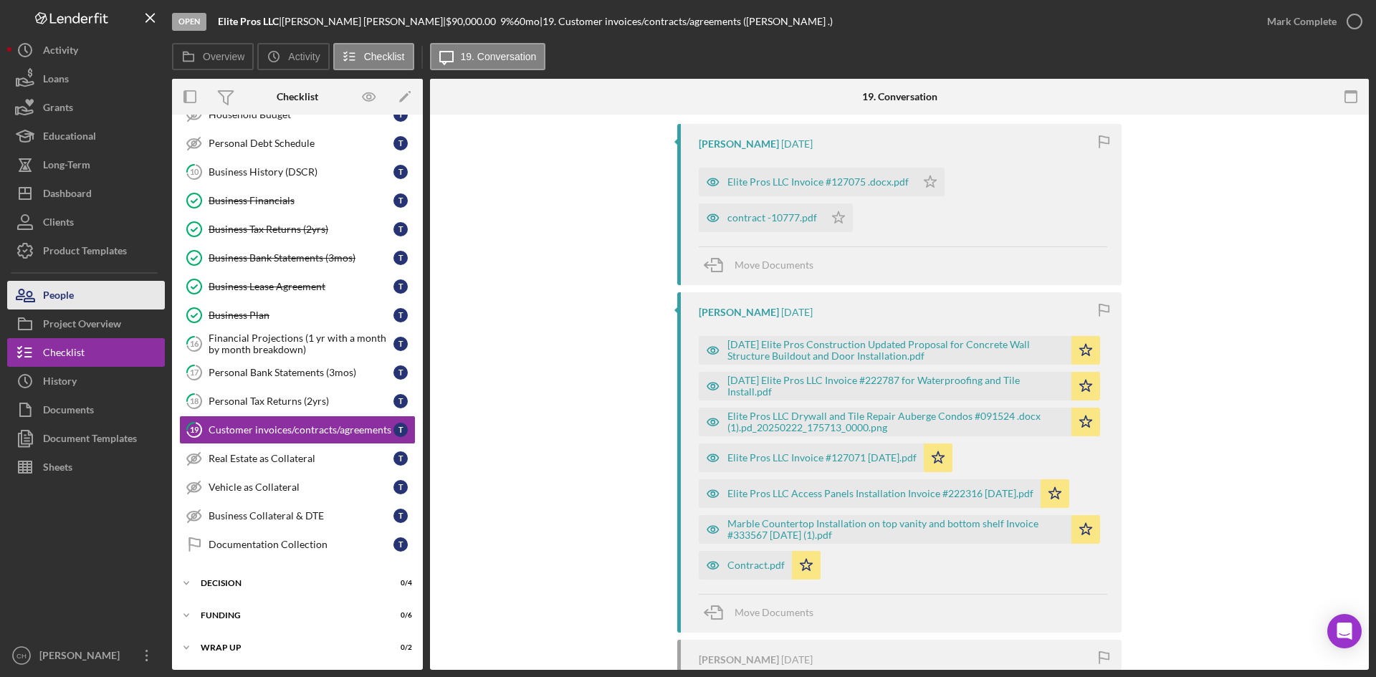
click at [54, 299] on div "People" at bounding box center [58, 297] width 31 height 32
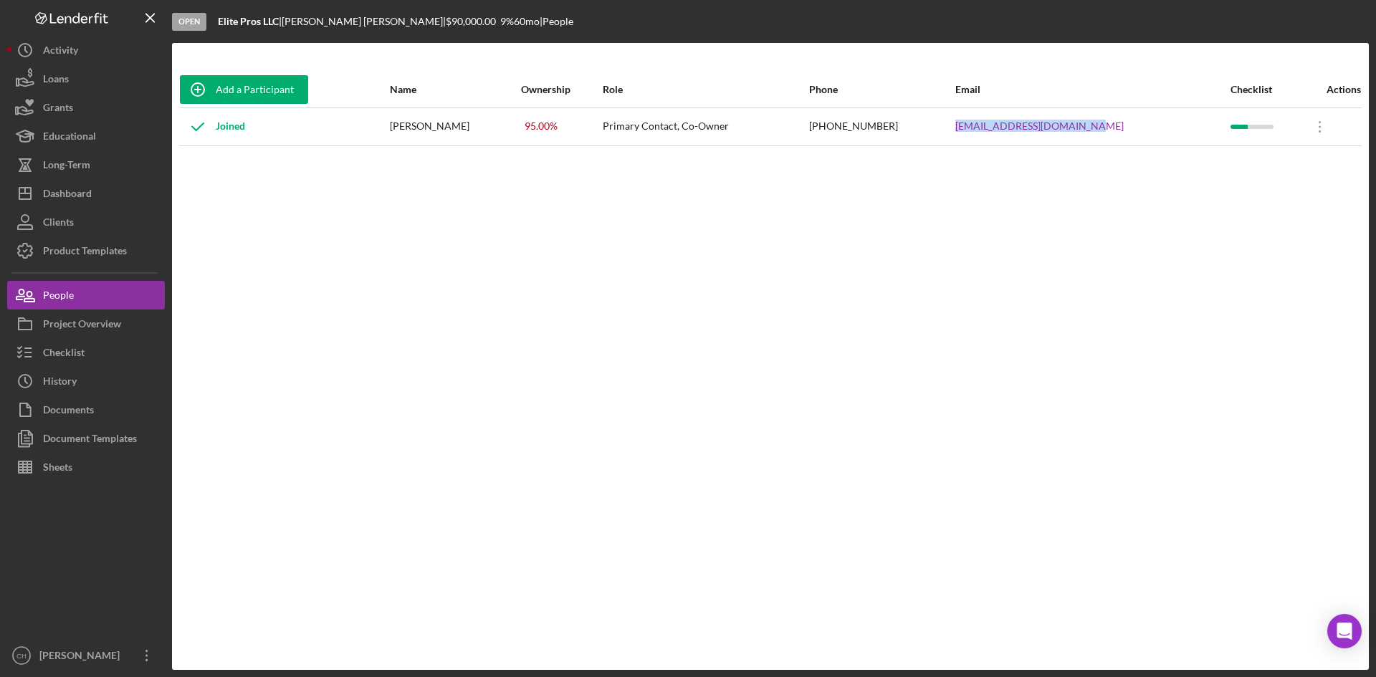
drag, startPoint x: 1126, startPoint y: 125, endPoint x: 940, endPoint y: 143, distance: 187.2
click at [940, 143] on tr "Joined [PERSON_NAME] 95.00 % Primary Contact, Co-Owner [PHONE_NUMBER] [EMAIL_AD…" at bounding box center [770, 126] width 1182 height 38
copy tr "[EMAIL_ADDRESS][DOMAIN_NAME]"
click at [76, 197] on div "Dashboard" at bounding box center [67, 195] width 49 height 32
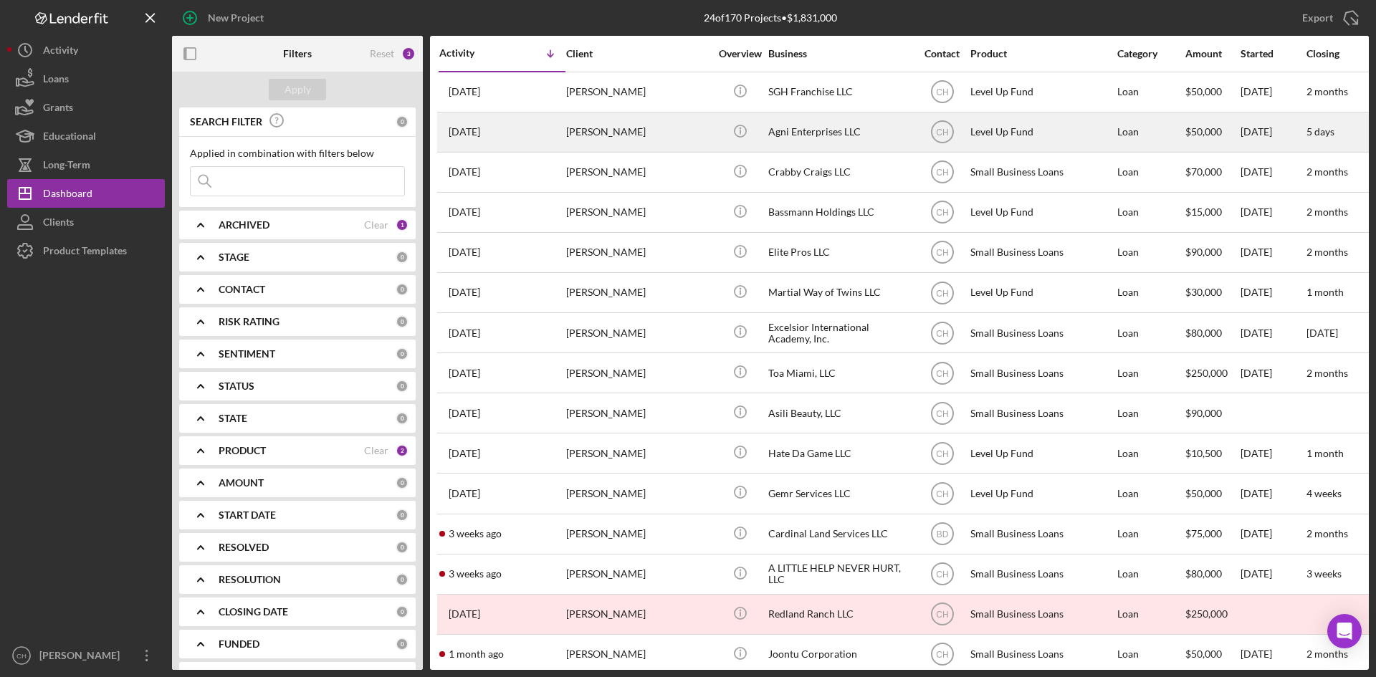
click at [565, 141] on td "[PERSON_NAME]" at bounding box center [638, 132] width 147 height 40
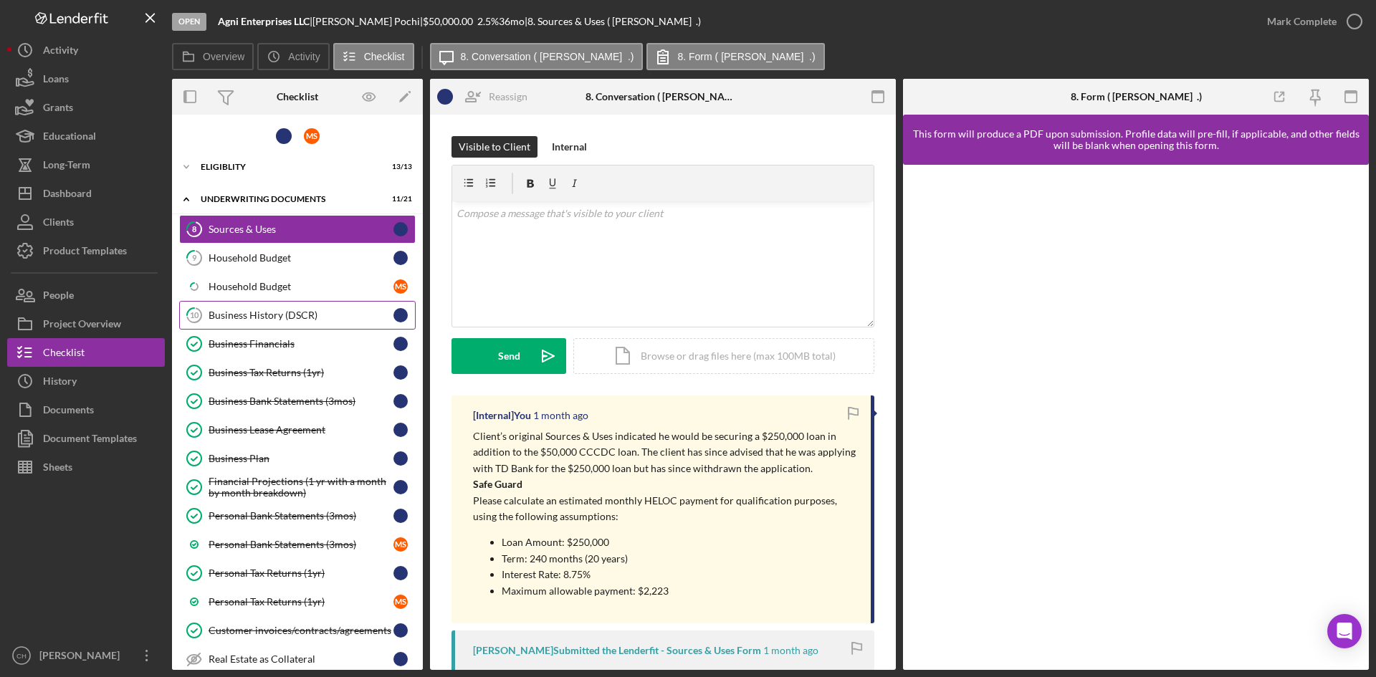
click at [254, 317] on div "Business History (DSCR)" at bounding box center [301, 315] width 185 height 11
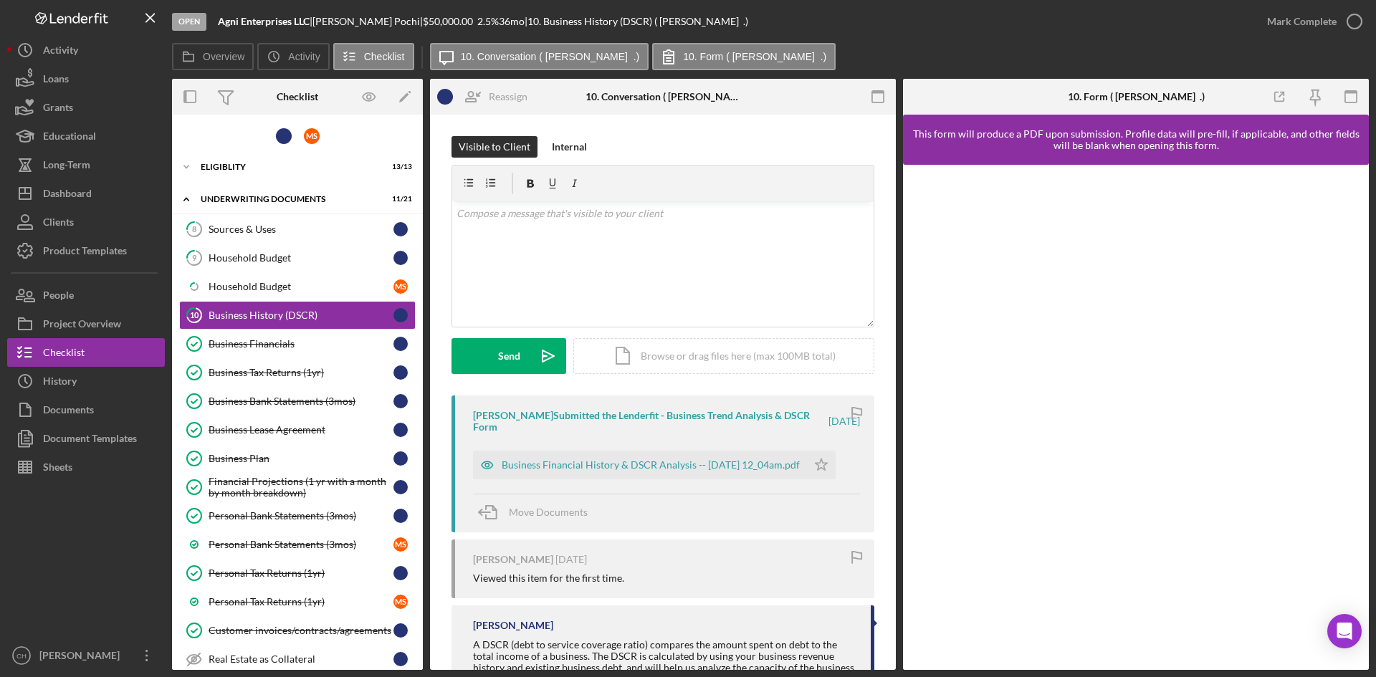
click at [616, 450] on div "Business Financial History & DSCR Analysis -- [DATE] 12_04am.pdf Icon/Star" at bounding box center [658, 462] width 370 height 36
click at [615, 459] on div "Business Financial History & DSCR Analysis -- [DATE] 12_04am.pdf" at bounding box center [651, 464] width 298 height 11
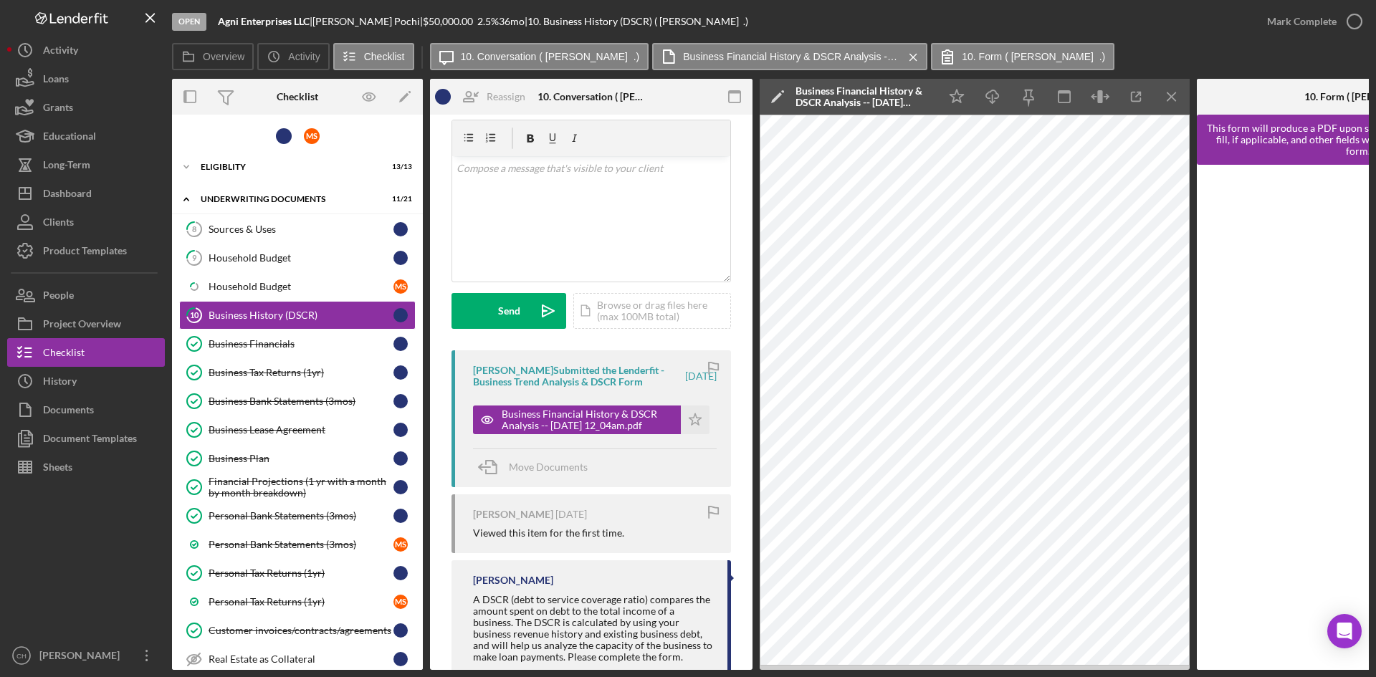
scroll to position [100, 0]
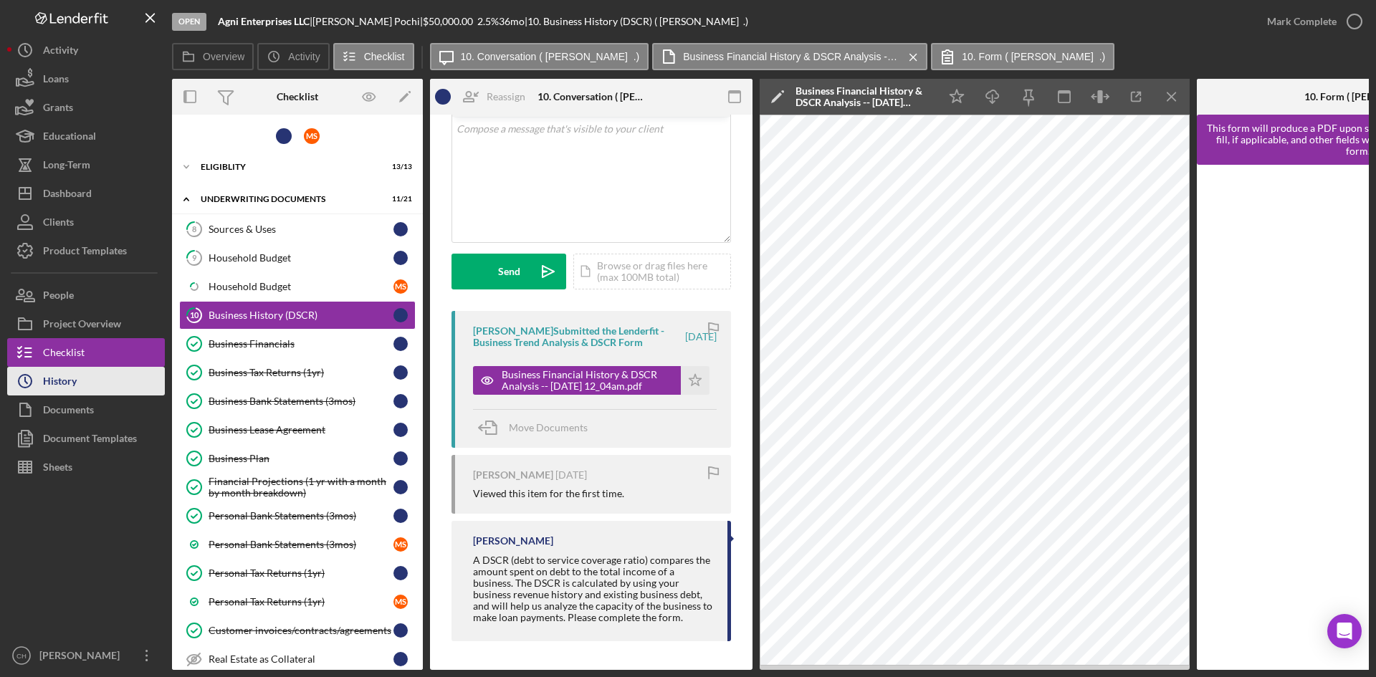
click at [95, 388] on button "Icon/History History" at bounding box center [86, 381] width 158 height 29
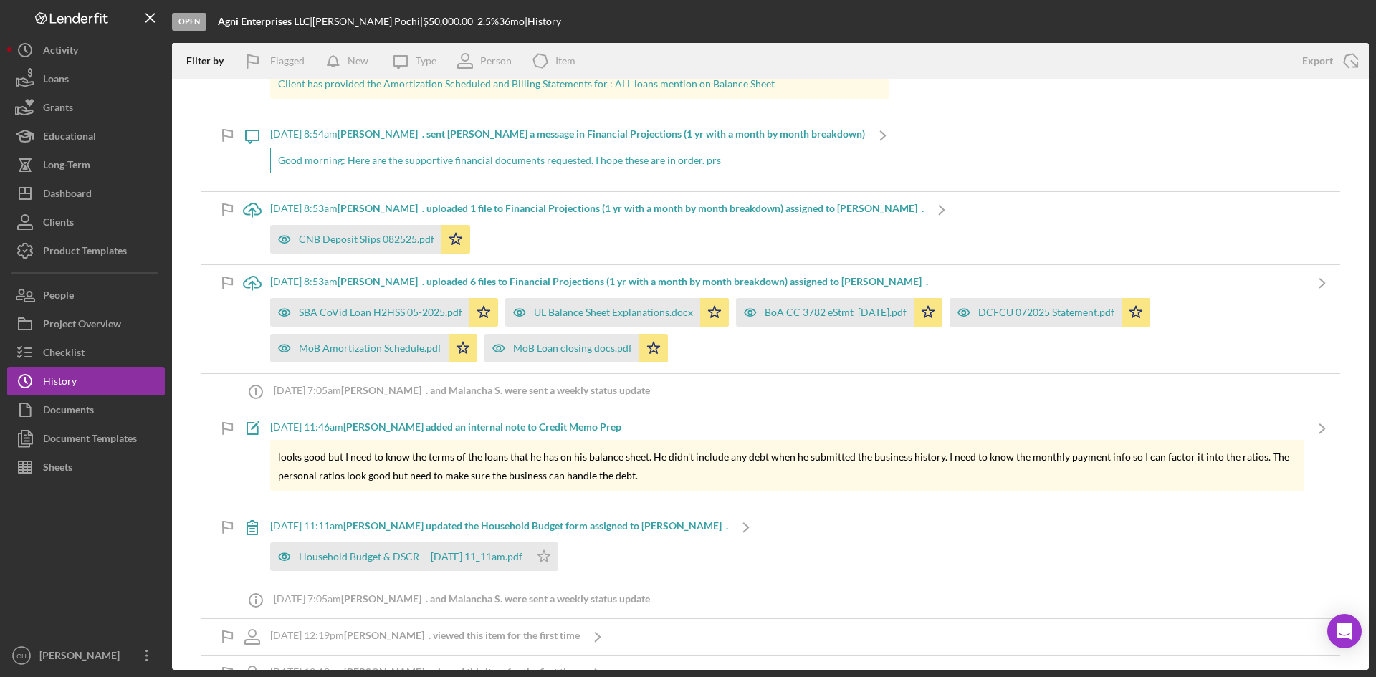
scroll to position [72, 0]
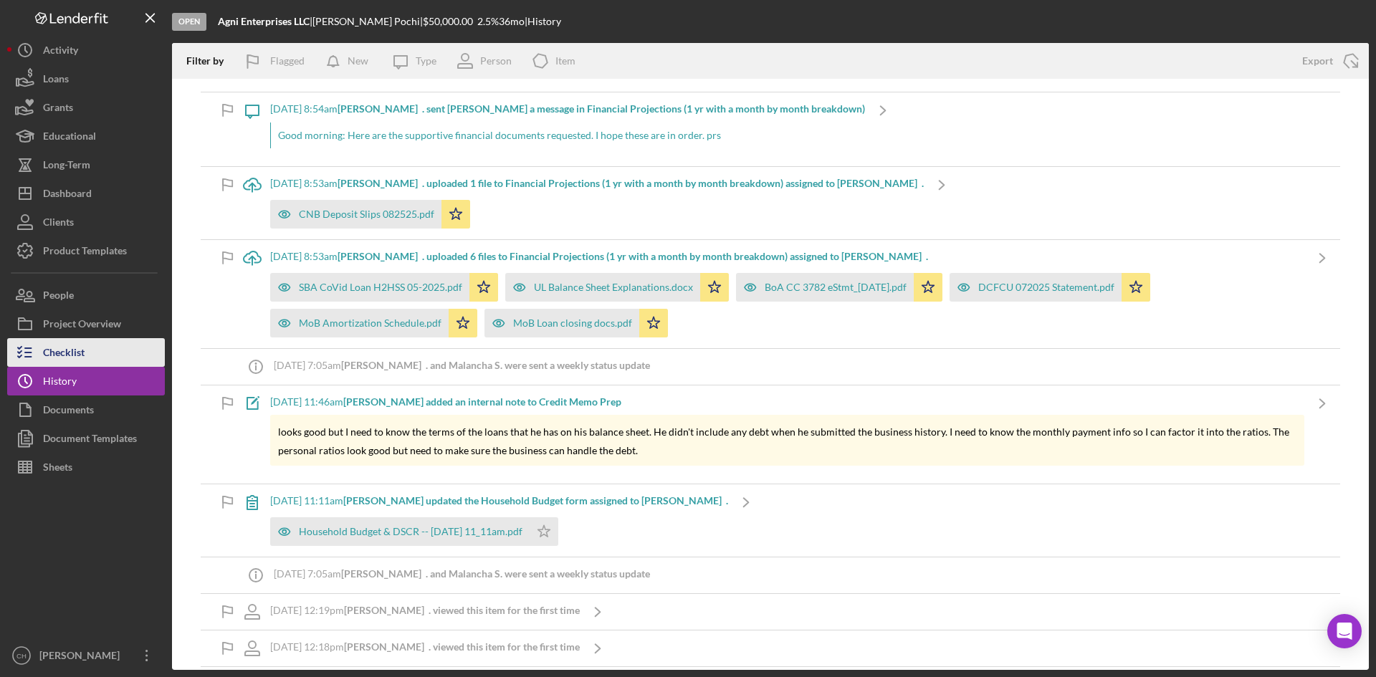
click at [86, 360] on button "Checklist" at bounding box center [86, 352] width 158 height 29
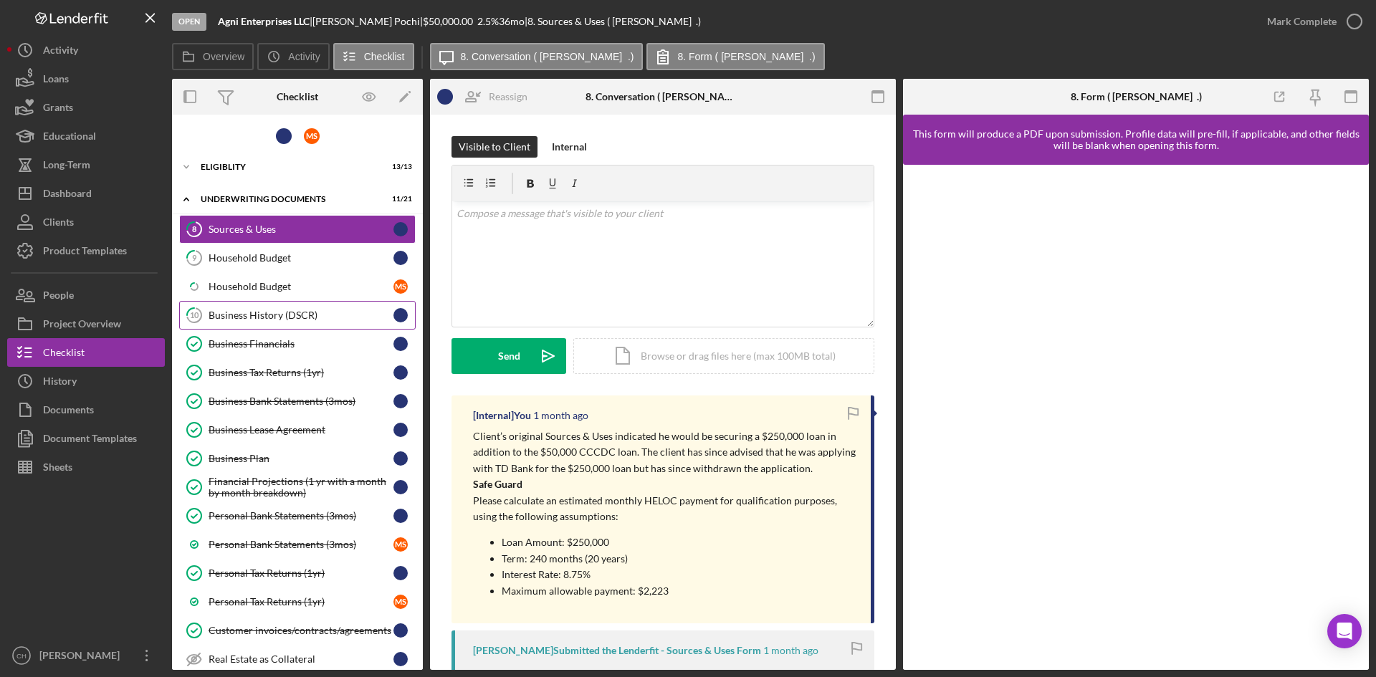
click at [226, 321] on div "Business History (DSCR)" at bounding box center [301, 315] width 185 height 11
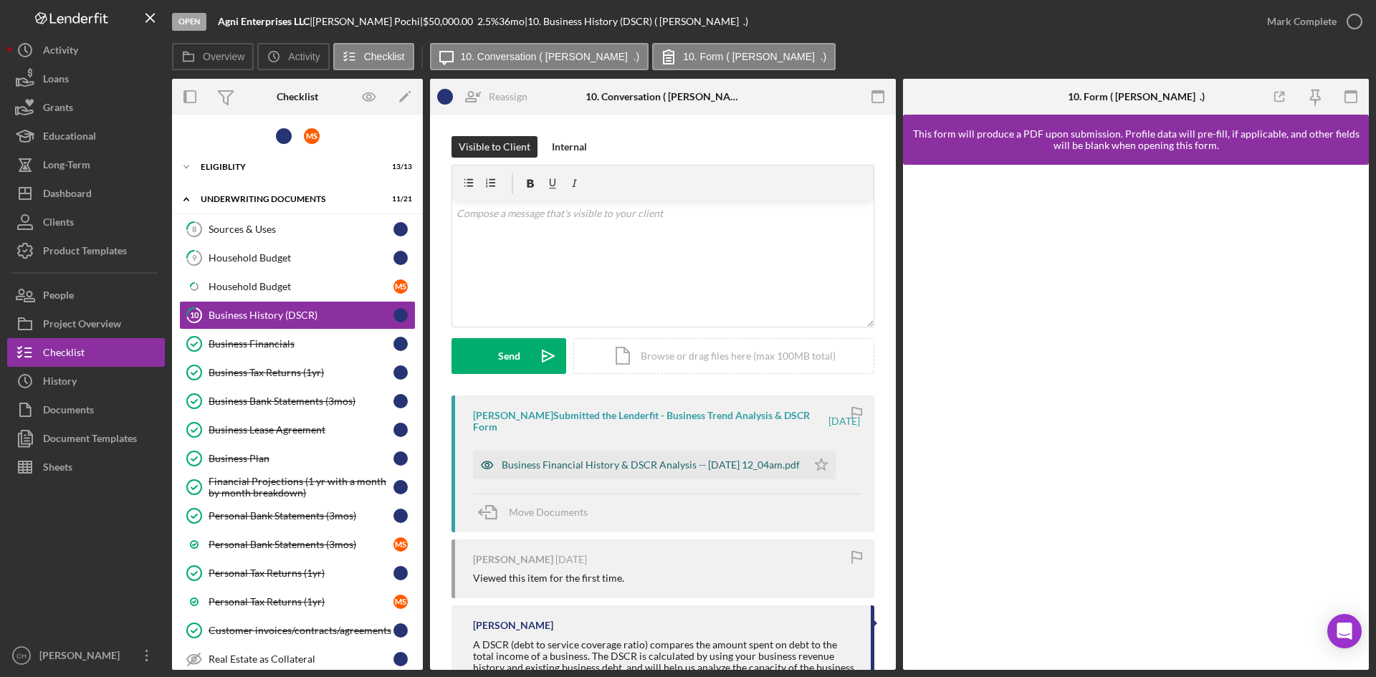
click at [669, 461] on div "Business Financial History & DSCR Analysis -- [DATE] 12_04am.pdf" at bounding box center [651, 464] width 298 height 11
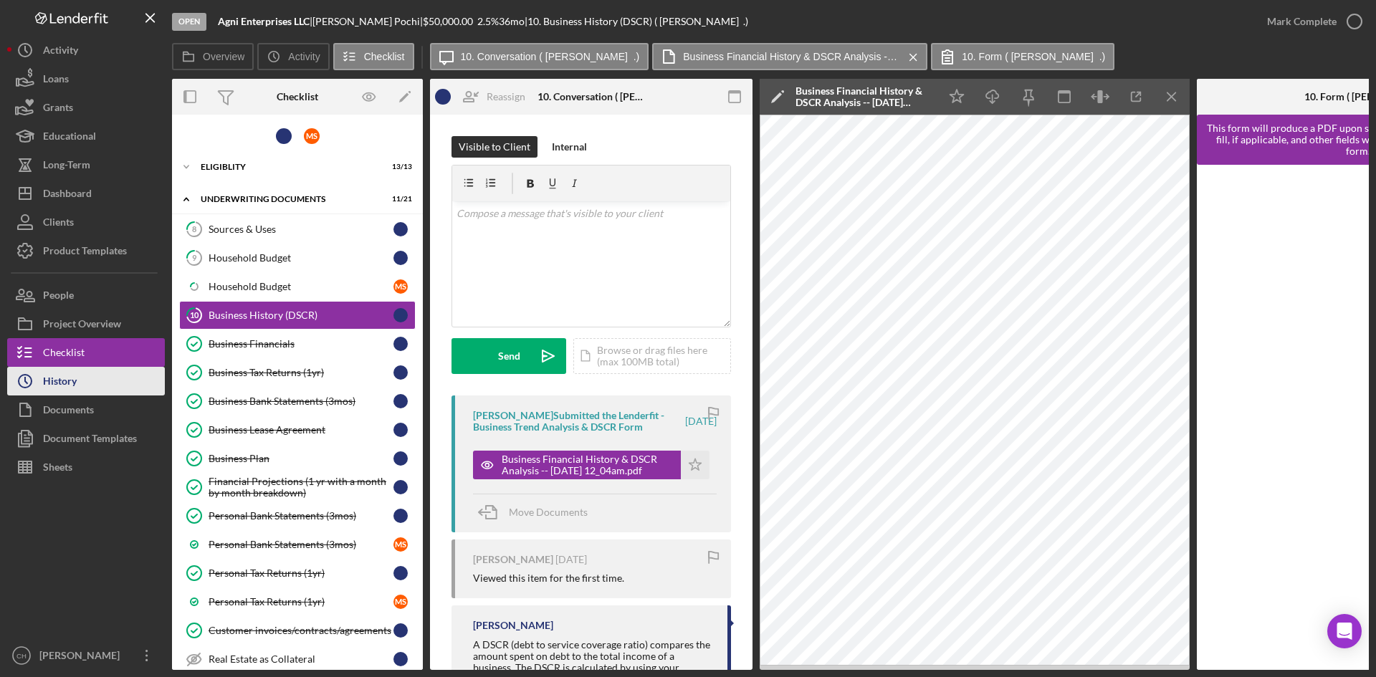
drag, startPoint x: 72, startPoint y: 378, endPoint x: 75, endPoint y: 385, distance: 7.7
click at [72, 378] on div "History" at bounding box center [60, 383] width 34 height 32
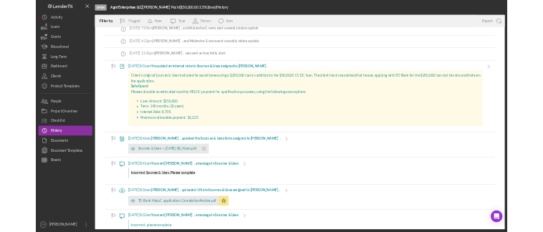
scroll to position [1146, 0]
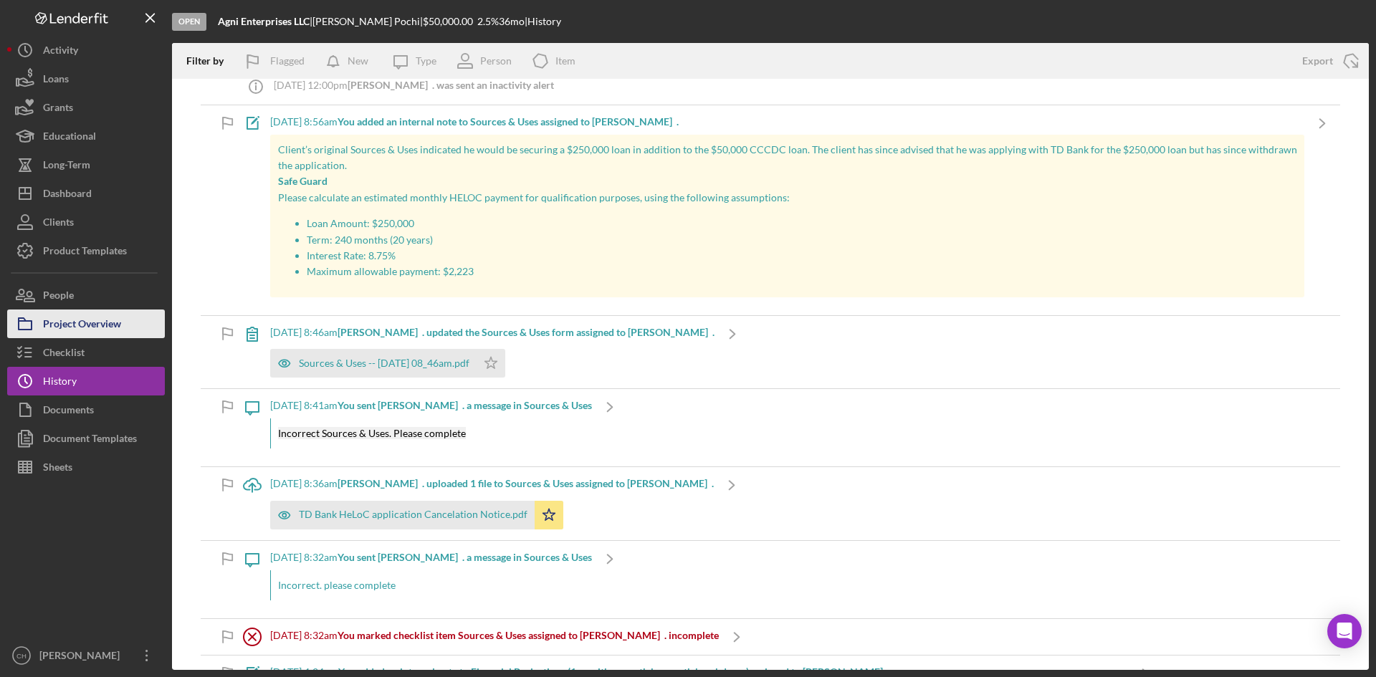
click at [88, 333] on div "Project Overview" at bounding box center [82, 326] width 78 height 32
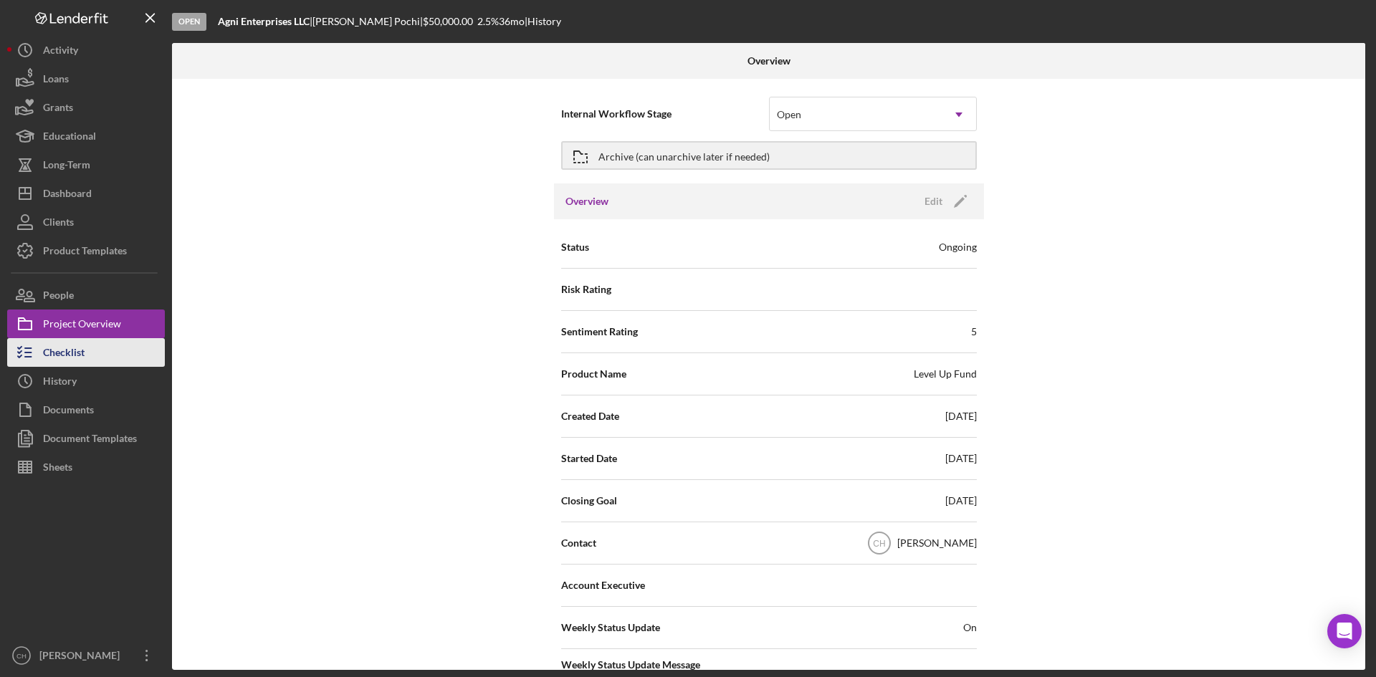
click at [82, 356] on div "Checklist" at bounding box center [64, 354] width 42 height 32
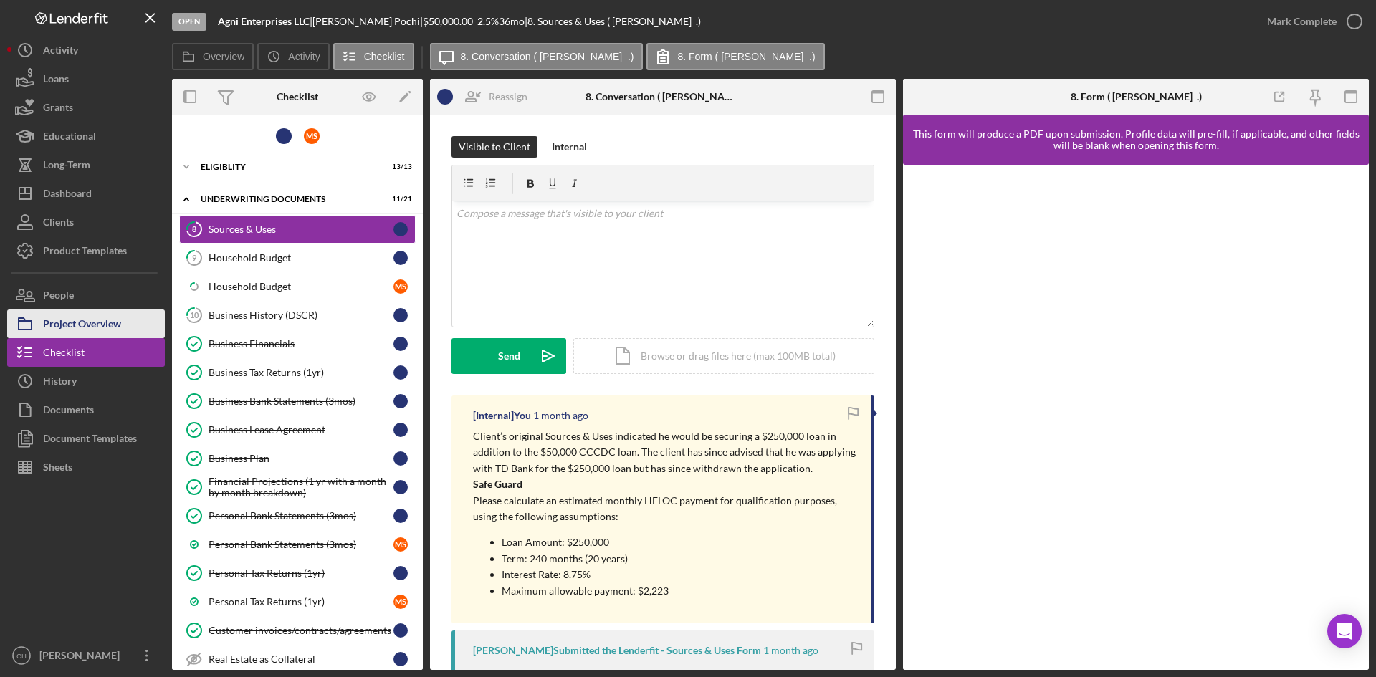
click at [80, 321] on div "Project Overview" at bounding box center [82, 326] width 78 height 32
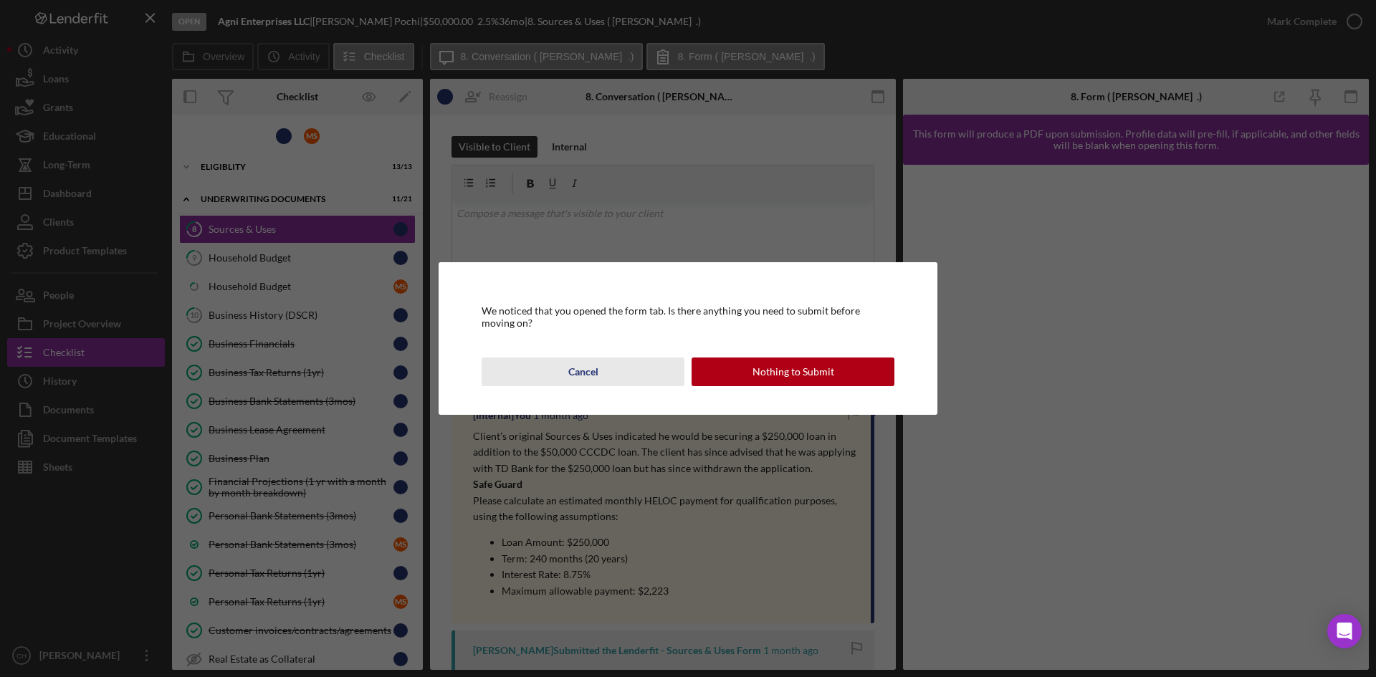
click at [580, 372] on div "Cancel" at bounding box center [583, 372] width 30 height 29
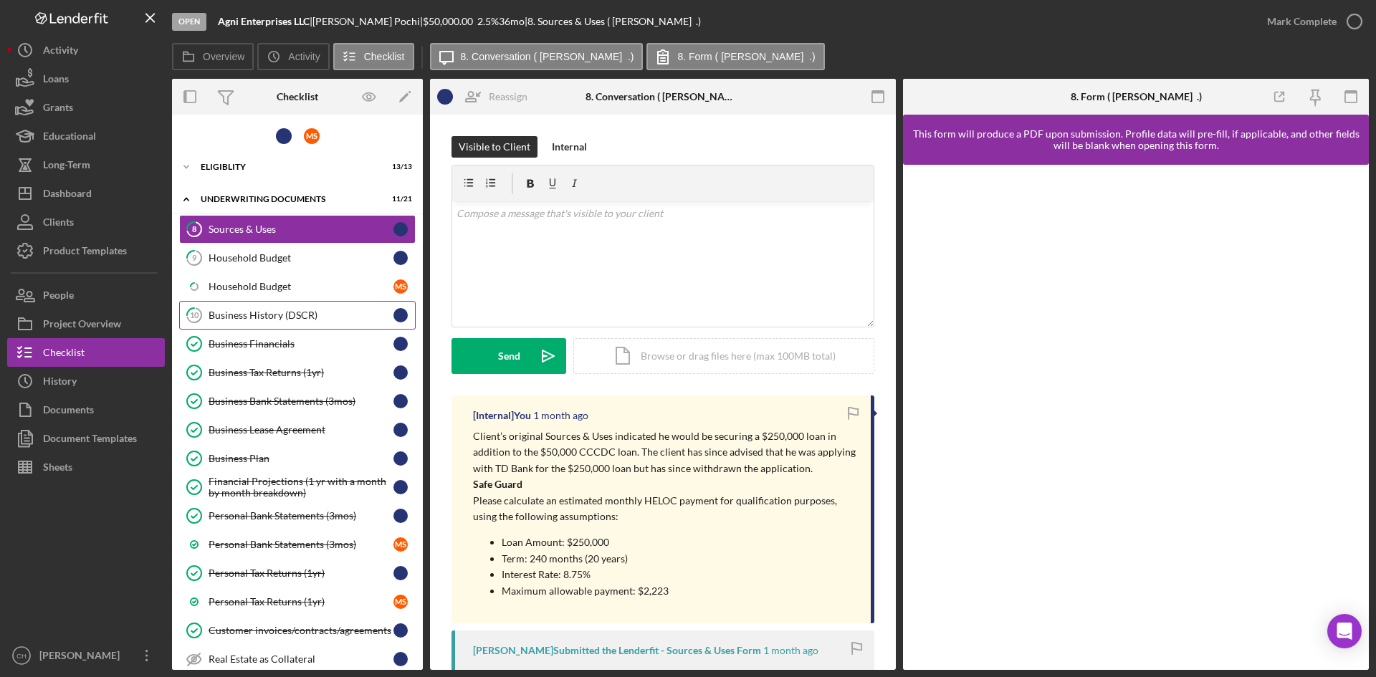
click at [274, 314] on div "Business History (DSCR)" at bounding box center [301, 315] width 185 height 11
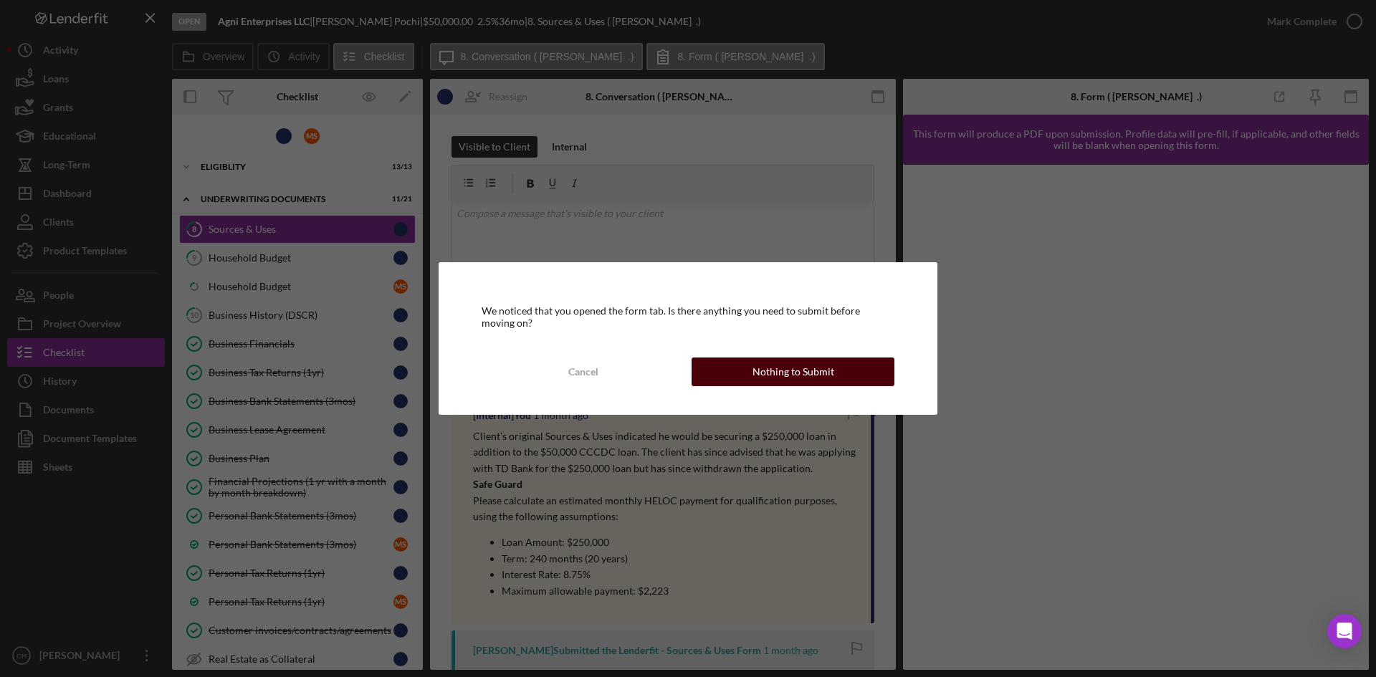
click at [823, 367] on div "Nothing to Submit" at bounding box center [793, 372] width 82 height 29
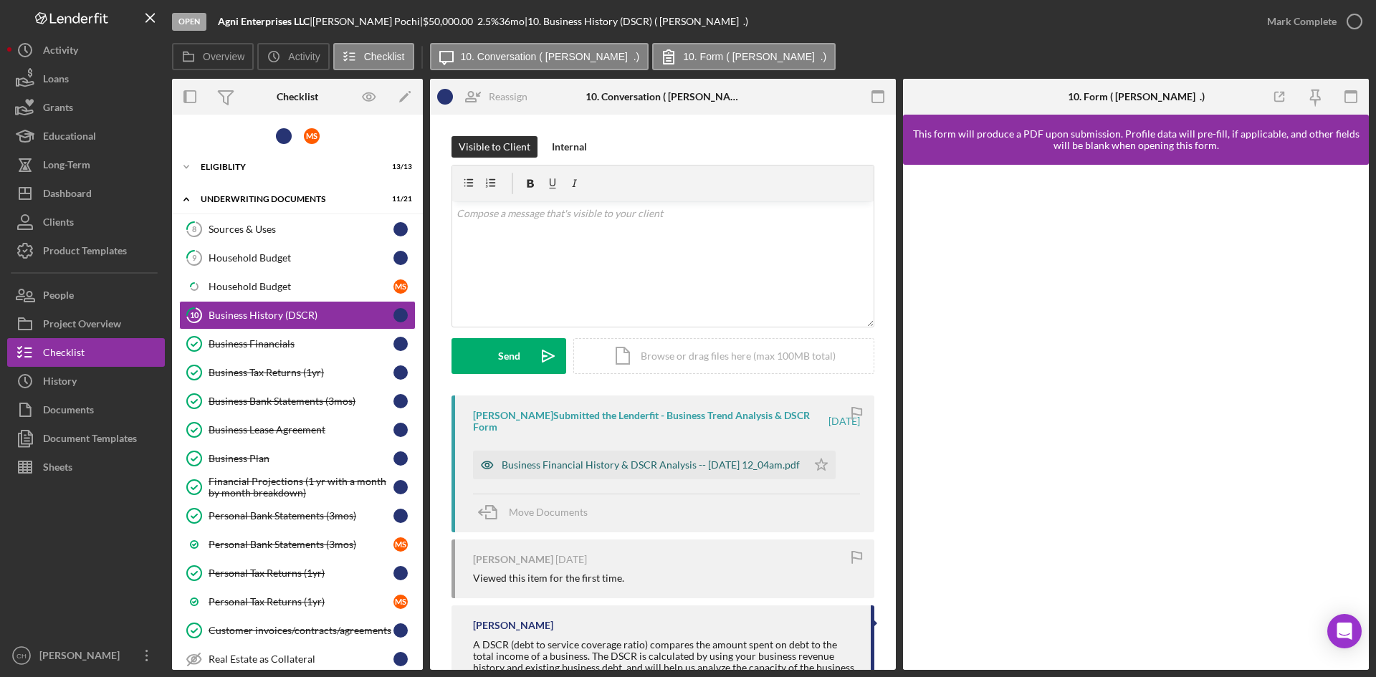
click at [656, 459] on div "Business Financial History & DSCR Analysis -- [DATE] 12_04am.pdf" at bounding box center [651, 464] width 298 height 11
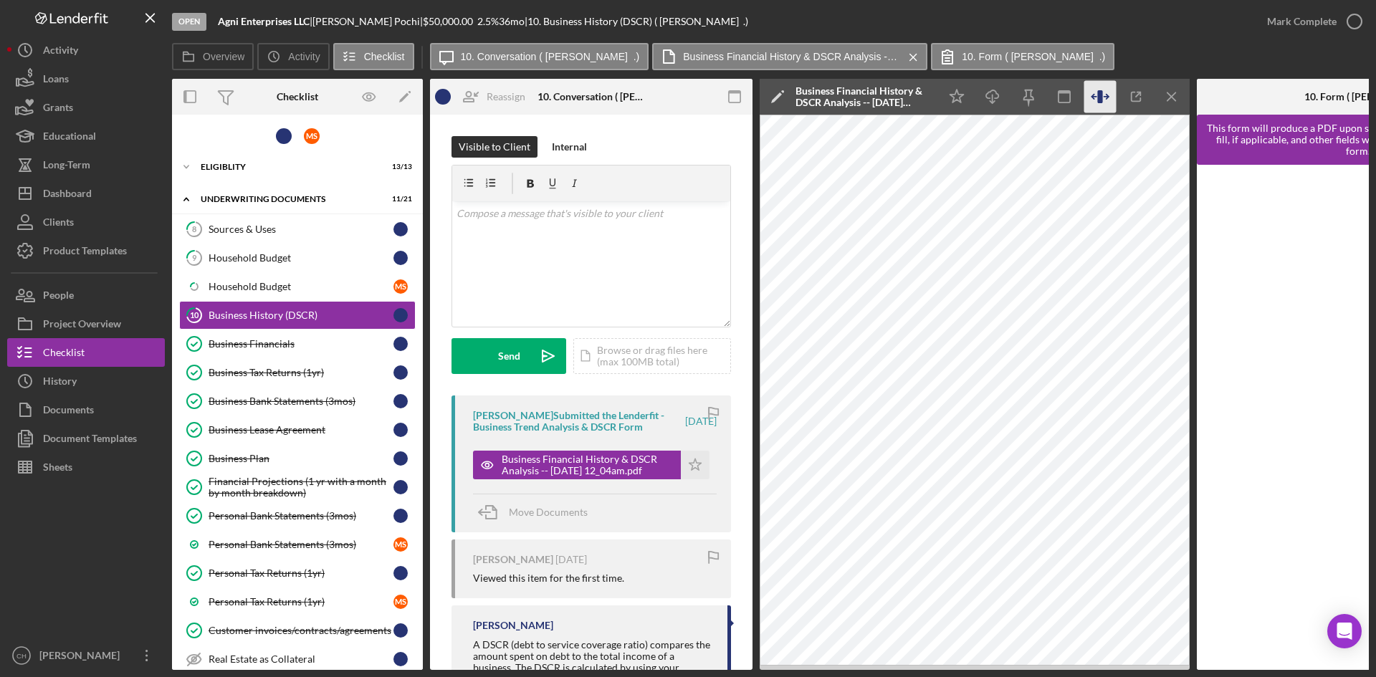
click at [1104, 97] on icon "button" at bounding box center [1100, 97] width 32 height 32
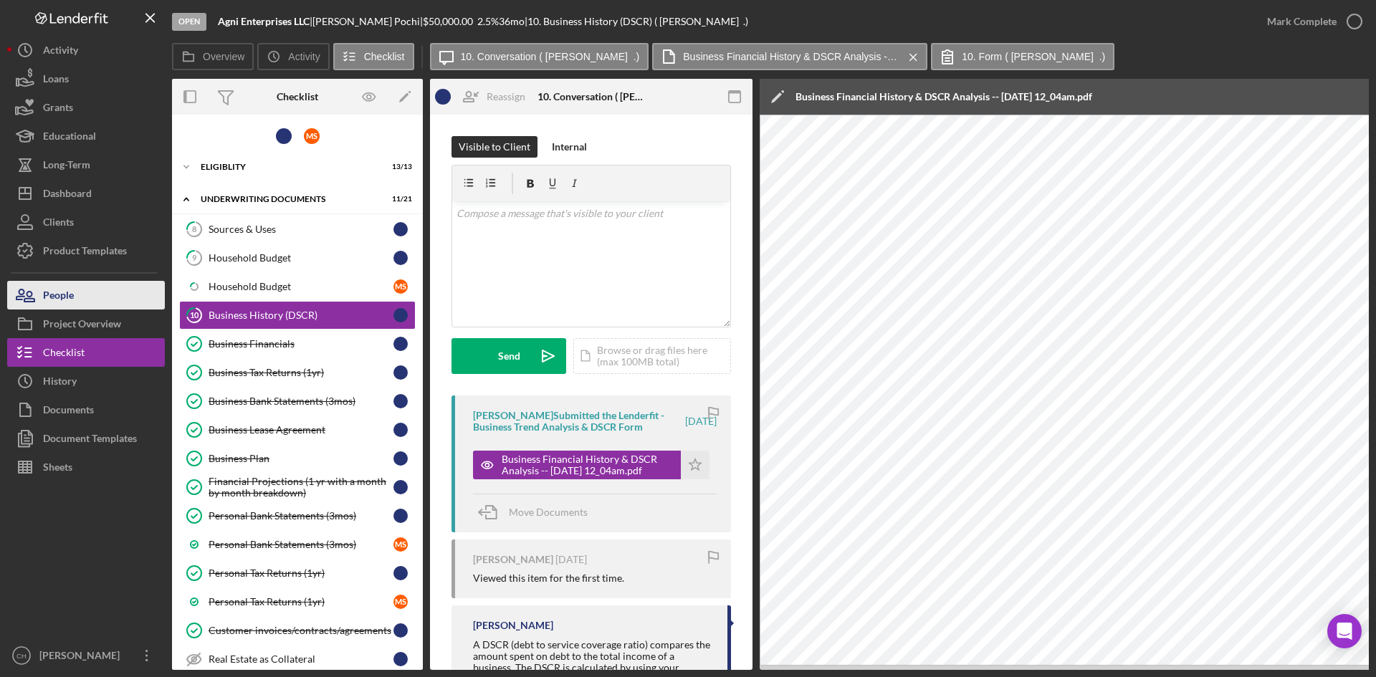
click at [73, 297] on div "People" at bounding box center [58, 297] width 31 height 32
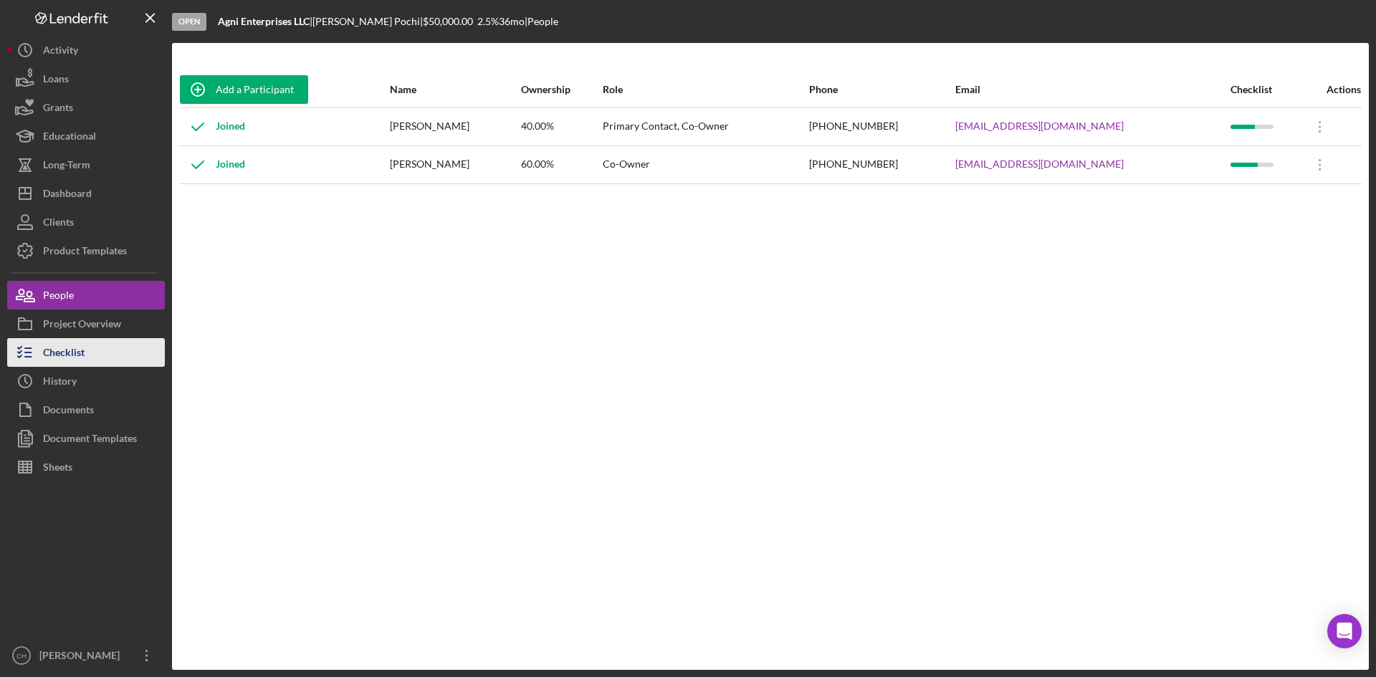
click at [82, 351] on div "Checklist" at bounding box center [64, 354] width 42 height 32
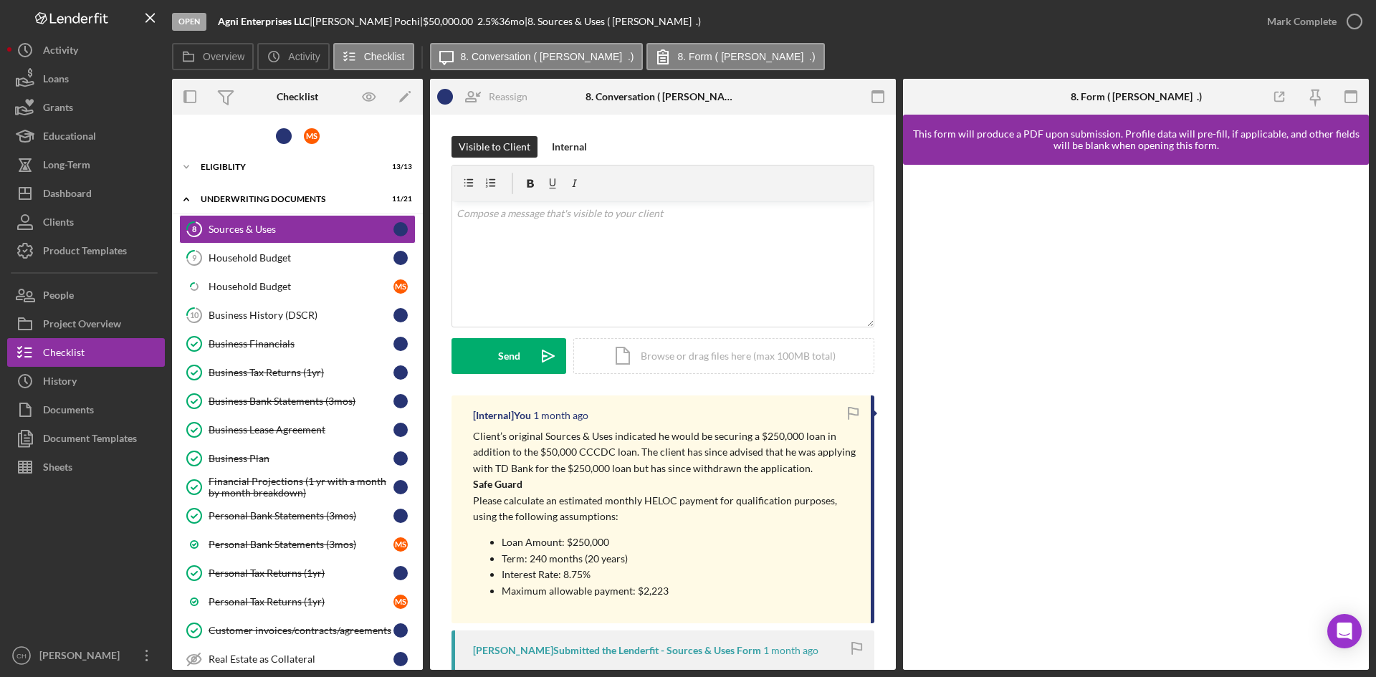
scroll to position [502, 0]
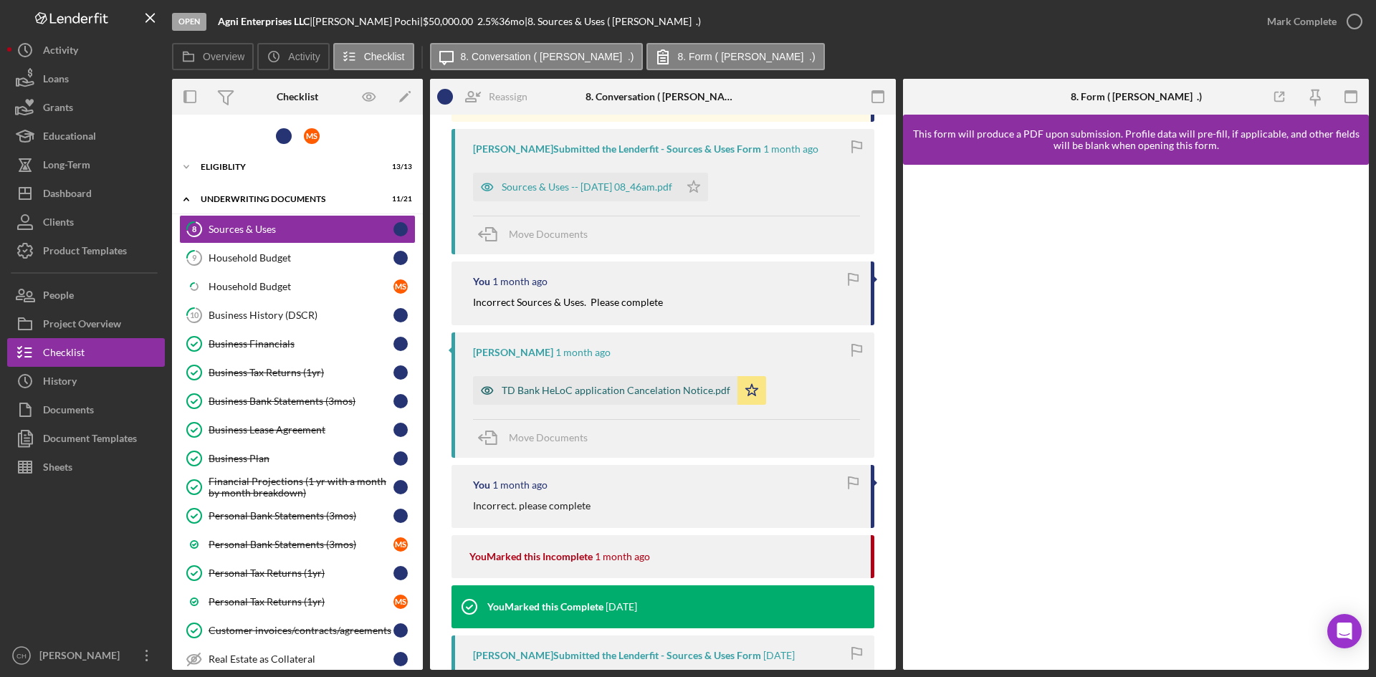
click at [587, 388] on div "TD Bank HeLoC application Cancelation Notice.pdf" at bounding box center [616, 390] width 229 height 11
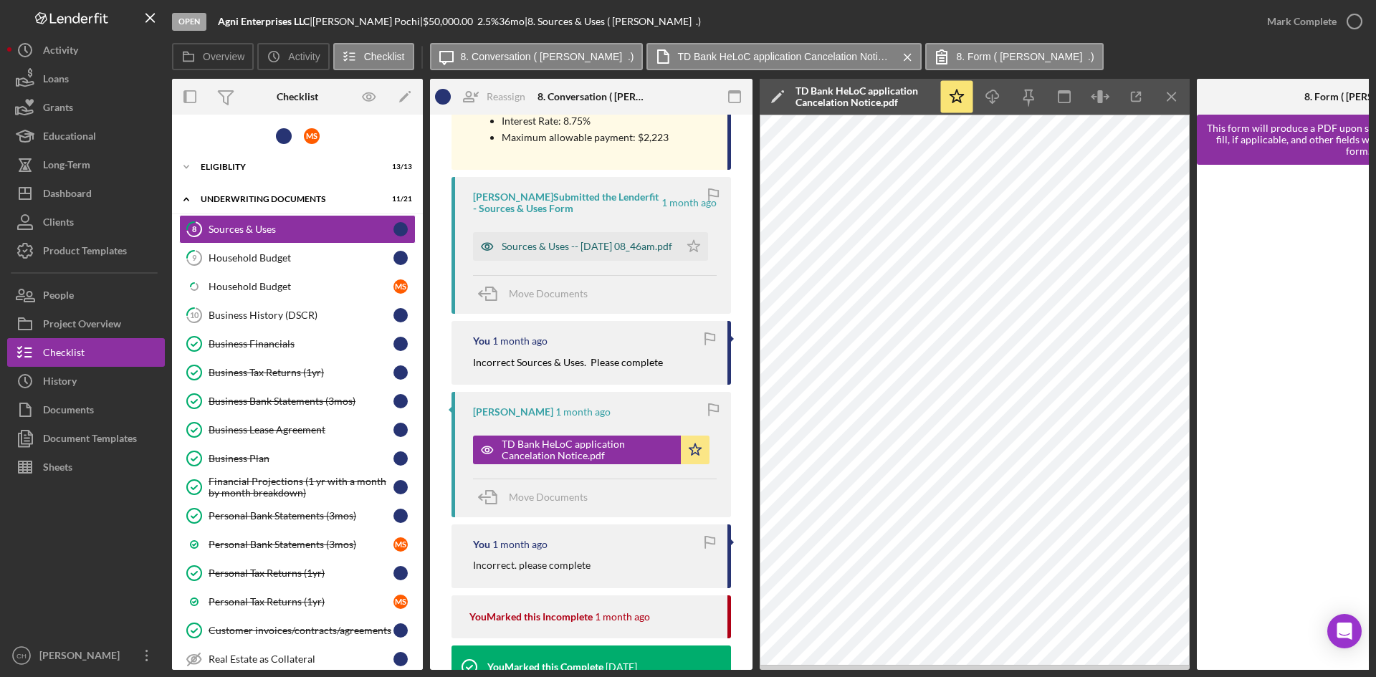
click at [570, 250] on div "Sources & Uses -- [DATE] 08_46am.pdf" at bounding box center [587, 246] width 171 height 11
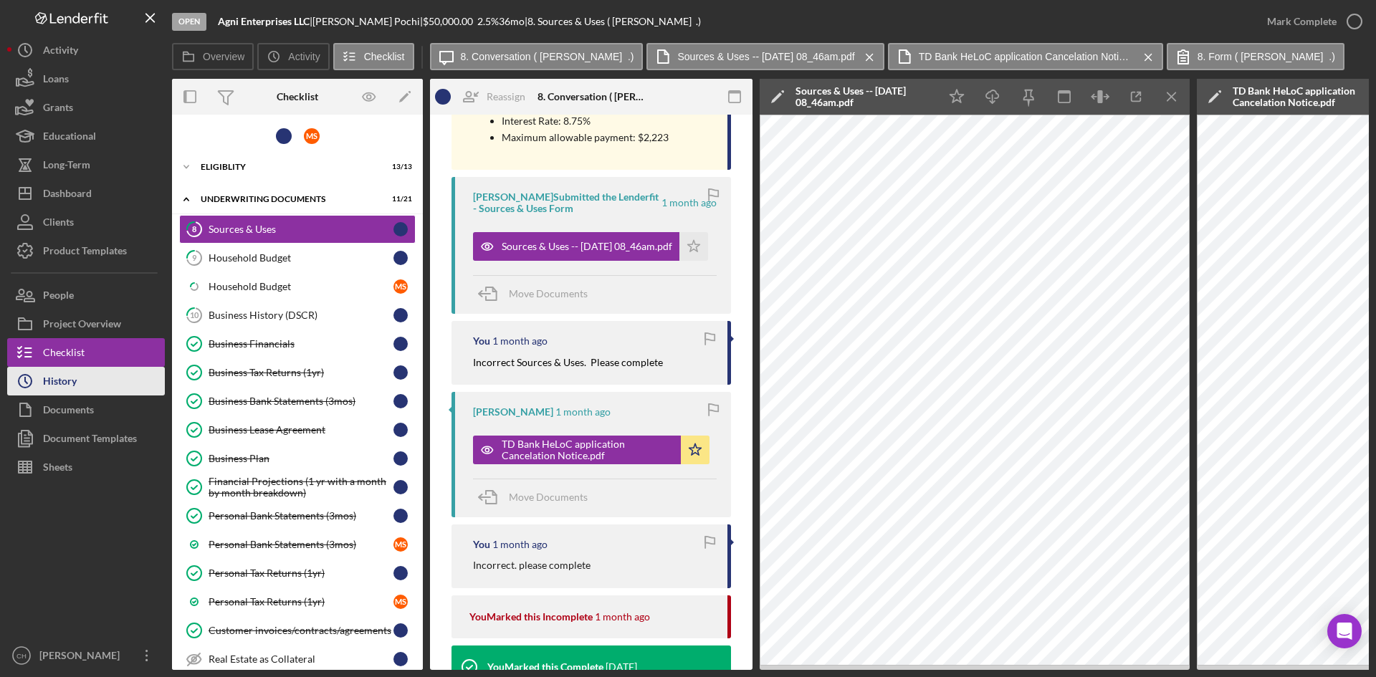
click at [75, 383] on div "History" at bounding box center [60, 383] width 34 height 32
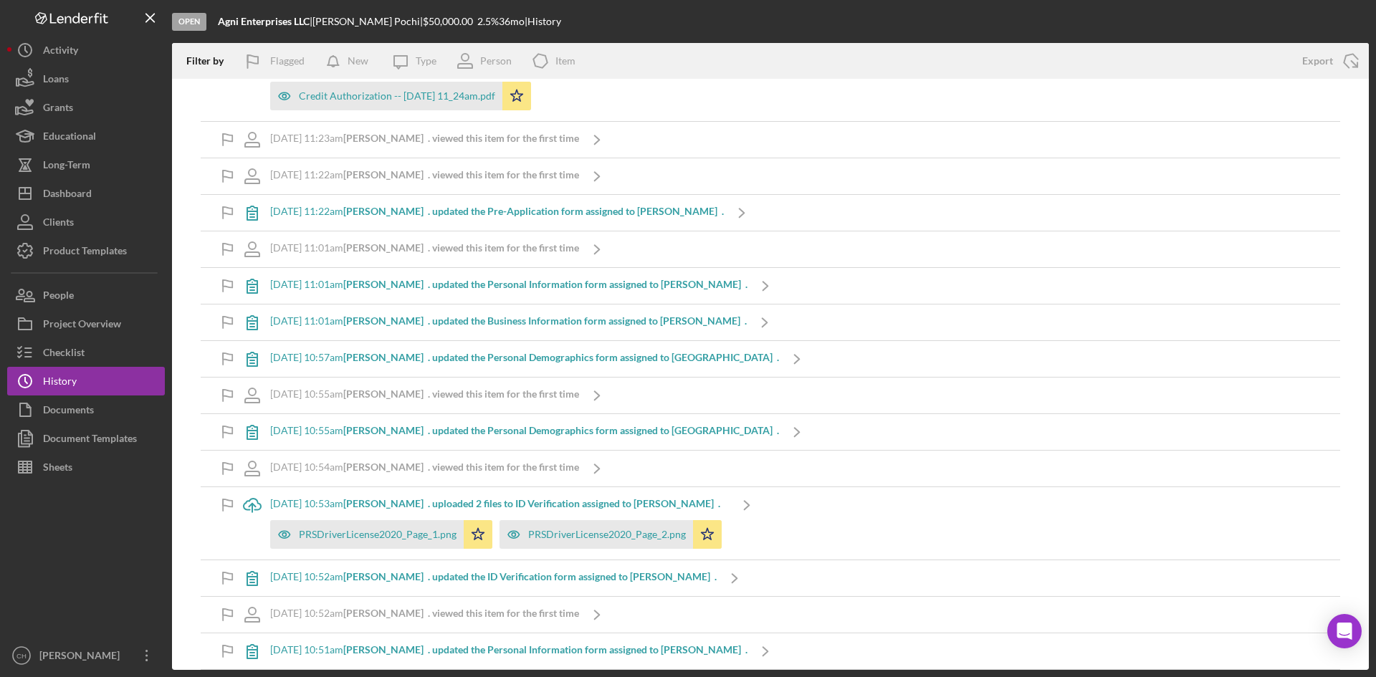
scroll to position [8199, 0]
